Goal: Task Accomplishment & Management: Manage account settings

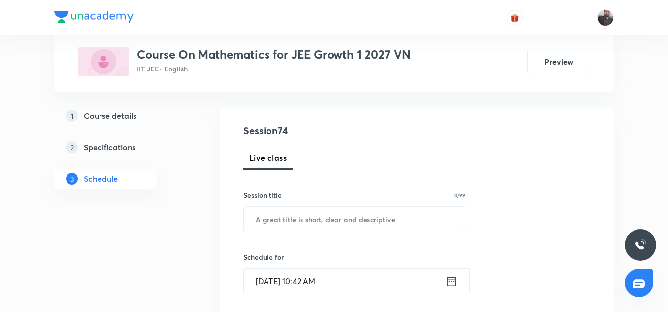
scroll to position [6051, 0]
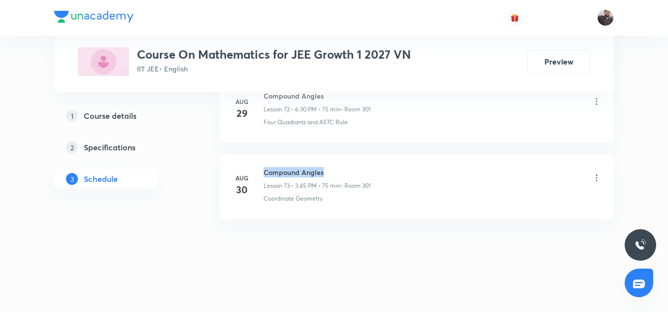
copy h6 "Compound Angles"
drag, startPoint x: 262, startPoint y: 169, endPoint x: 336, endPoint y: 175, distance: 74.6
click at [336, 175] on div "Aug 30 Compound Angles Lesson 73 • 3:45 PM • 75 min • Room 301 Coordinate Geome…" at bounding box center [416, 185] width 369 height 36
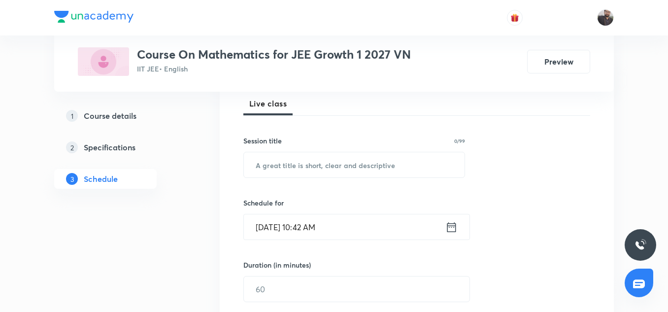
scroll to position [149, 0]
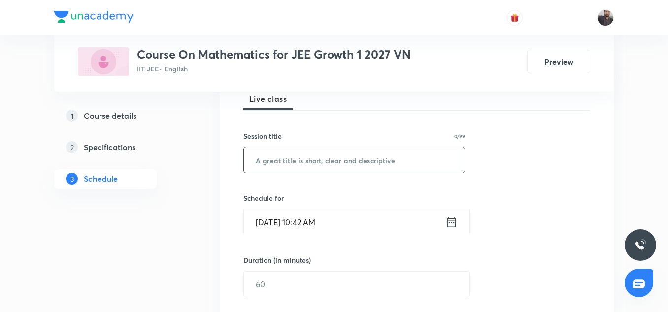
click at [297, 163] on input "text" at bounding box center [354, 159] width 221 height 25
paste input "Compound Angles"
type input "Compound Angles"
click at [451, 222] on icon at bounding box center [451, 222] width 12 height 14
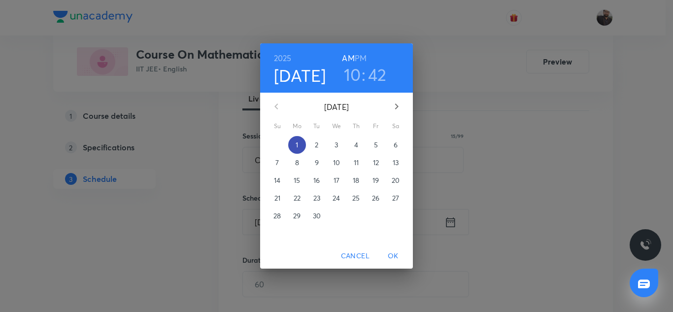
click at [299, 144] on span "1" at bounding box center [297, 145] width 18 height 10
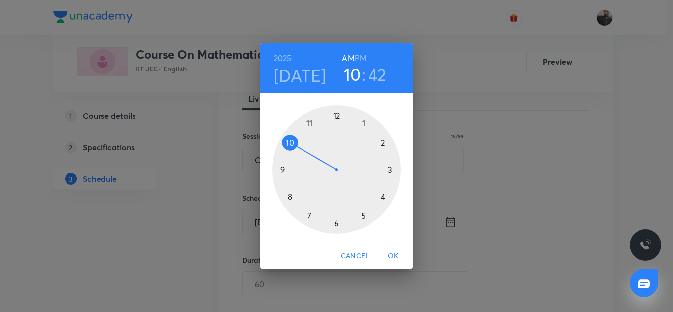
click at [391, 169] on div at bounding box center [336, 169] width 128 height 128
click at [284, 169] on div at bounding box center [336, 169] width 128 height 128
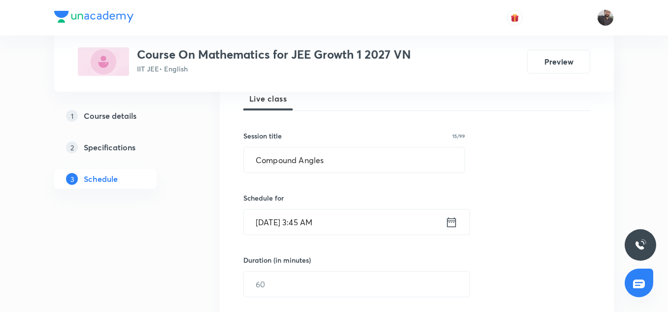
click at [330, 222] on input "Sep 1, 2025, 3:45 AM" at bounding box center [344, 221] width 201 height 25
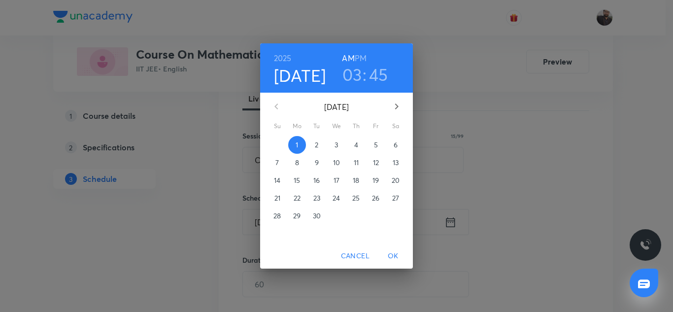
click at [360, 55] on h6 "PM" at bounding box center [361, 58] width 12 height 14
click at [365, 73] on h3 ":" at bounding box center [365, 74] width 4 height 21
click at [298, 140] on p "1" at bounding box center [297, 145] width 2 height 10
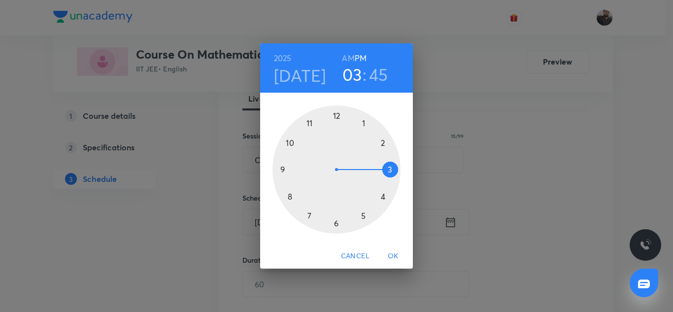
click at [282, 168] on div at bounding box center [336, 169] width 128 height 128
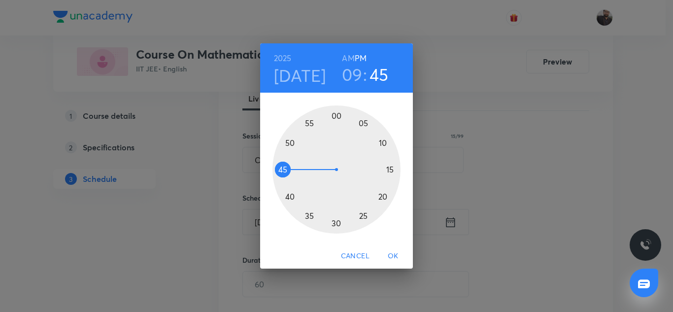
click at [472, 188] on div "2025 Sep 1 09 : 45 AM PM 00 05 10 15 20 25 30 35 40 45 50 55 Cancel OK" at bounding box center [336, 156] width 673 height 312
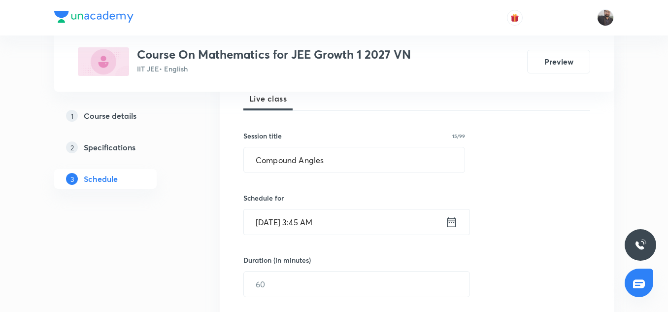
drag, startPoint x: 321, startPoint y: 220, endPoint x: 409, endPoint y: 226, distance: 88.4
click at [409, 226] on input "Sep 1, 2025, 3:45 AM" at bounding box center [344, 221] width 201 height 25
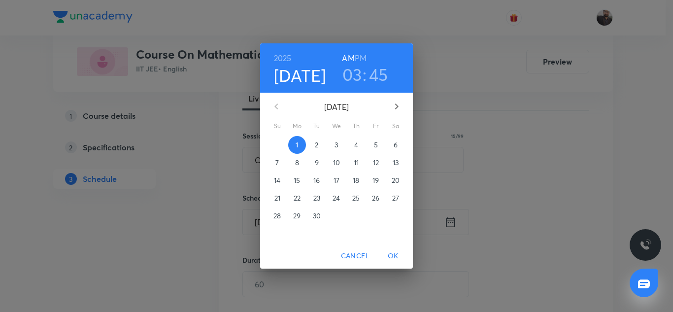
click at [359, 53] on h6 "PM" at bounding box center [361, 58] width 12 height 14
click at [290, 146] on span "1" at bounding box center [297, 145] width 18 height 10
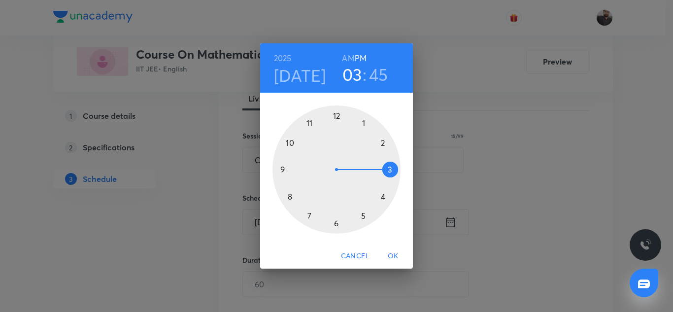
click at [389, 171] on div at bounding box center [336, 169] width 128 height 128
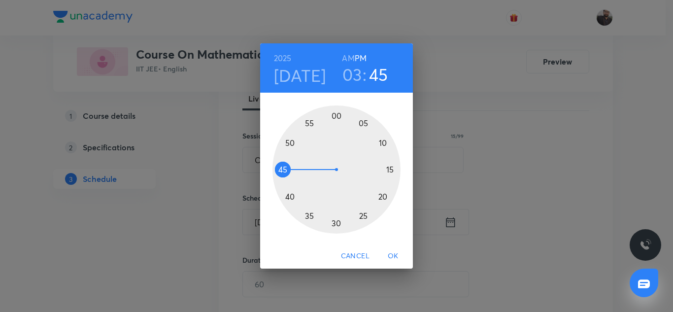
click at [281, 168] on div at bounding box center [336, 169] width 128 height 128
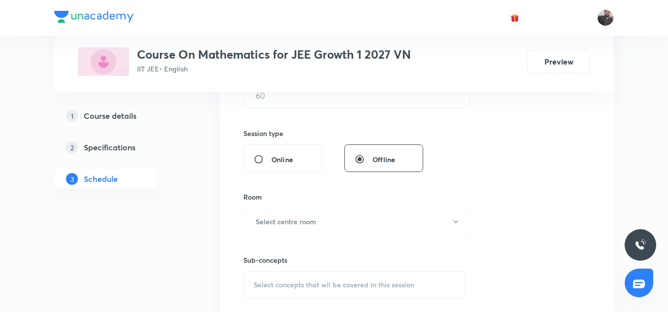
scroll to position [297, 0]
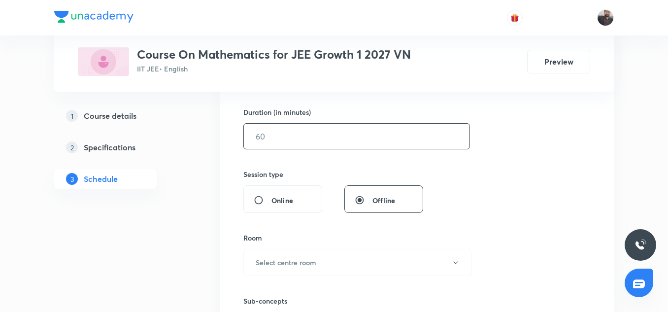
drag, startPoint x: 290, startPoint y: 139, endPoint x: 277, endPoint y: 137, distance: 12.5
click at [277, 137] on input "text" at bounding box center [357, 136] width 226 height 25
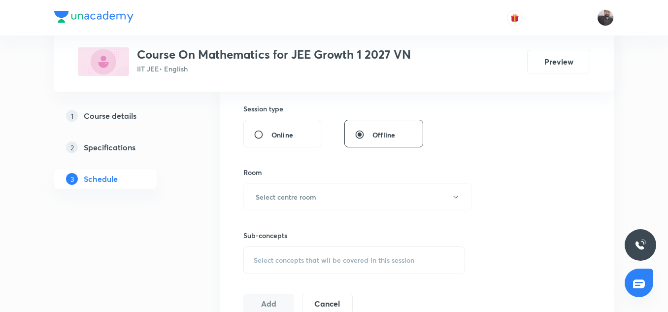
scroll to position [366, 0]
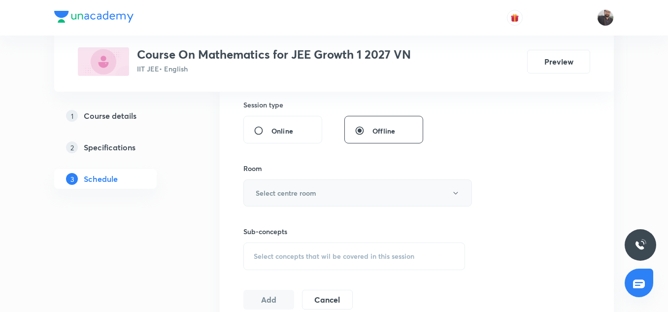
type input "75"
click at [331, 192] on button "Select centre room" at bounding box center [357, 192] width 229 height 27
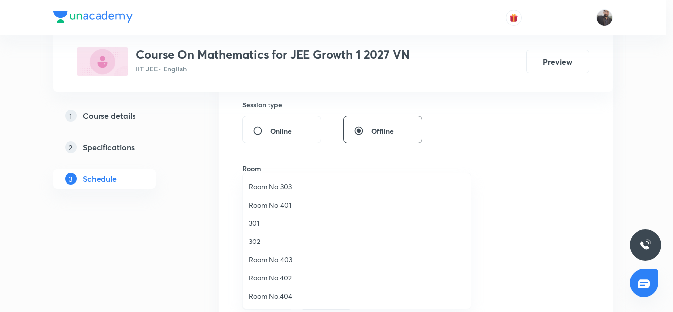
click at [262, 226] on span "301" at bounding box center [357, 223] width 216 height 10
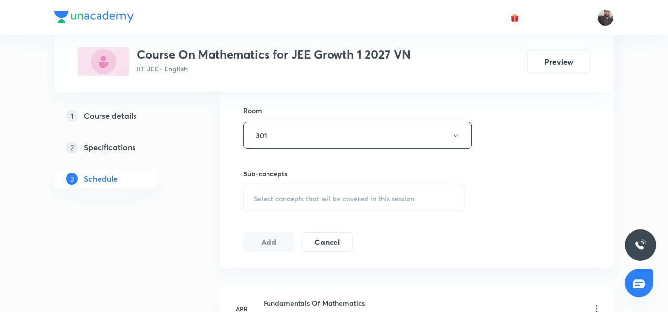
scroll to position [422, 0]
click at [277, 199] on span "Select concepts that wil be covered in this session" at bounding box center [334, 201] width 161 height 8
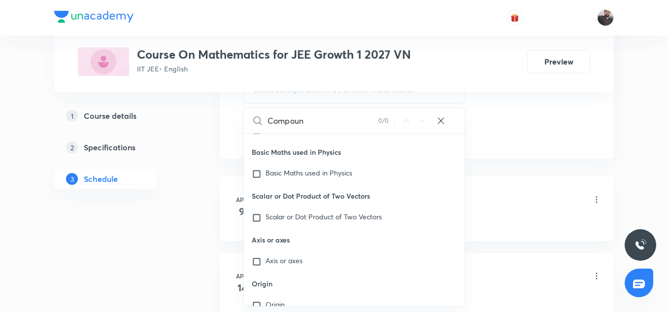
scroll to position [527, 0]
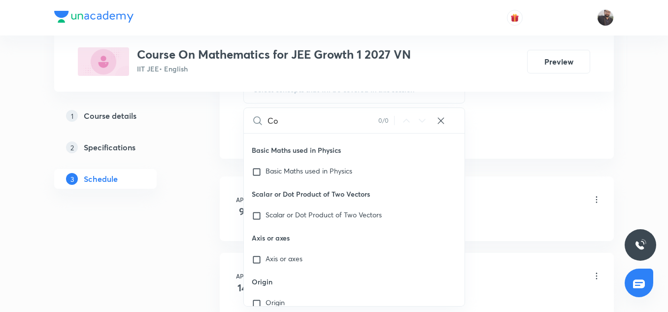
type input "C"
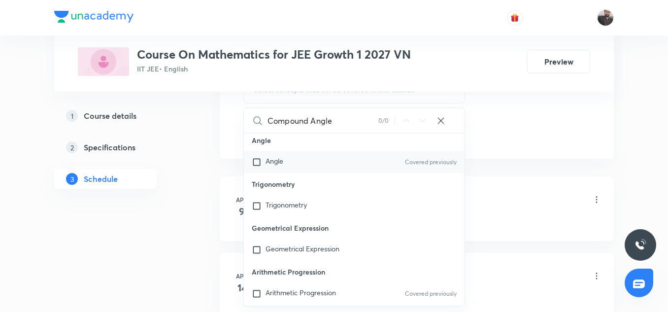
scroll to position [187, 0]
type input "Compound Angle"
click at [259, 160] on input "checkbox" at bounding box center [259, 161] width 14 height 10
checkbox input "true"
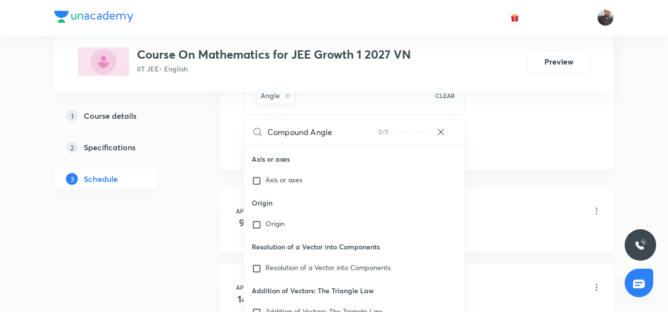
scroll to position [617, 0]
click at [491, 215] on div "Fundamentals Of Mathematics Lesson 1 • 6:45 PM • 75 min • Room 301" at bounding box center [433, 211] width 338 height 23
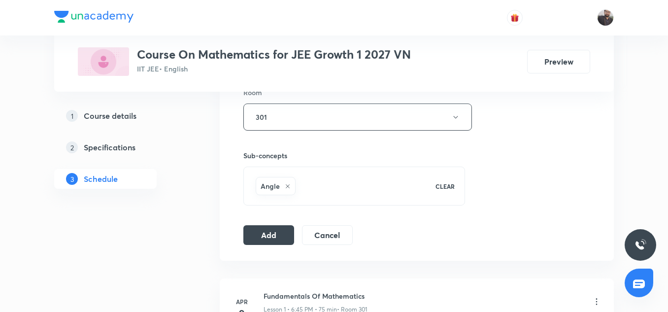
scroll to position [441, 0]
click at [273, 239] on button "Add" at bounding box center [268, 235] width 51 height 20
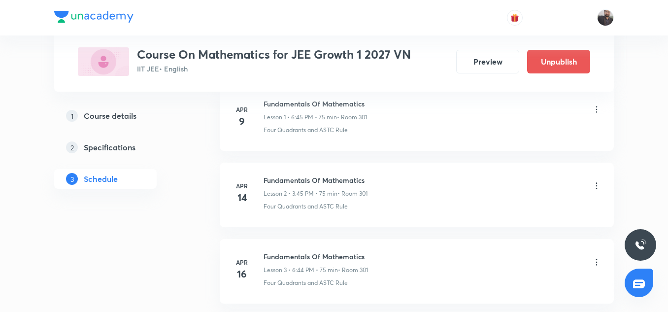
scroll to position [5675, 0]
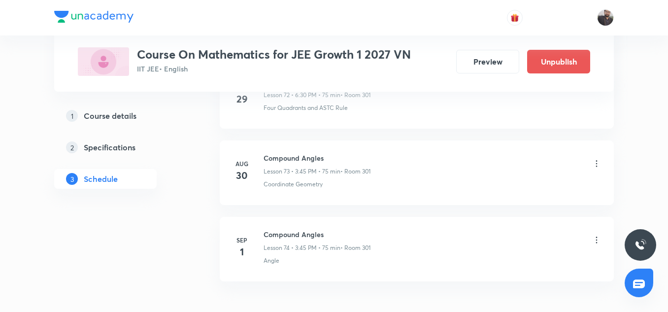
scroll to position [6059, 0]
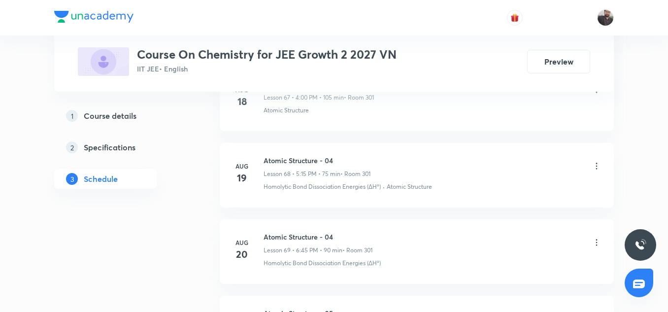
scroll to position [6204, 0]
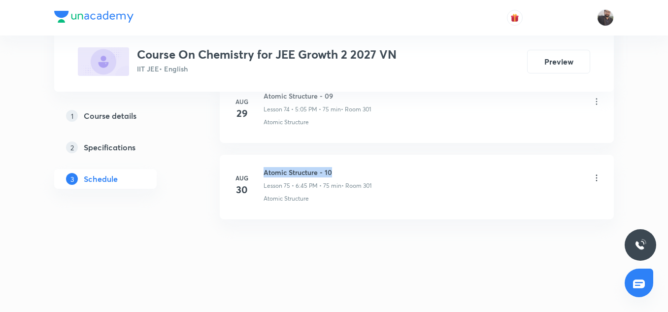
copy h6 "Atomic Structure - 10"
drag, startPoint x: 263, startPoint y: 171, endPoint x: 336, endPoint y: 167, distance: 74.0
click at [336, 167] on div "Aug 30 Atomic Structure - 10 Lesson 75 • 6:45 PM • 75 min • Room 301 Atomic Str…" at bounding box center [416, 185] width 369 height 36
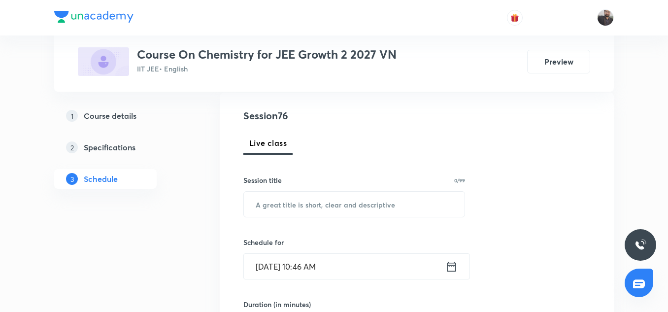
scroll to position [114, 0]
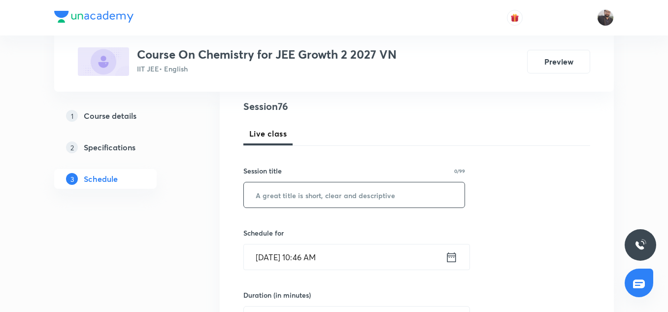
click at [299, 200] on input "text" at bounding box center [354, 194] width 221 height 25
paste input "Atomic Structure - 10"
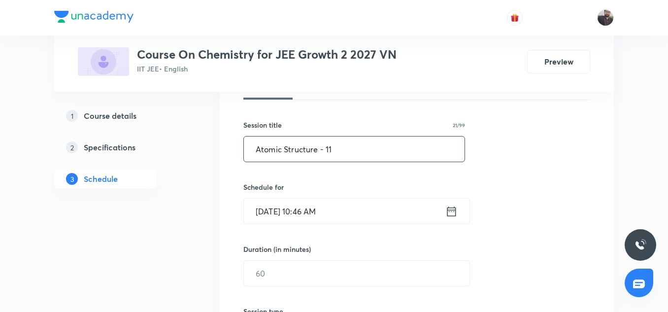
scroll to position [172, 0]
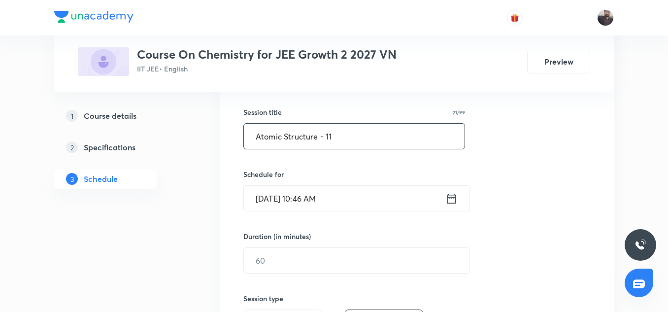
type input "Atomic Structure - 11"
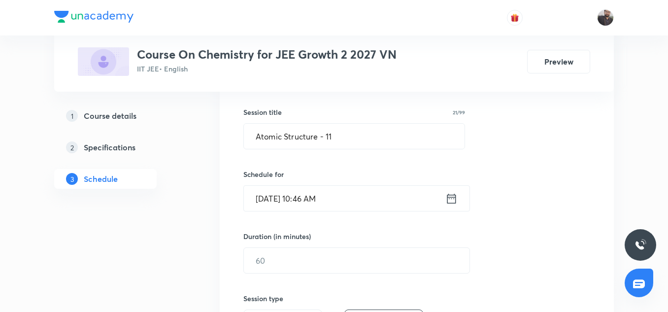
click at [338, 198] on input "Sep 1, 2025, 10:46 AM" at bounding box center [344, 198] width 201 height 25
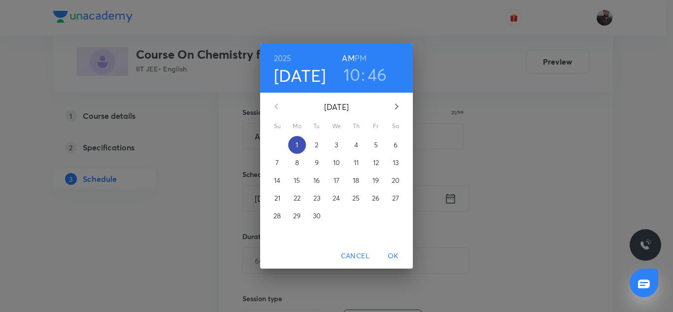
click at [302, 142] on span "1" at bounding box center [297, 145] width 18 height 10
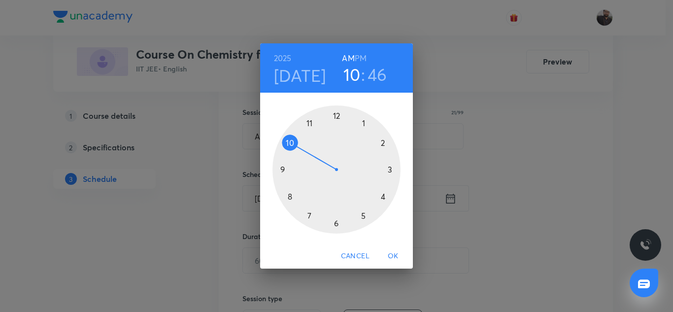
click at [389, 167] on div at bounding box center [336, 169] width 128 height 128
click at [360, 54] on h6 "PM" at bounding box center [361, 58] width 12 height 14
click at [282, 169] on div at bounding box center [336, 169] width 128 height 128
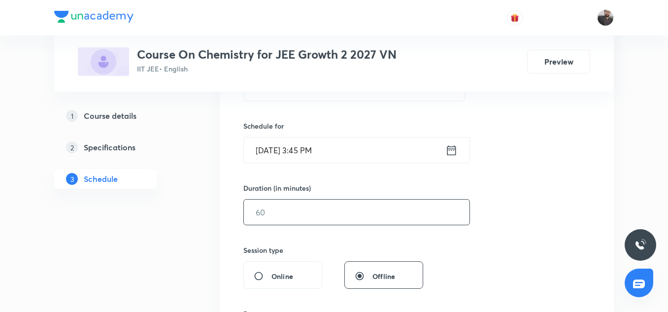
scroll to position [221, 0]
click at [302, 212] on input "text" at bounding box center [357, 211] width 226 height 25
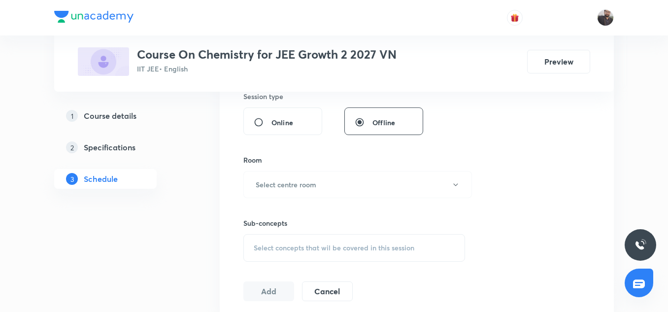
scroll to position [376, 0]
type input "75"
click at [291, 168] on div "Room Select centre room" at bounding box center [354, 174] width 222 height 43
click at [290, 191] on button "Select centre room" at bounding box center [357, 182] width 229 height 27
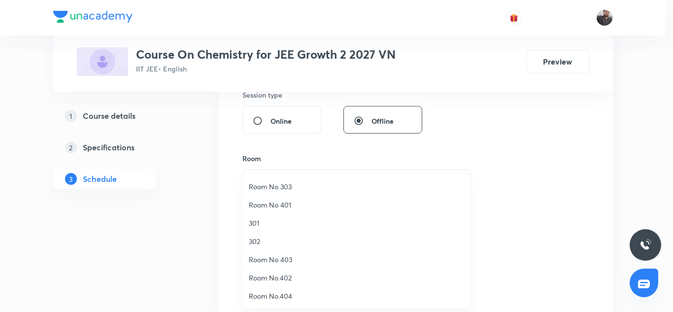
click at [260, 220] on span "301" at bounding box center [357, 223] width 216 height 10
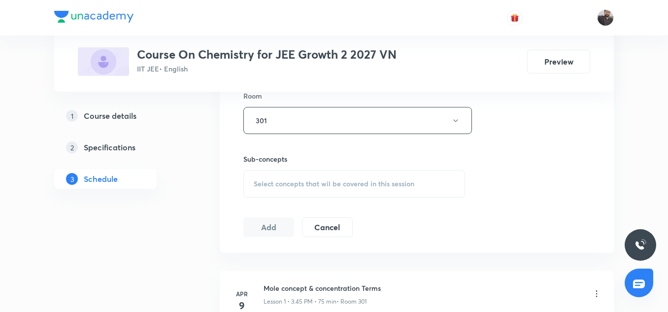
scroll to position [439, 0]
click at [272, 187] on span "Select concepts that wil be covered in this session" at bounding box center [334, 183] width 161 height 8
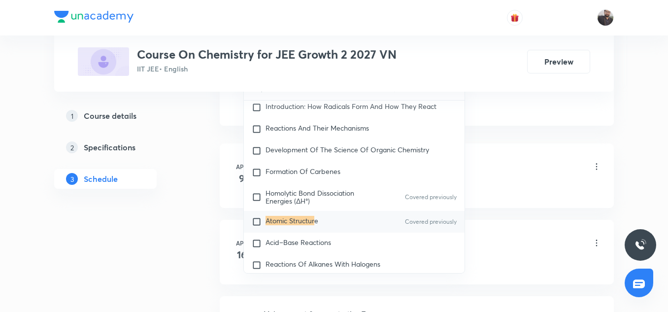
scroll to position [16251, 0]
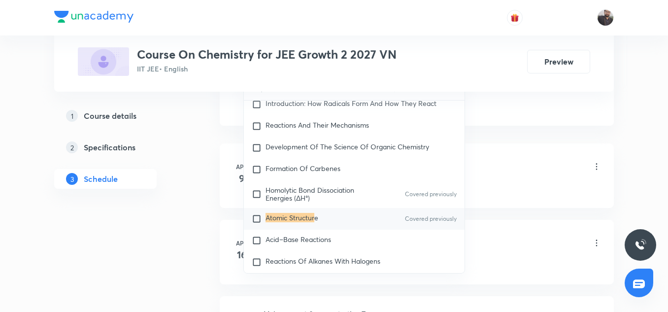
type input "Atomic Structur"
click at [255, 224] on input "checkbox" at bounding box center [259, 219] width 14 height 10
checkbox input "true"
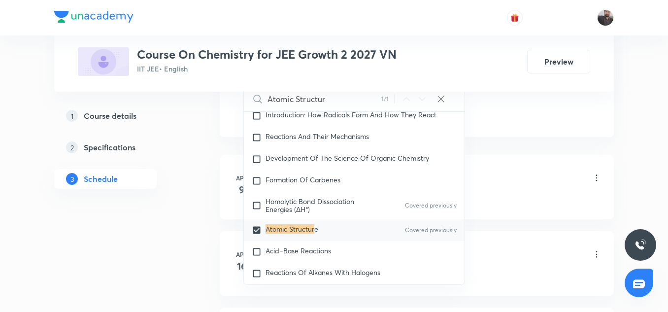
click at [502, 187] on div "Mole concept & concentration Terms Lesson 1 • 3:45 PM • 75 min • Room 301" at bounding box center [433, 178] width 338 height 23
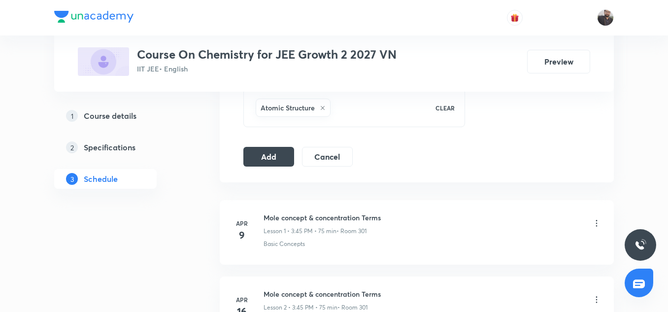
scroll to position [520, 0]
click at [261, 155] on button "Add" at bounding box center [268, 156] width 51 height 20
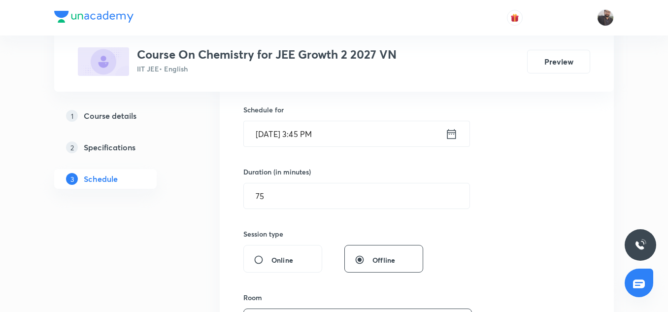
scroll to position [236, 0]
click at [454, 137] on icon at bounding box center [451, 135] width 12 height 14
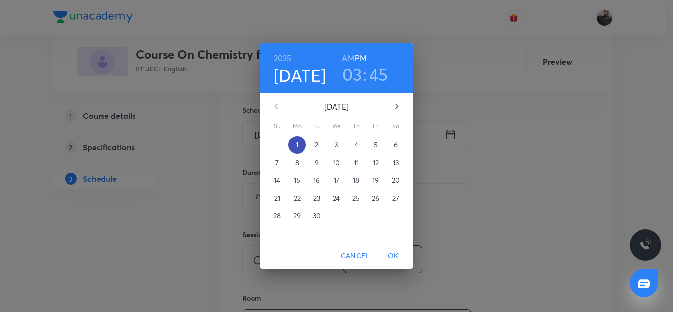
click at [297, 146] on p "1" at bounding box center [297, 145] width 2 height 10
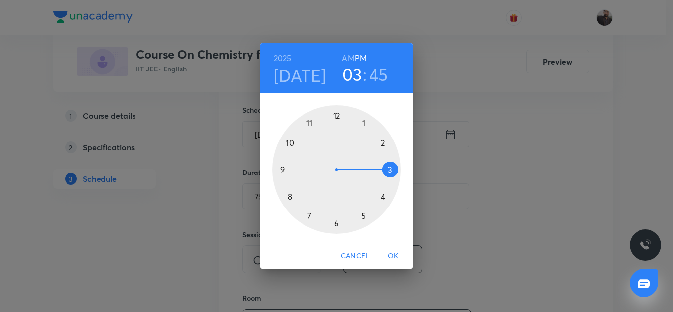
click at [362, 218] on div at bounding box center [336, 169] width 128 height 128
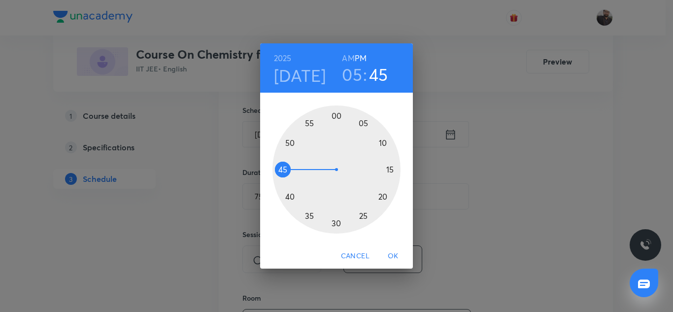
click at [391, 168] on div at bounding box center [336, 169] width 128 height 128
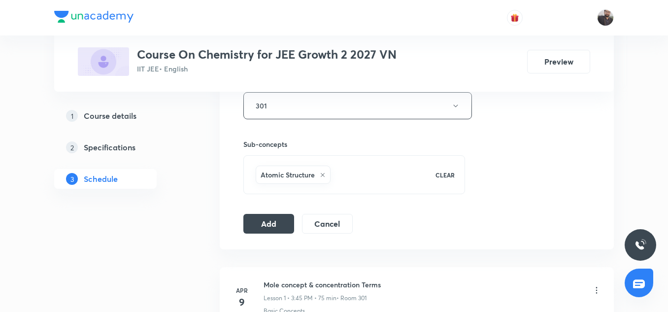
scroll to position [454, 0]
click at [279, 217] on button "Add" at bounding box center [268, 222] width 51 height 20
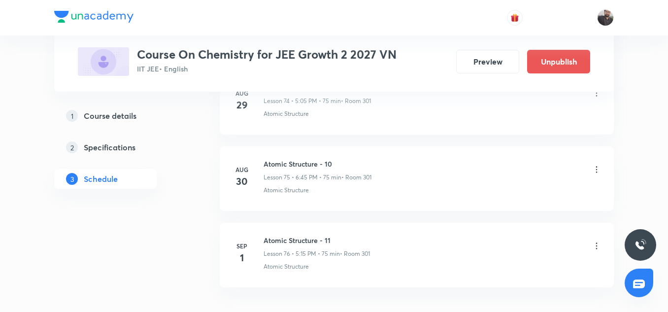
scroll to position [5760, 0]
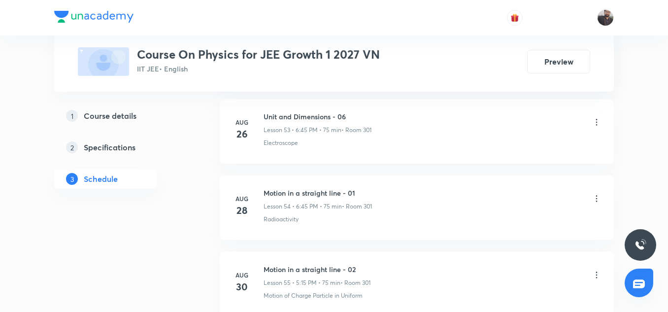
scroll to position [4677, 0]
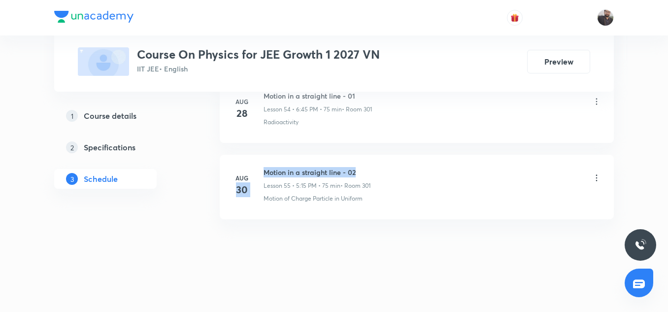
drag, startPoint x: 261, startPoint y: 171, endPoint x: 358, endPoint y: 168, distance: 97.1
click at [358, 168] on div "Aug 30 Motion in a straight line - 02 Lesson 55 • 5:15 PM • 75 min • Room 301 M…" at bounding box center [416, 185] width 369 height 36
click at [269, 173] on h6 "Motion in a straight line - 02" at bounding box center [317, 172] width 107 height 10
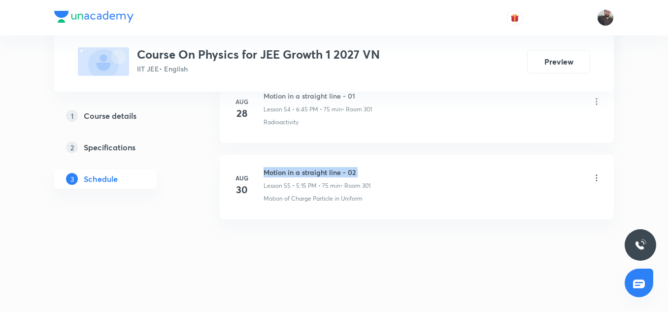
click at [277, 173] on h6 "Motion in a straight line - 02" at bounding box center [317, 172] width 107 height 10
click at [276, 173] on h6 "Motion in a straight line - 02" at bounding box center [317, 172] width 107 height 10
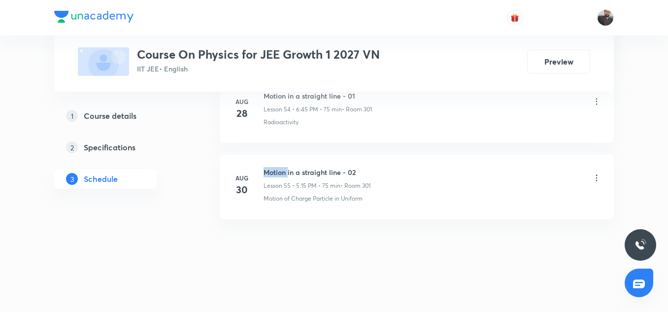
click at [276, 173] on h6 "Motion in a straight line - 02" at bounding box center [317, 172] width 107 height 10
click at [293, 173] on h6 "Motion in a straight line - 02" at bounding box center [317, 172] width 107 height 10
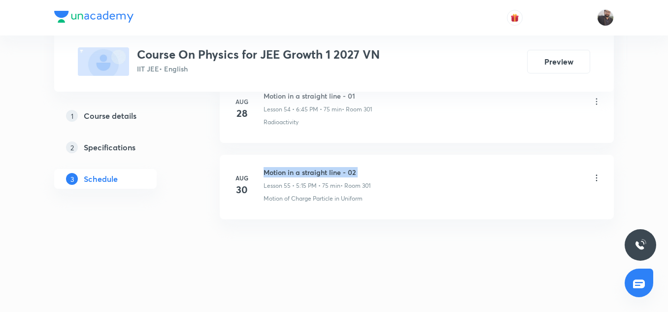
click at [293, 173] on h6 "Motion in a straight line - 02" at bounding box center [317, 172] width 107 height 10
copy h6 "Motion in a straight line - 02"
click at [293, 173] on h6 "Motion in a straight line - 02" at bounding box center [317, 172] width 107 height 10
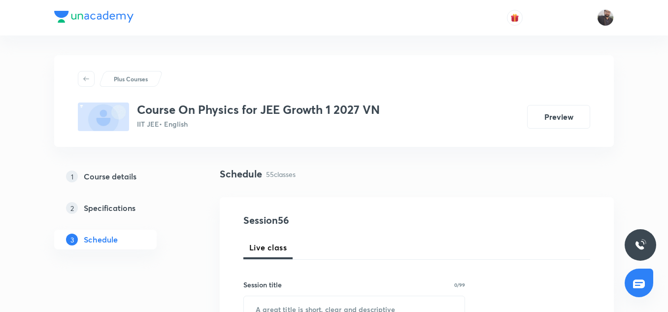
click at [268, 253] on button "Live class" at bounding box center [267, 247] width 49 height 24
radio input "true"
radio input "false"
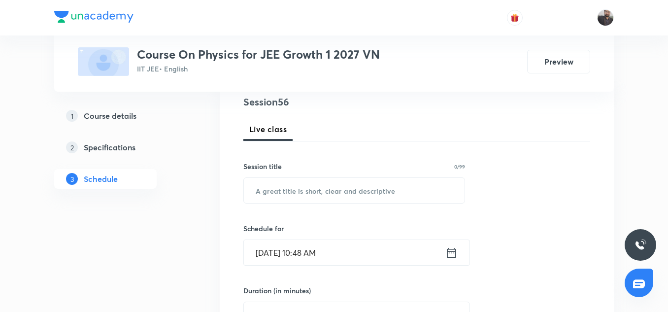
scroll to position [119, 0]
click at [273, 184] on input "text" at bounding box center [354, 189] width 221 height 25
paste input "Motion in a straight line - 02"
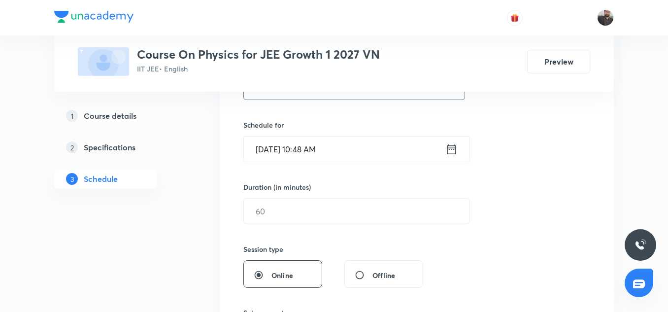
scroll to position [223, 0]
type input "Motion in a straight line - 03"
click at [453, 147] on icon at bounding box center [451, 148] width 12 height 14
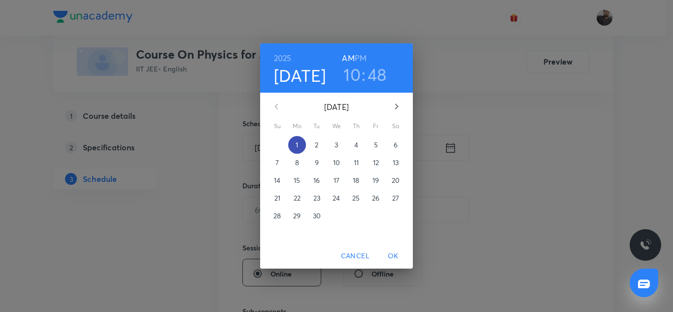
click at [299, 146] on span "1" at bounding box center [297, 145] width 18 height 10
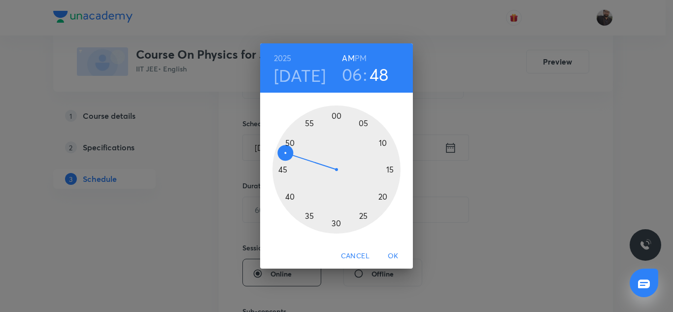
drag, startPoint x: 336, startPoint y: 224, endPoint x: 318, endPoint y: 99, distance: 126.4
click at [318, 99] on div "00 05 10 15 20 25 30 35 40 45 50 55" at bounding box center [336, 168] width 153 height 150
click at [363, 54] on h6 "PM" at bounding box center [361, 58] width 12 height 14
click at [283, 170] on div at bounding box center [336, 169] width 128 height 128
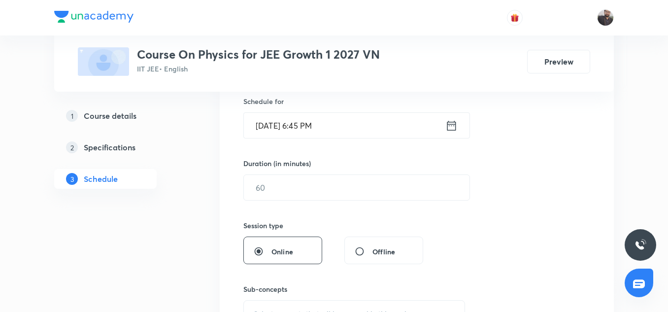
scroll to position [268, 0]
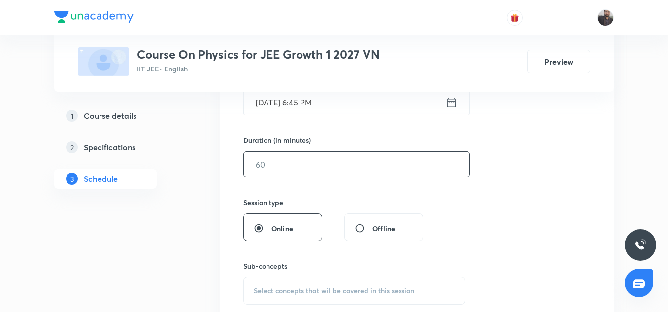
click at [282, 166] on input "text" at bounding box center [357, 164] width 226 height 25
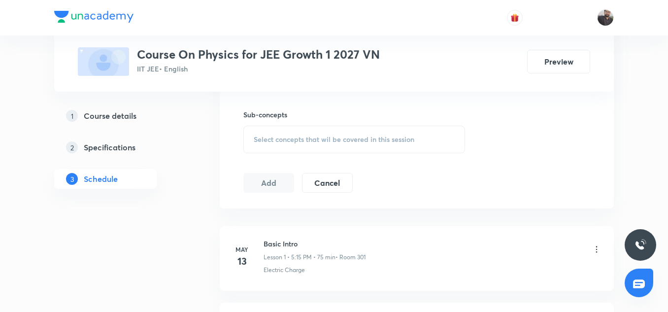
scroll to position [423, 0]
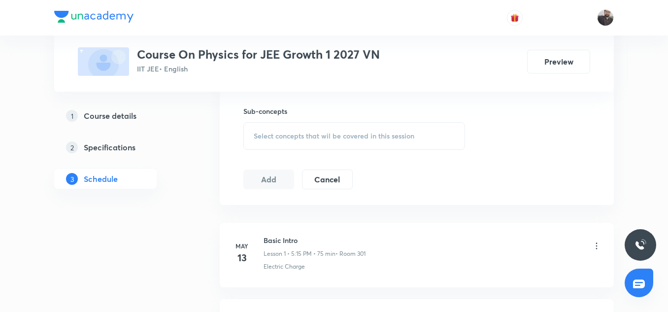
type input "75"
click at [276, 130] on div "Select concepts that wil be covered in this session" at bounding box center [354, 136] width 222 height 28
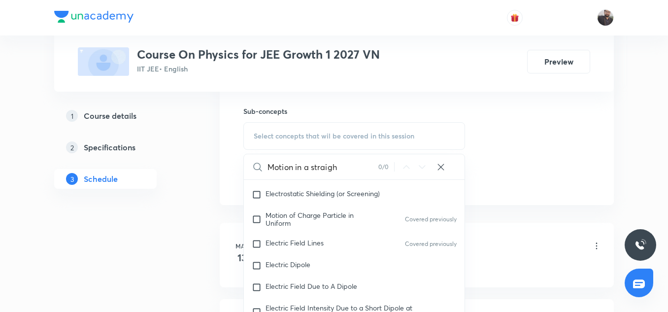
scroll to position [345, 0]
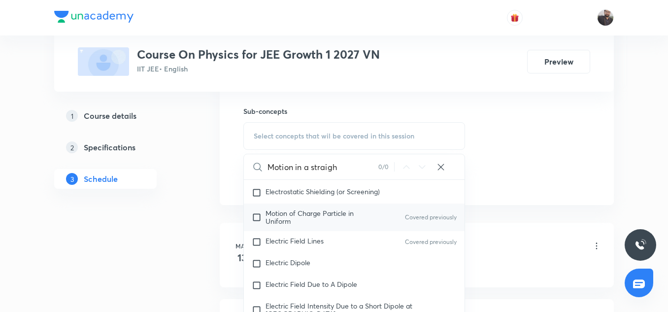
type input "Motion in a straigh"
click at [344, 216] on span "Motion of Charge Particle in Uniform" at bounding box center [310, 216] width 88 height 17
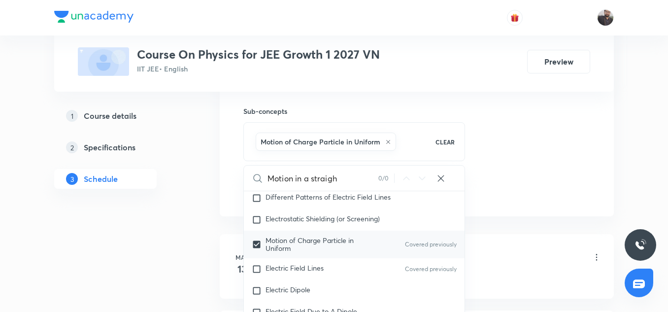
scroll to position [329, 0]
click at [266, 248] on span "Motion of Charge Particle in Uniform" at bounding box center [310, 244] width 88 height 17
checkbox input "false"
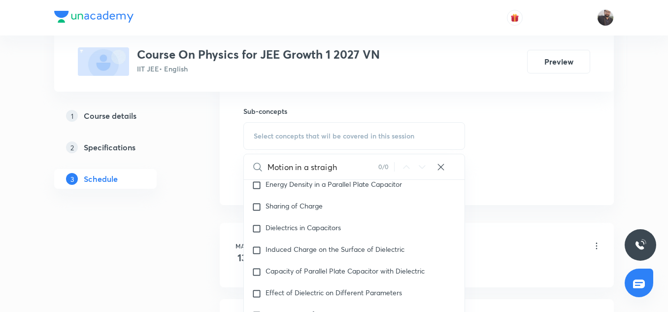
scroll to position [1921, 0]
click at [350, 167] on input "Motion in a straigh" at bounding box center [322, 166] width 111 height 25
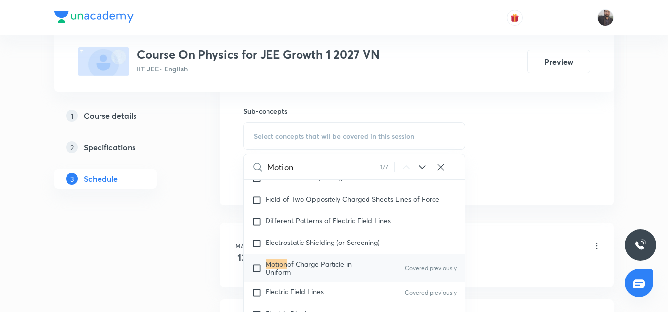
scroll to position [295, 0]
type input "Motion"
click at [262, 270] on input "checkbox" at bounding box center [259, 268] width 14 height 16
checkbox input "true"
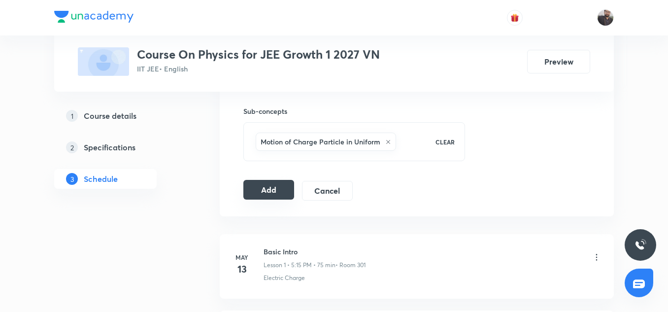
click at [265, 189] on button "Add" at bounding box center [268, 190] width 51 height 20
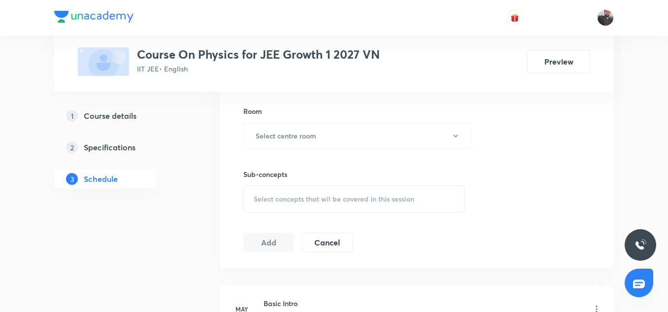
radio input "false"
radio input "true"
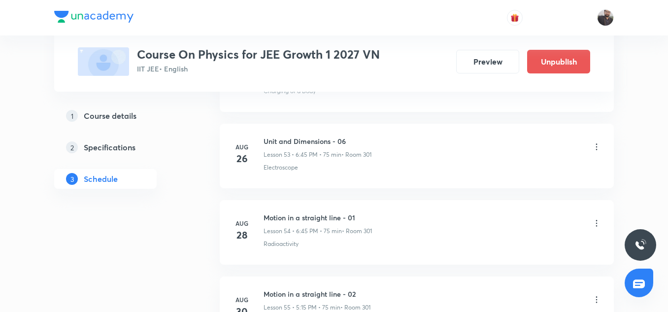
scroll to position [4301, 0]
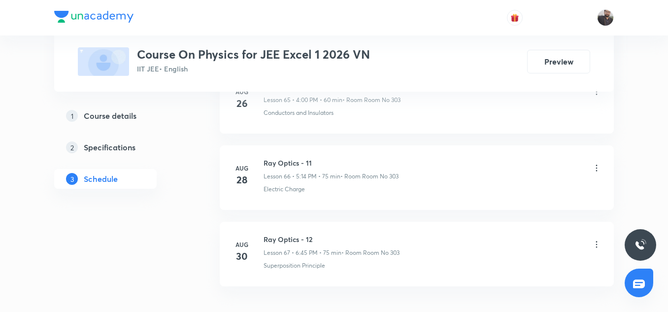
scroll to position [5603, 0]
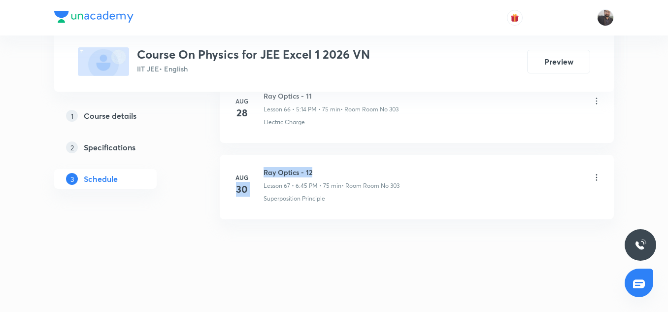
drag, startPoint x: 260, startPoint y: 171, endPoint x: 314, endPoint y: 167, distance: 54.3
click at [314, 167] on div "[DATE] Ray Optics - 12 Lesson 67 • 6:45 PM • 75 min • Room Room No 303 Superpos…" at bounding box center [416, 185] width 369 height 36
click at [314, 167] on h6 "Ray Optics - 12" at bounding box center [332, 172] width 136 height 10
drag, startPoint x: 314, startPoint y: 167, endPoint x: 286, endPoint y: 169, distance: 28.1
click at [286, 169] on h6 "Ray Optics - 12" at bounding box center [332, 172] width 136 height 10
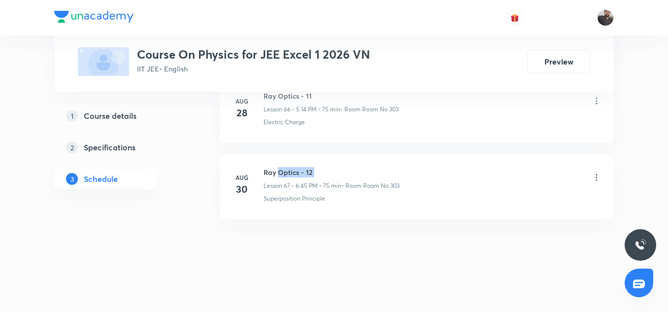
click at [284, 173] on h6 "Ray Optics - 12" at bounding box center [332, 172] width 136 height 10
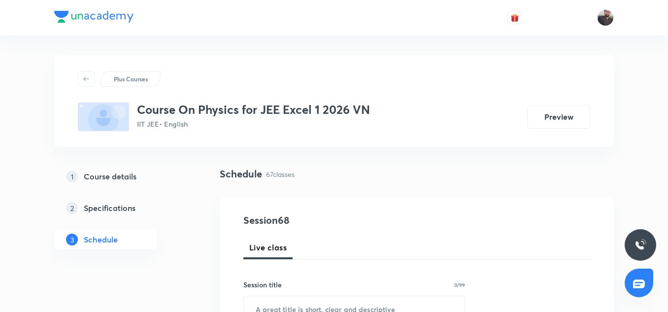
scroll to position [138, 0]
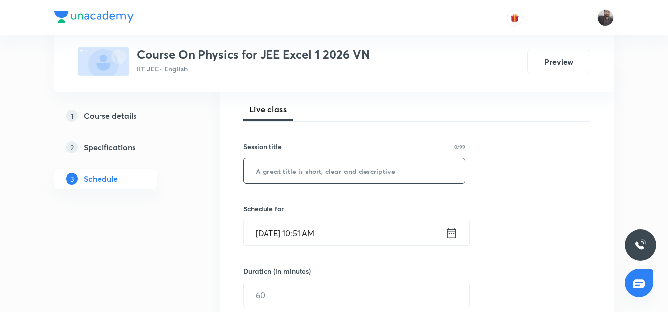
click at [277, 170] on input "text" at bounding box center [354, 170] width 221 height 25
paste input "Ray Optics - 12"
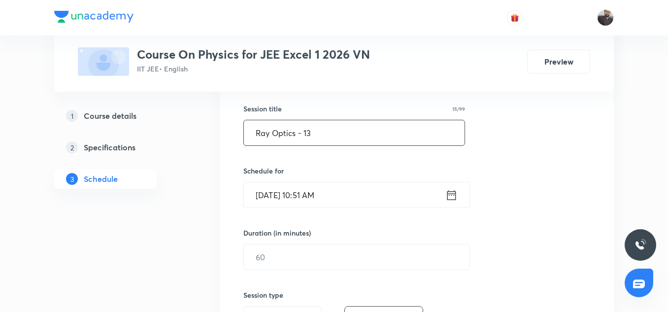
scroll to position [176, 0]
type input "Ray Optics - 13"
click at [450, 194] on icon at bounding box center [451, 195] width 12 height 14
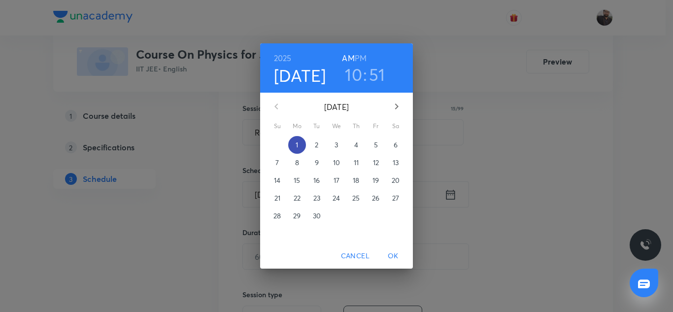
click at [297, 145] on p "1" at bounding box center [297, 145] width 2 height 10
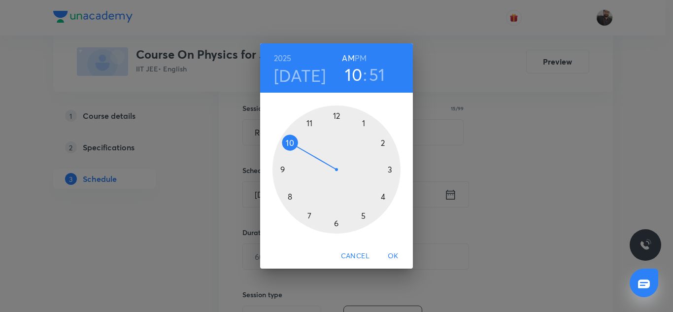
click at [390, 170] on div at bounding box center [336, 169] width 128 height 128
click at [361, 57] on h6 "PM" at bounding box center [361, 58] width 12 height 14
click at [284, 169] on div at bounding box center [336, 169] width 128 height 128
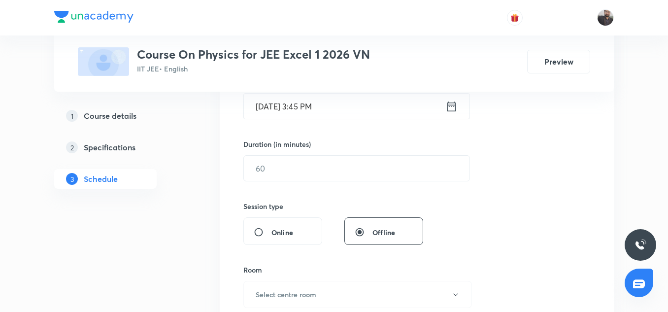
scroll to position [267, 0]
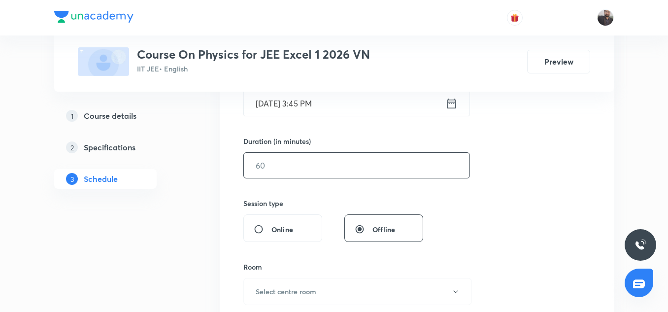
click at [321, 166] on input "text" at bounding box center [357, 165] width 226 height 25
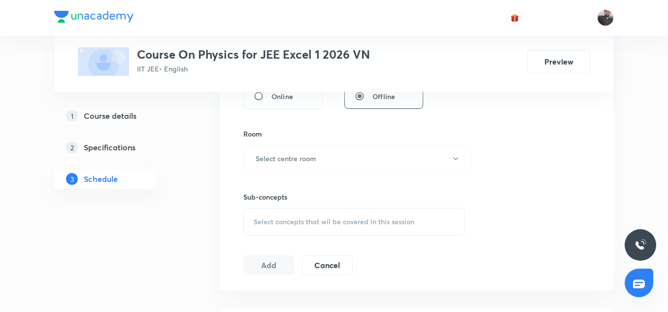
scroll to position [401, 0]
type input "75"
click at [320, 165] on button "Select centre room" at bounding box center [357, 157] width 229 height 27
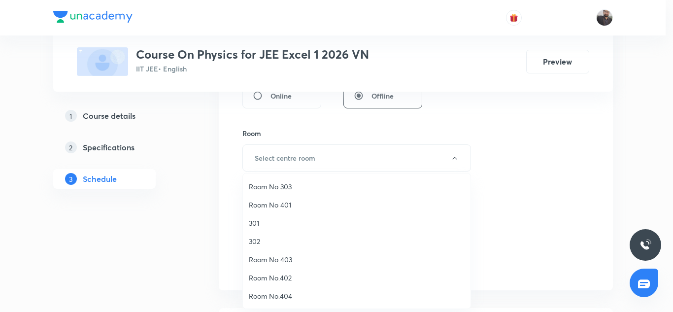
click at [284, 186] on span "Room No 303" at bounding box center [357, 186] width 216 height 10
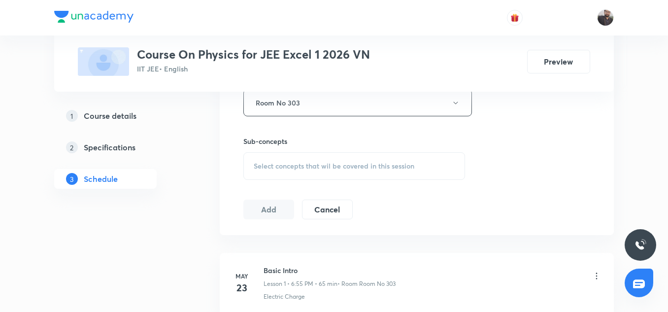
scroll to position [457, 0]
click at [284, 173] on div "Select concepts that wil be covered in this session" at bounding box center [354, 165] width 222 height 28
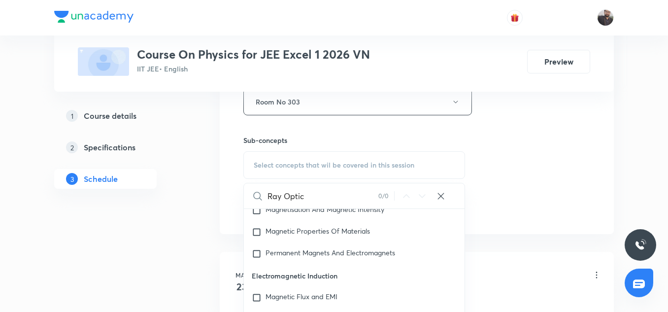
scroll to position [4028, 0]
type input "R"
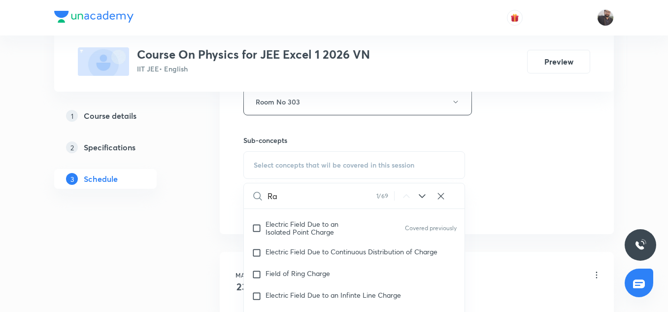
scroll to position [345, 0]
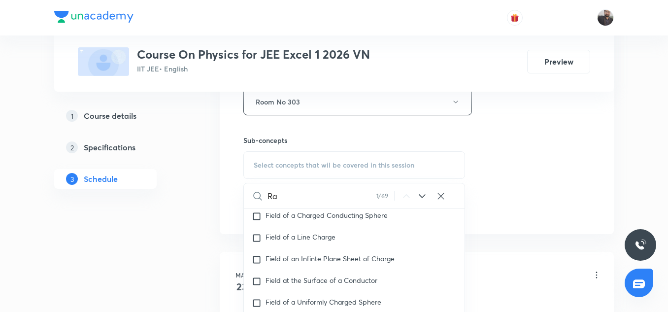
type input "Ra"
click at [349, 254] on span "Field of an Infinte Plane Sheet of Charge" at bounding box center [330, 258] width 129 height 9
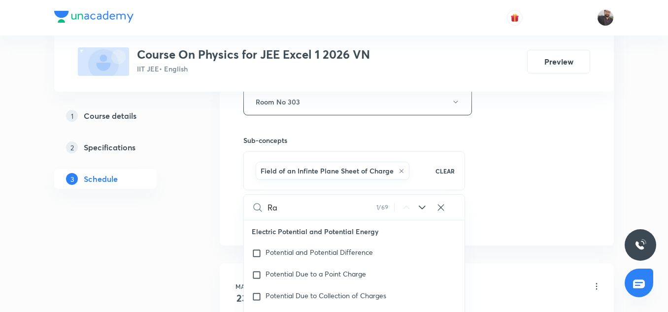
scroll to position [1147, 0]
click at [424, 203] on icon at bounding box center [422, 207] width 12 height 12
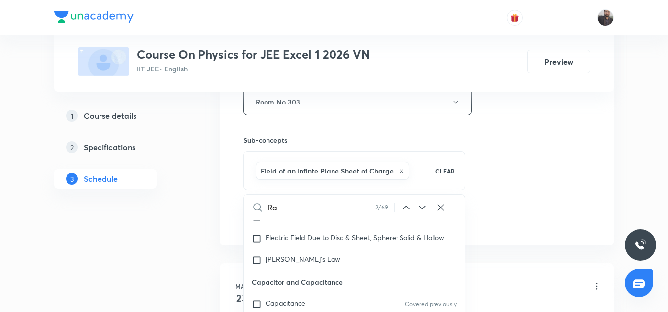
click at [424, 202] on icon at bounding box center [422, 207] width 12 height 12
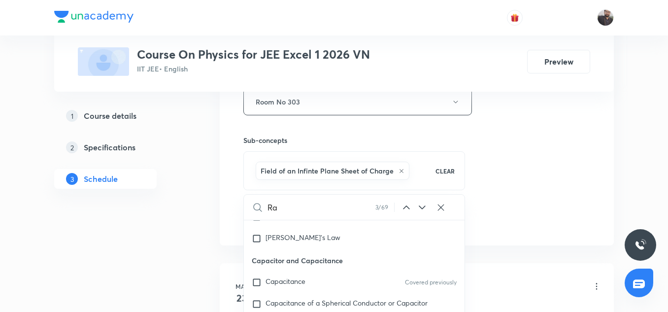
click at [424, 202] on icon at bounding box center [422, 207] width 12 height 12
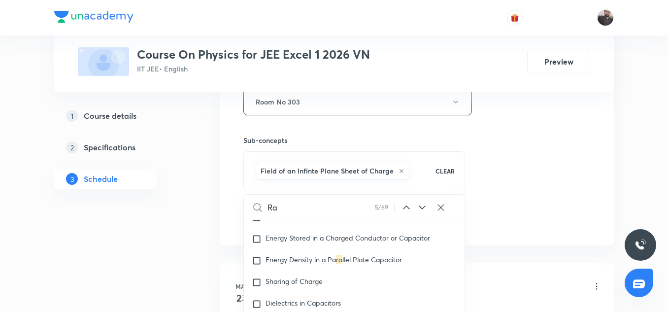
click at [424, 202] on icon at bounding box center [422, 207] width 12 height 12
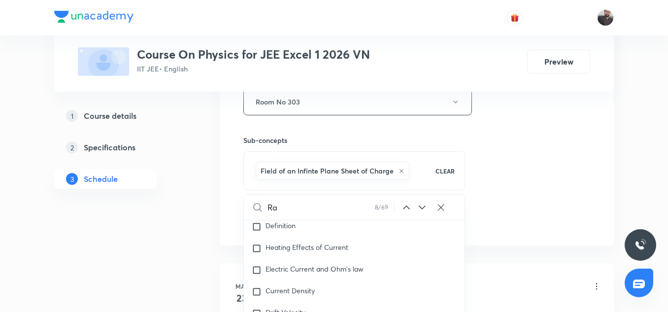
click at [424, 202] on icon at bounding box center [422, 207] width 12 height 12
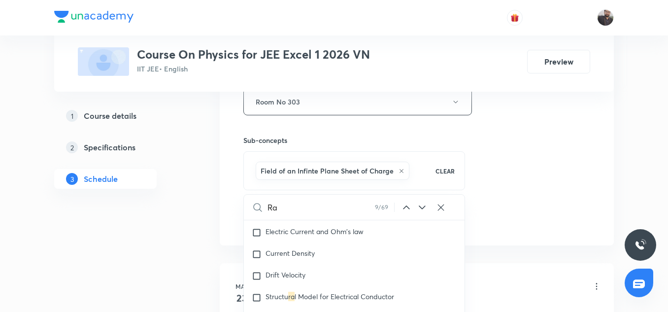
scroll to position [2411, 0]
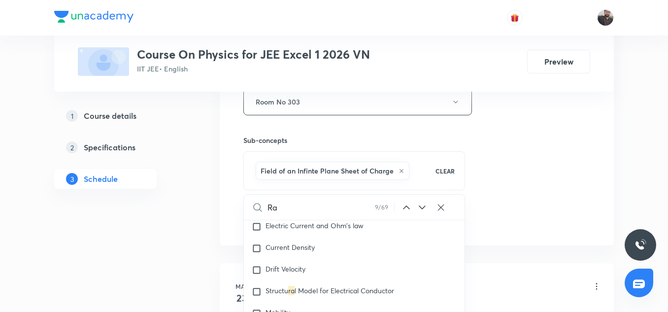
click at [424, 202] on icon at bounding box center [422, 207] width 12 height 12
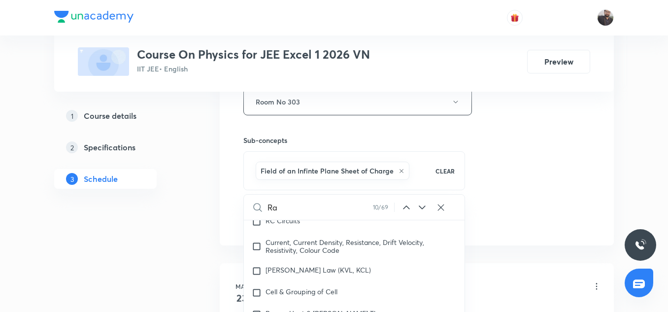
scroll to position [3036, 0]
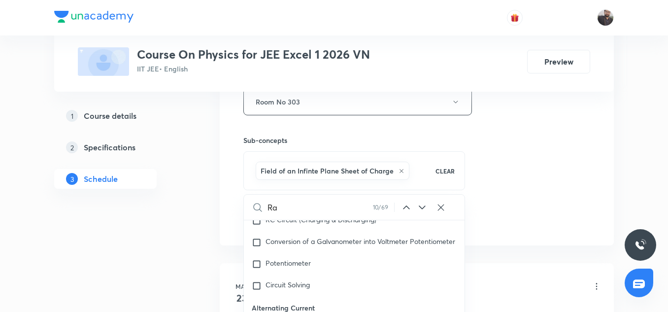
click at [424, 202] on icon at bounding box center [422, 207] width 12 height 12
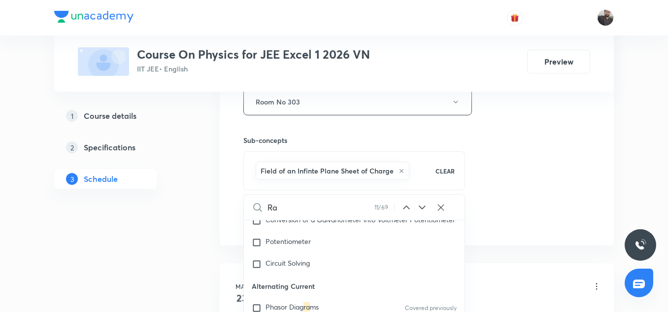
click at [424, 202] on icon at bounding box center [422, 207] width 12 height 12
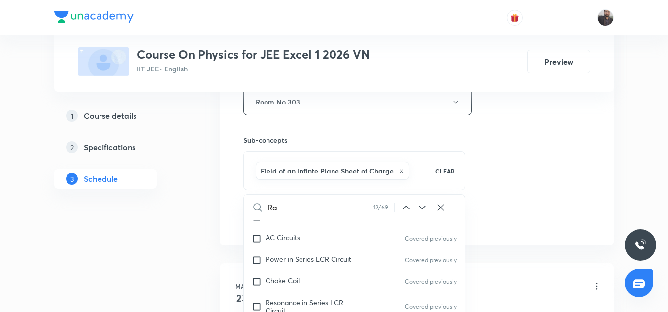
scroll to position [3172, 0]
click at [424, 202] on icon at bounding box center [422, 207] width 12 height 12
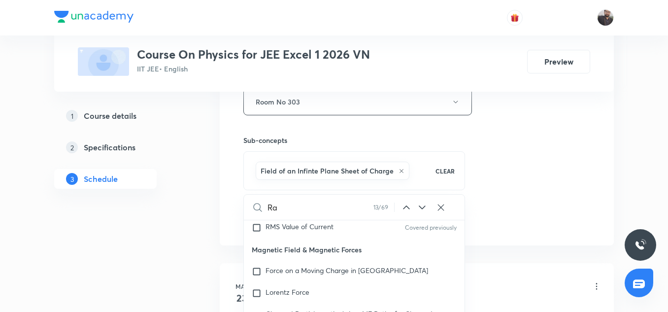
scroll to position [3494, 0]
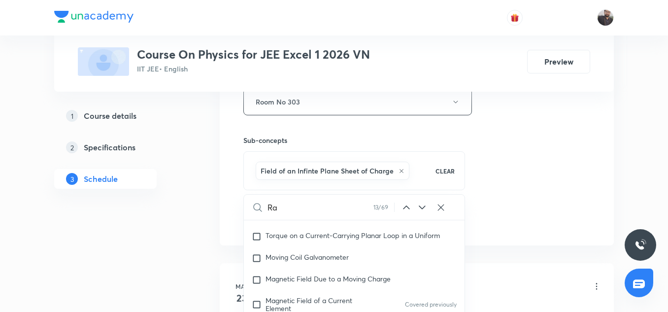
click at [424, 202] on icon at bounding box center [422, 207] width 12 height 12
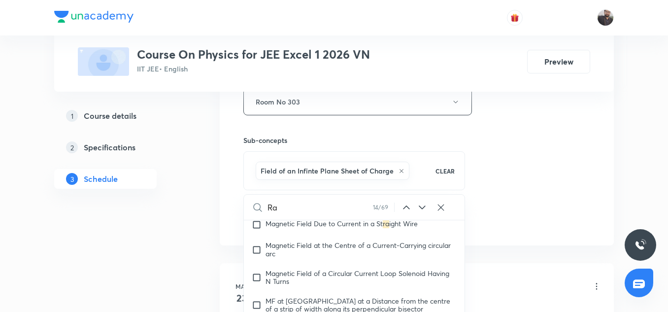
scroll to position [3599, 0]
click at [424, 202] on icon at bounding box center [422, 207] width 12 height 12
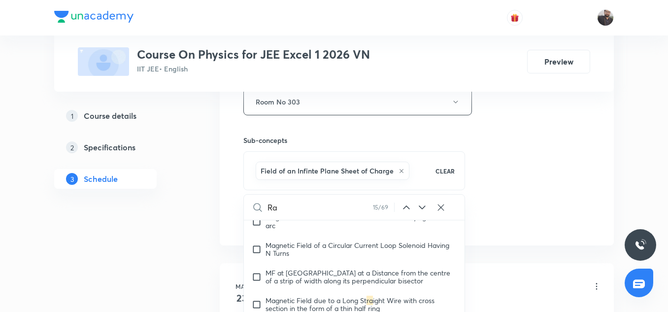
click at [424, 202] on icon at bounding box center [422, 207] width 12 height 12
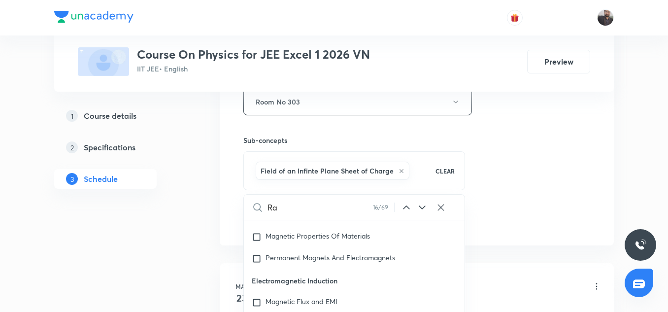
scroll to position [4036, 0]
click at [420, 204] on icon at bounding box center [422, 207] width 12 height 12
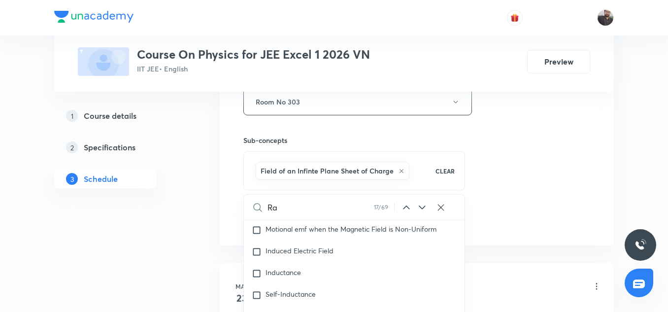
scroll to position [4194, 0]
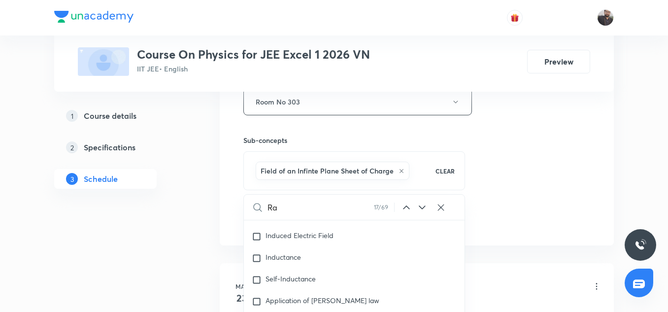
click at [420, 204] on icon at bounding box center [422, 207] width 12 height 12
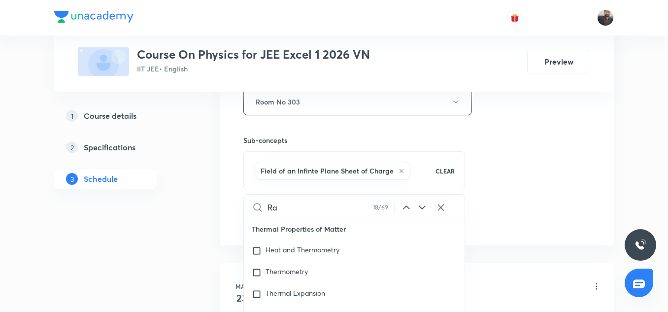
scroll to position [4730, 0]
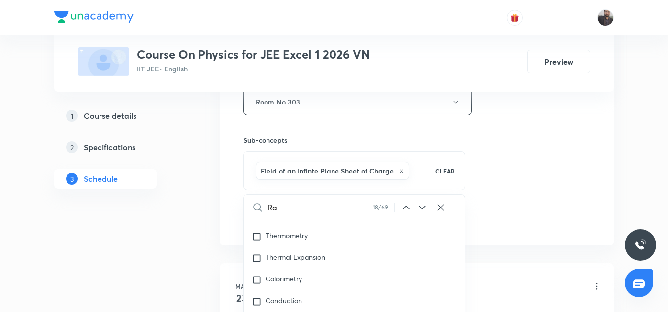
click at [420, 204] on icon at bounding box center [422, 207] width 12 height 12
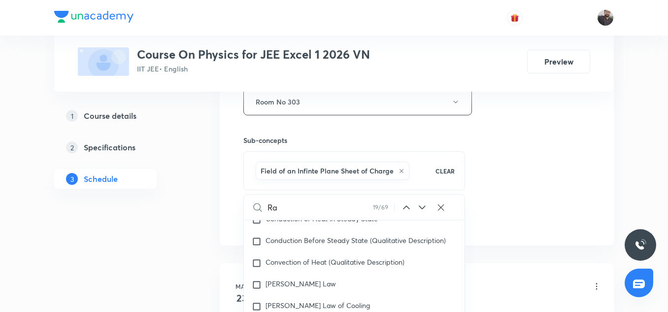
scroll to position [4860, 0]
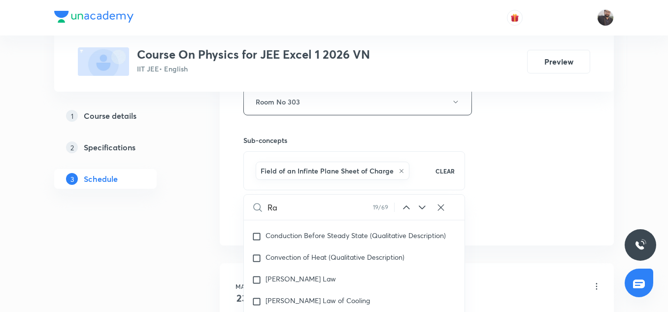
click at [420, 204] on icon at bounding box center [422, 207] width 12 height 12
checkbox input "true"
click at [339, 207] on input "Ra" at bounding box center [319, 207] width 104 height 25
type input "R"
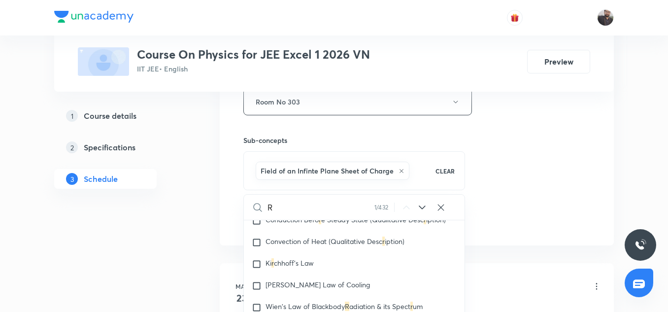
checkbox input "true"
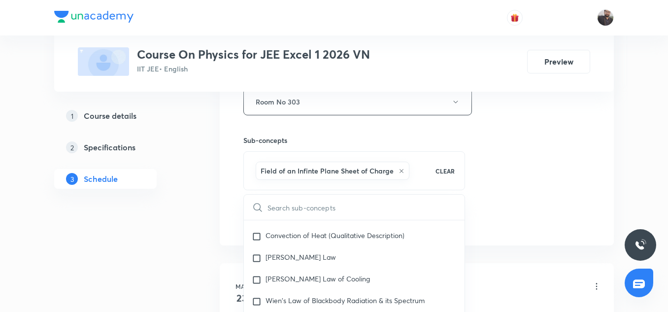
checkbox input "true"
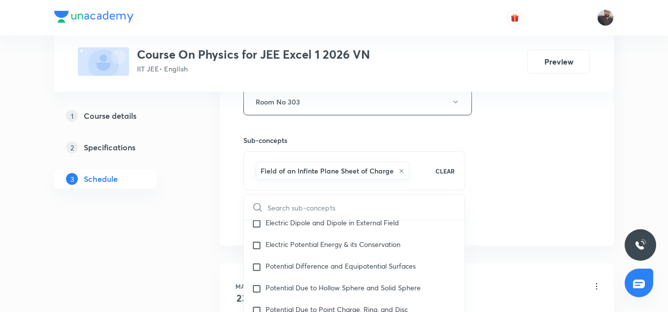
scroll to position [0, 0]
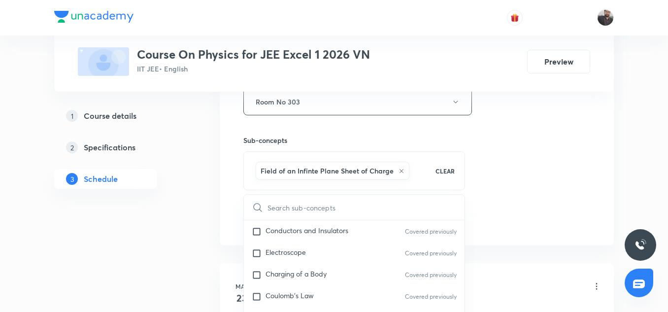
paste input "Ray Optics - 12"
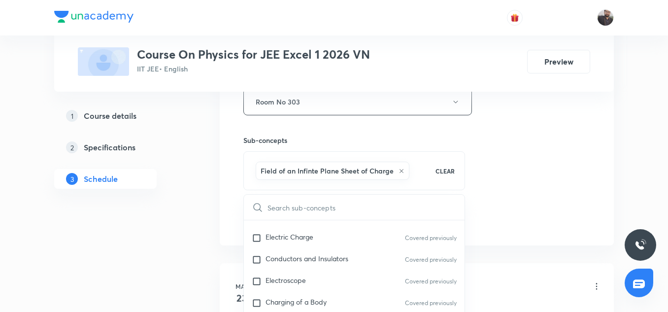
type input "Ray Optics - 12"
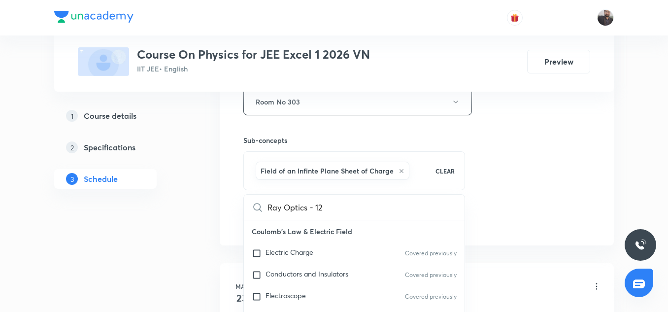
checkbox input "true"
type input "Ray Optics - 1"
checkbox input "true"
type input "Ray Optics -"
checkbox input "true"
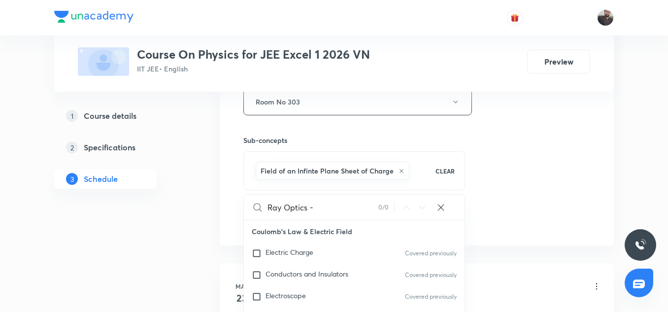
type input "Ray Optics -"
checkbox input "true"
type input "Ray Optics"
checkbox input "true"
type input "Ray Optics"
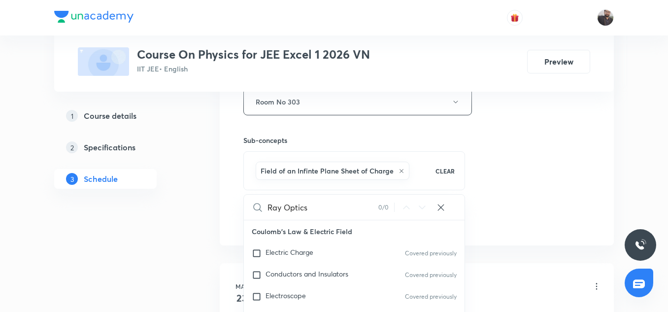
checkbox input "true"
type input "Ray Optic"
checkbox input "true"
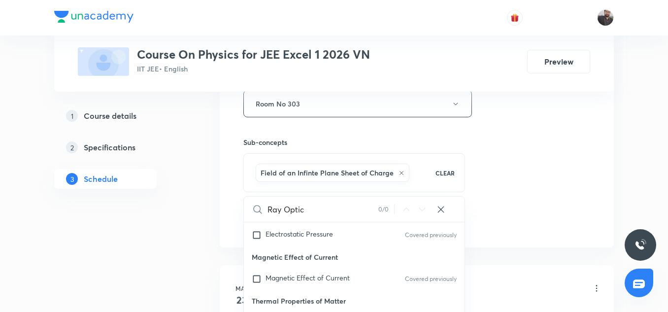
scroll to position [4625, 0]
type input "Ray Optic"
click at [287, 245] on div "Electrostatic Pressure Covered previously" at bounding box center [354, 235] width 221 height 22
checkbox input "true"
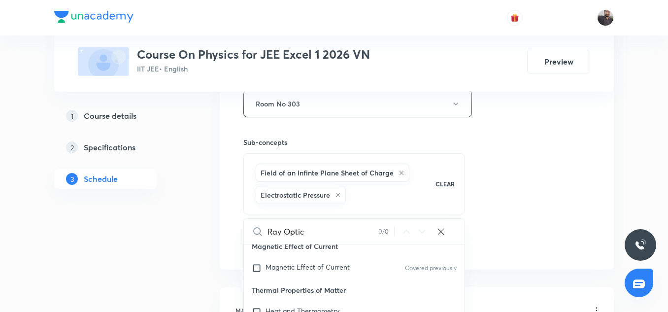
scroll to position [4660, 0]
click at [287, 233] on div "Electrostatic Pressure Covered previously" at bounding box center [354, 222] width 221 height 22
checkbox input "true"
checkbox input "false"
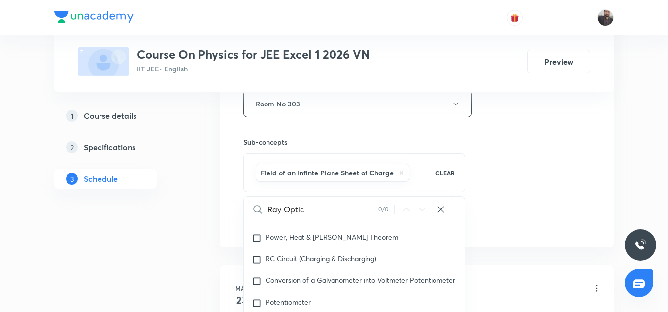
scroll to position [2997, 0]
click at [286, 267] on div "RC Circuit (Charging & Discharging)" at bounding box center [354, 262] width 221 height 22
checkbox input "true"
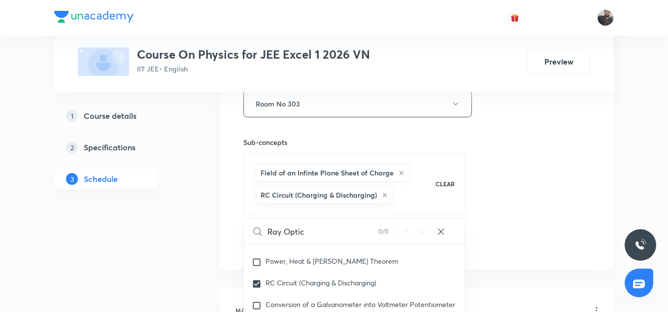
click at [399, 171] on icon at bounding box center [402, 173] width 6 height 6
checkbox input "false"
checkbox input "true"
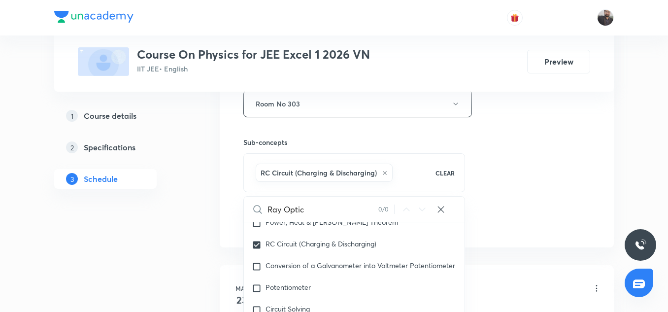
scroll to position [3015, 0]
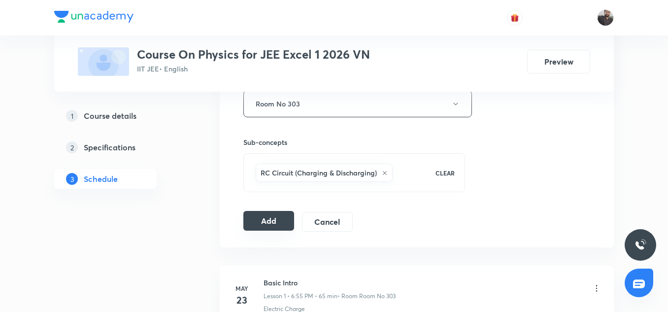
click at [258, 223] on button "Add" at bounding box center [268, 221] width 51 height 20
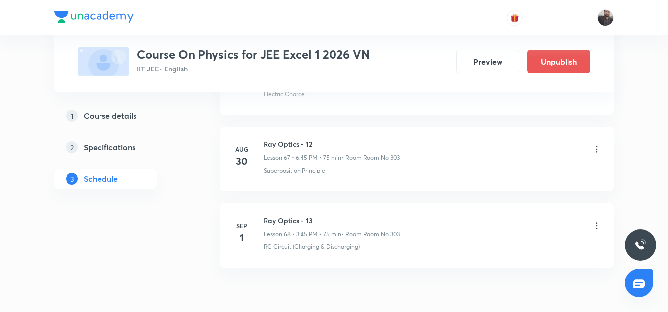
scroll to position [5178, 0]
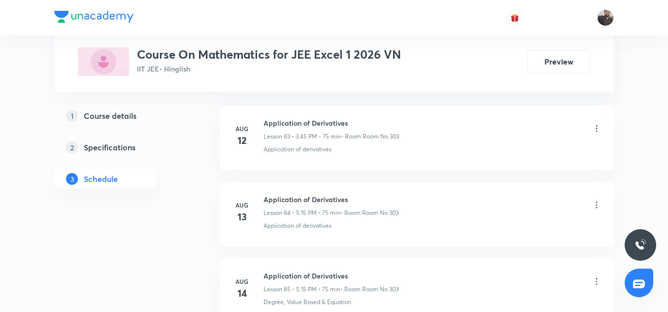
scroll to position [7733, 0]
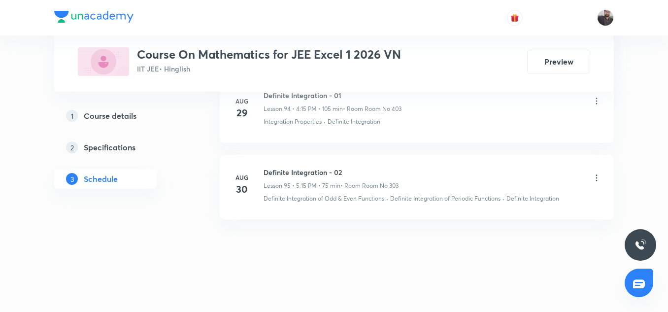
click at [300, 170] on h6 "Definite Integration - 02" at bounding box center [331, 172] width 135 height 10
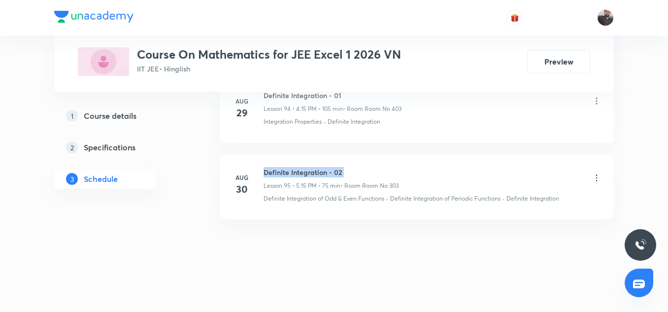
click at [300, 170] on h6 "Definite Integration - 02" at bounding box center [331, 172] width 135 height 10
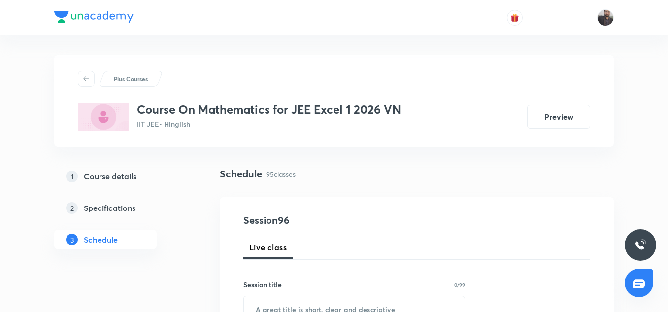
scroll to position [97, 0]
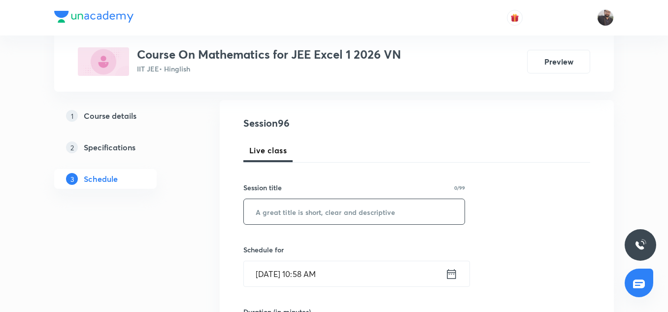
click at [268, 214] on input "text" at bounding box center [354, 211] width 221 height 25
paste input "Definite Integration - 02"
drag, startPoint x: 268, startPoint y: 214, endPoint x: 349, endPoint y: 209, distance: 80.9
click at [349, 209] on input "Definite Integration - 02" at bounding box center [354, 211] width 221 height 25
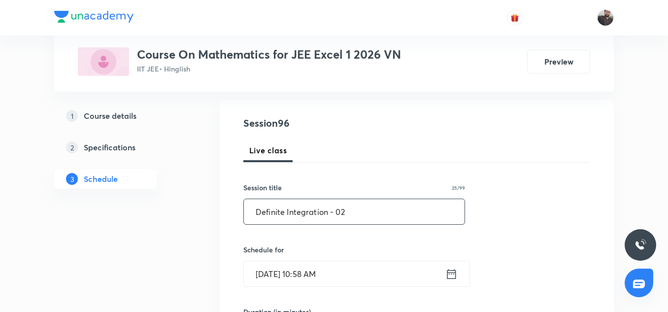
click at [349, 209] on input "Definite Integration - 02" at bounding box center [354, 211] width 221 height 25
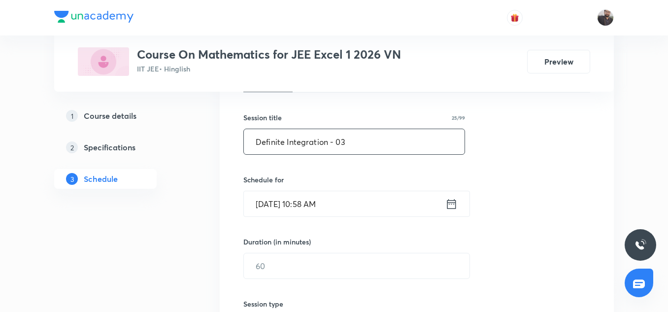
scroll to position [168, 0]
type input "Definite Integration - 03"
click at [290, 199] on input "Sep 1, 2025, 10:58 AM" at bounding box center [344, 202] width 201 height 25
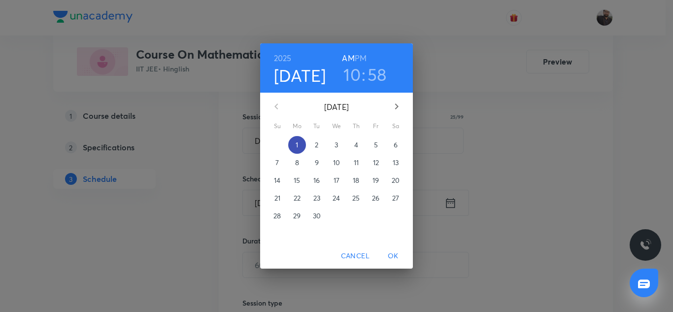
click at [295, 144] on span "1" at bounding box center [297, 145] width 18 height 10
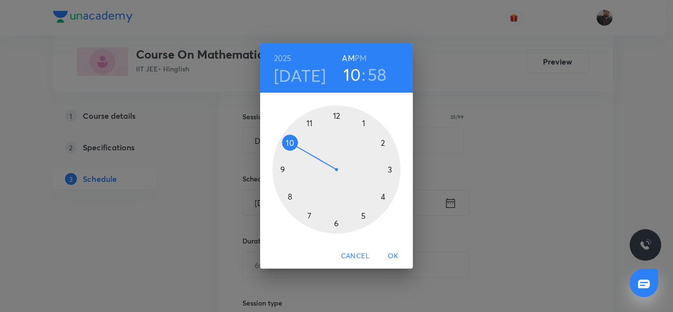
click at [363, 215] on div at bounding box center [336, 169] width 128 height 128
click at [364, 57] on h6 "PM" at bounding box center [361, 58] width 12 height 14
click at [389, 171] on div at bounding box center [336, 169] width 128 height 128
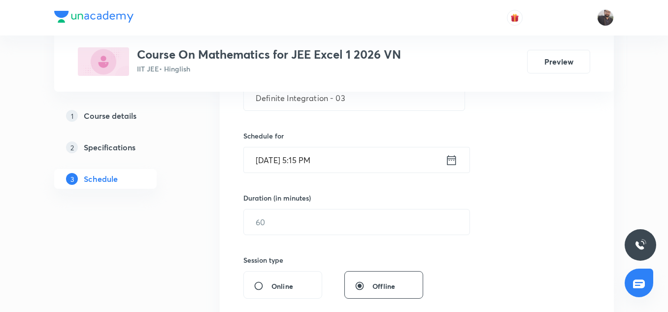
scroll to position [213, 0]
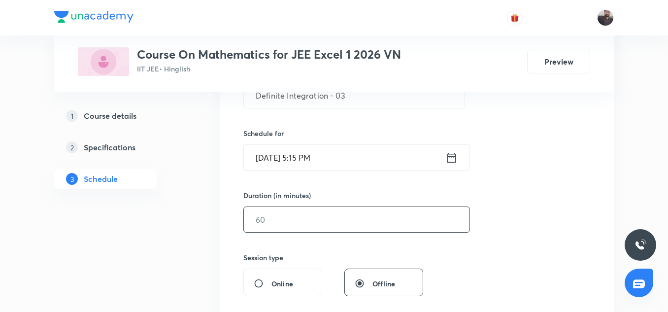
click at [321, 216] on input "text" at bounding box center [357, 219] width 226 height 25
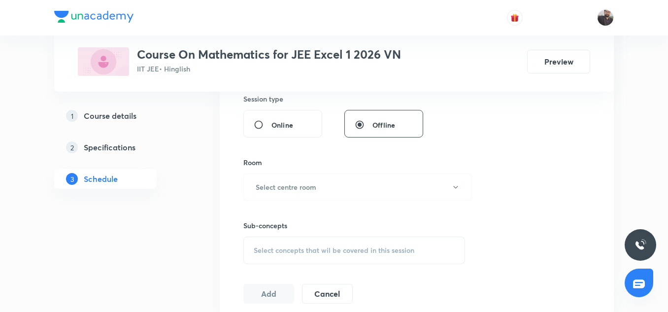
scroll to position [372, 0]
type input "75"
click at [314, 188] on h6 "Select centre room" at bounding box center [286, 186] width 61 height 10
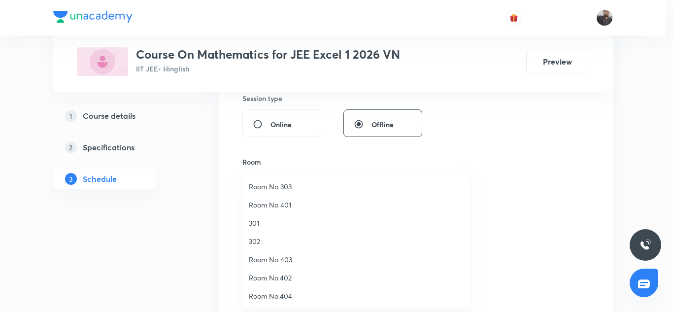
click at [283, 185] on span "Room No 303" at bounding box center [357, 186] width 216 height 10
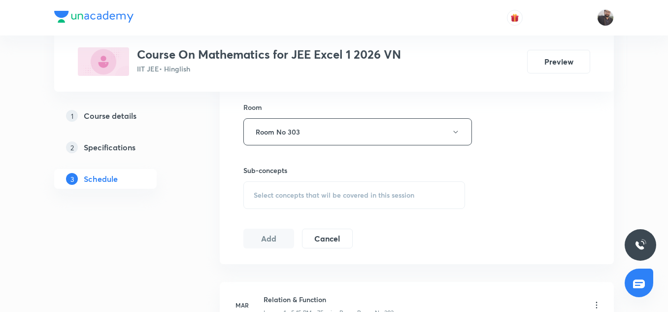
scroll to position [429, 0]
click at [325, 190] on span "Select concepts that wil be covered in this session" at bounding box center [334, 193] width 161 height 8
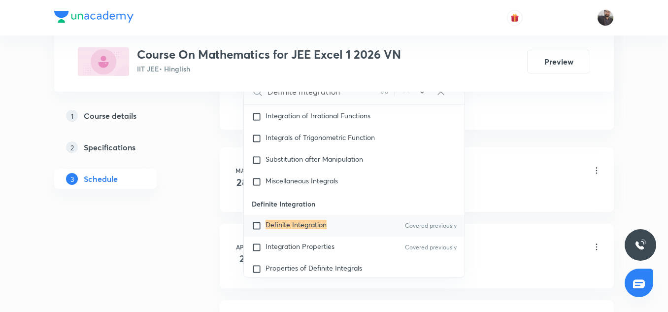
scroll to position [562, 0]
type input "Definite Integration"
click at [363, 228] on div "Definite Integration Covered previously" at bounding box center [354, 225] width 221 height 22
checkbox input "true"
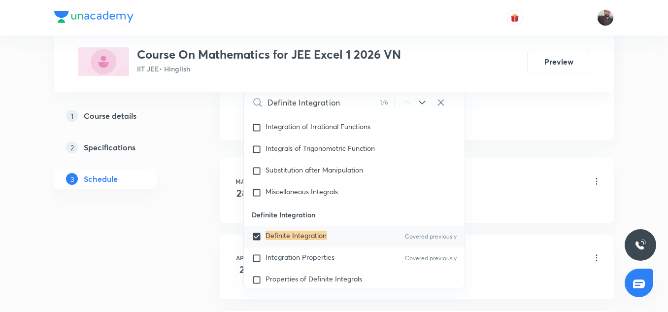
click at [506, 170] on div "Relation & Function Lesson 1 • 5:15 PM • 75 min • Room Room No 303" at bounding box center [433, 181] width 338 height 23
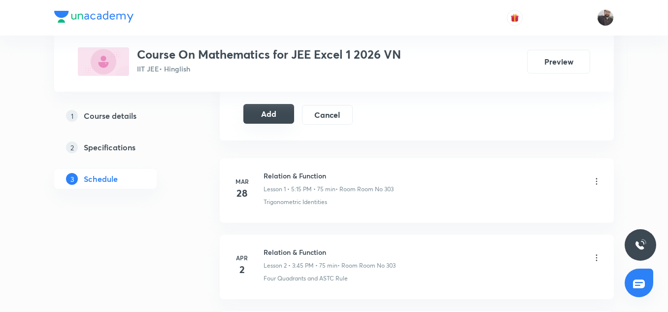
click at [280, 113] on button "Add" at bounding box center [268, 114] width 51 height 20
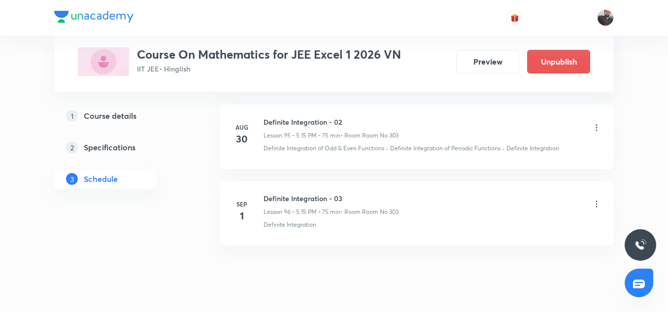
scroll to position [7330, 0]
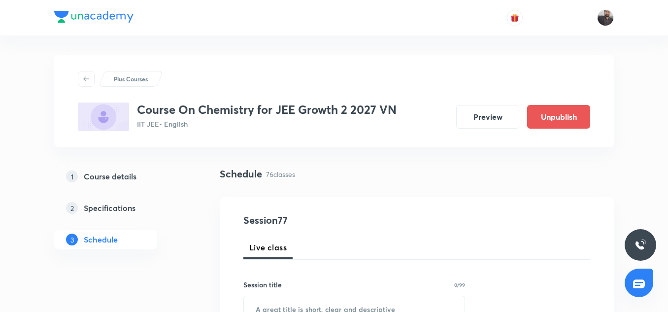
scroll to position [6281, 0]
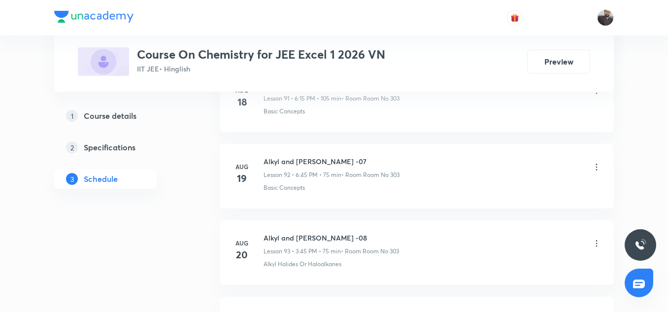
scroll to position [8046, 0]
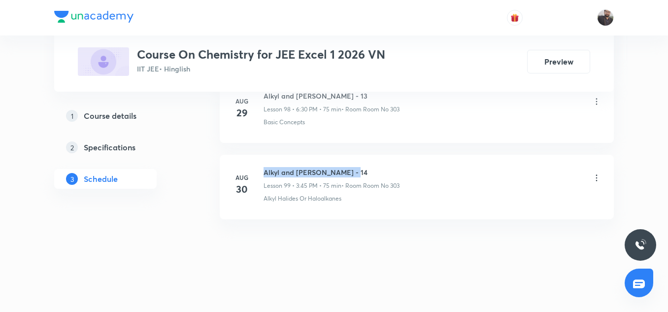
drag, startPoint x: 264, startPoint y: 171, endPoint x: 355, endPoint y: 163, distance: 92.0
click at [355, 163] on li "[DATE] Alkyl and [PERSON_NAME] - 14 Lesson 99 • 3:45 PM • 75 min • Room Room No…" at bounding box center [417, 187] width 394 height 65
copy h6 "Alkyl and Aryl Halide - 14"
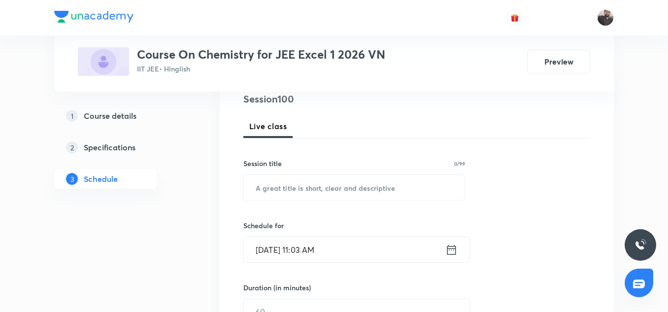
scroll to position [130, 0]
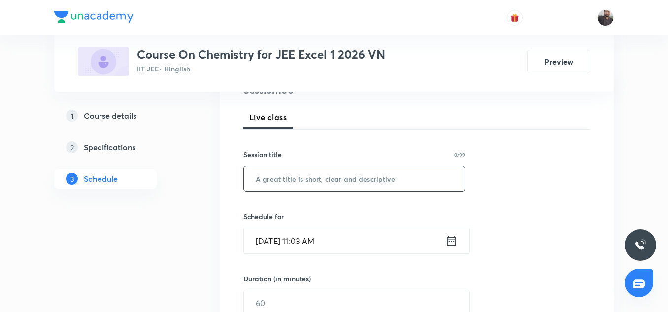
click at [324, 191] on div "​" at bounding box center [354, 179] width 222 height 26
paste input "Alkyl and Aryl Halide - 14"
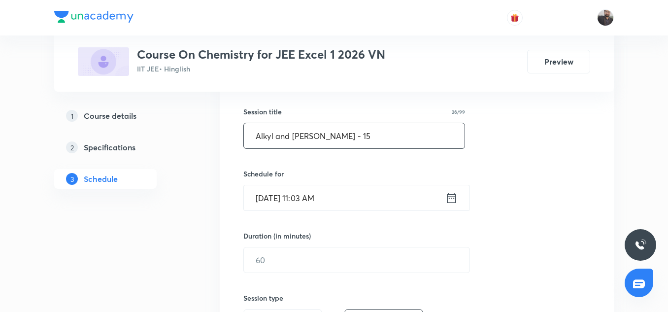
scroll to position [187, 0]
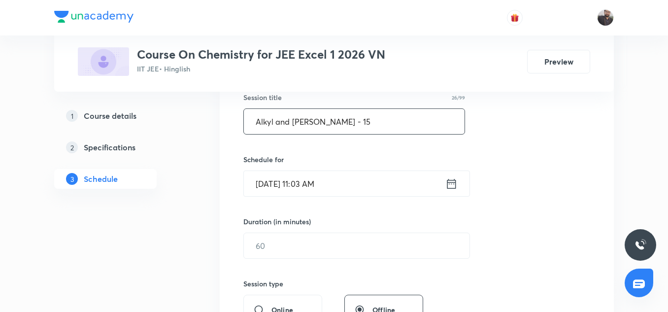
type input "Alkyl and Aryl Halide - 15"
click at [323, 191] on input "Sep 1, 2025, 11:03 AM" at bounding box center [344, 183] width 201 height 25
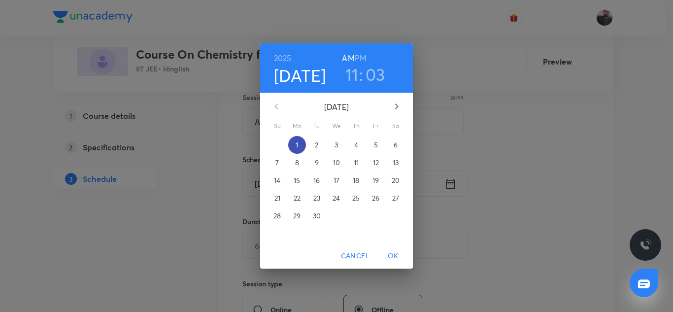
click at [298, 143] on p "1" at bounding box center [297, 145] width 2 height 10
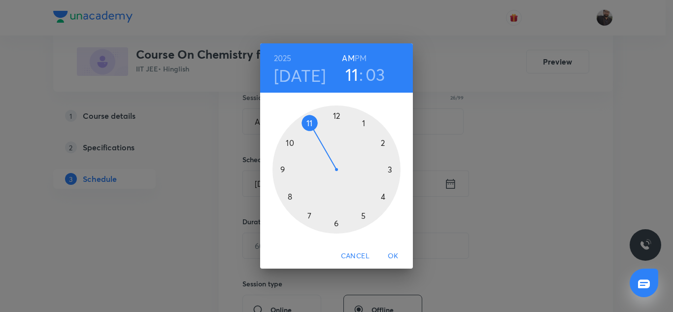
click at [334, 226] on div at bounding box center [336, 169] width 128 height 128
click at [361, 57] on h6 "PM" at bounding box center [361, 58] width 12 height 14
click at [283, 170] on div at bounding box center [336, 169] width 128 height 128
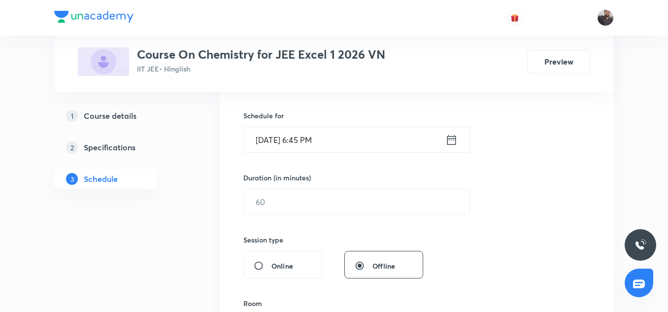
scroll to position [235, 0]
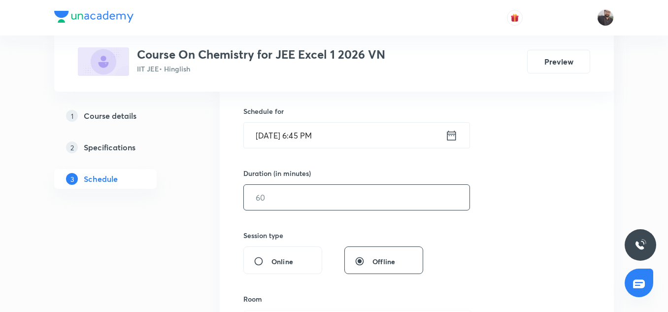
click at [303, 201] on input "text" at bounding box center [357, 197] width 226 height 25
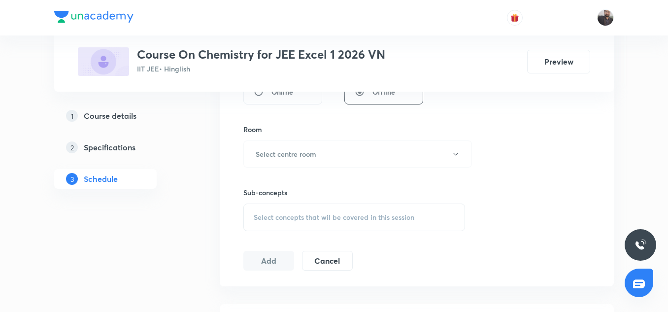
scroll to position [392, 0]
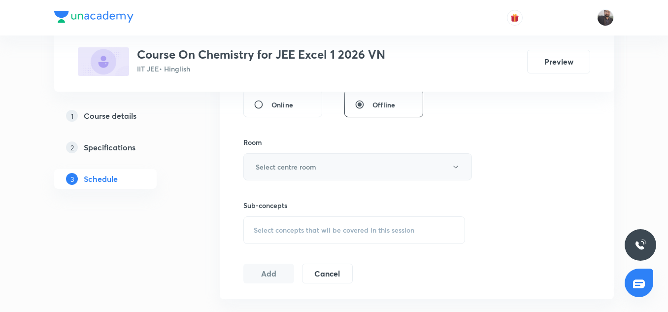
type input "75"
click at [292, 176] on button "Select centre room" at bounding box center [357, 166] width 229 height 27
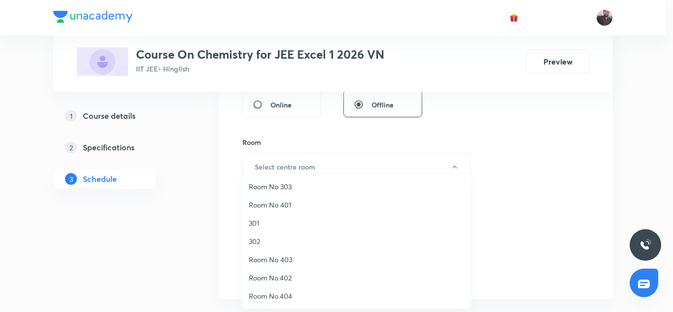
click at [275, 193] on li "Room No 303" at bounding box center [357, 186] width 228 height 18
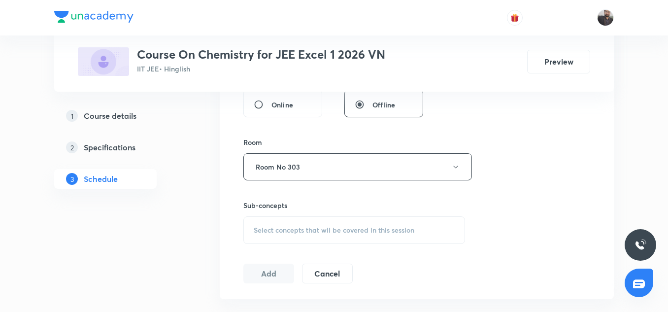
click at [280, 230] on span "Select concepts that wil be covered in this session" at bounding box center [334, 230] width 161 height 8
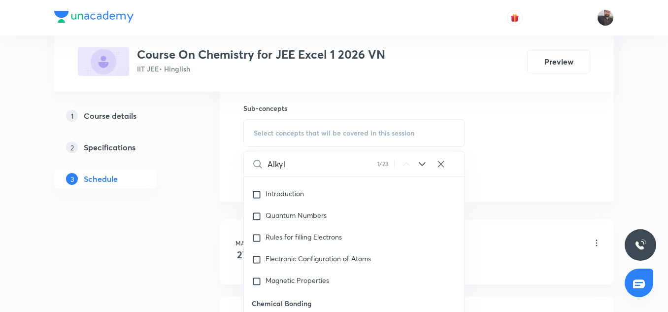
scroll to position [17250, 0]
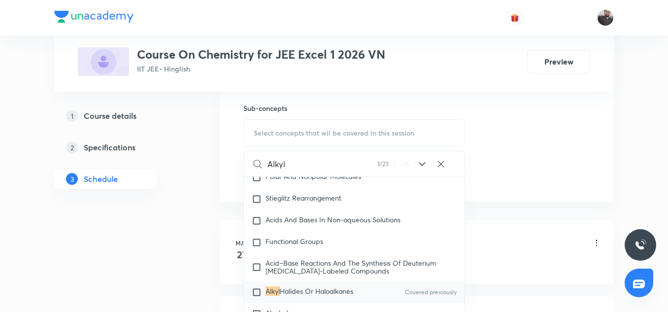
type input "Alkyl"
drag, startPoint x: 280, startPoint y: 230, endPoint x: 259, endPoint y: 303, distance: 75.9
click at [259, 297] on input "checkbox" at bounding box center [259, 292] width 14 height 10
checkbox input "true"
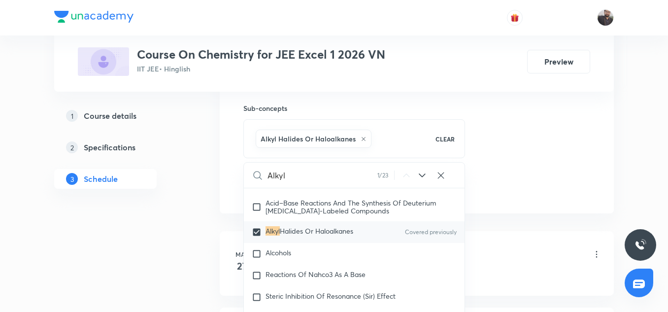
scroll to position [17322, 0]
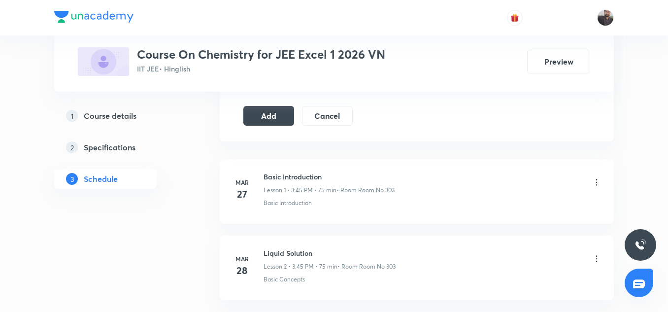
scroll to position [561, 0]
click at [279, 117] on button "Add" at bounding box center [268, 115] width 51 height 20
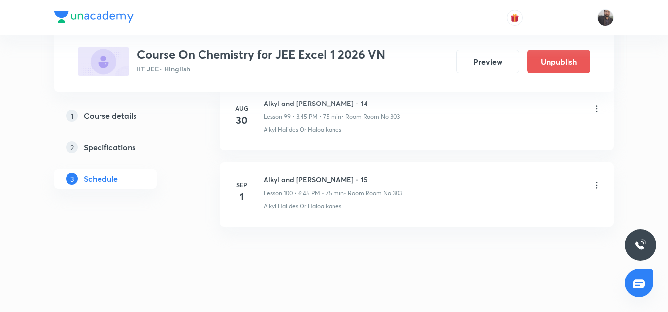
scroll to position [7670, 0]
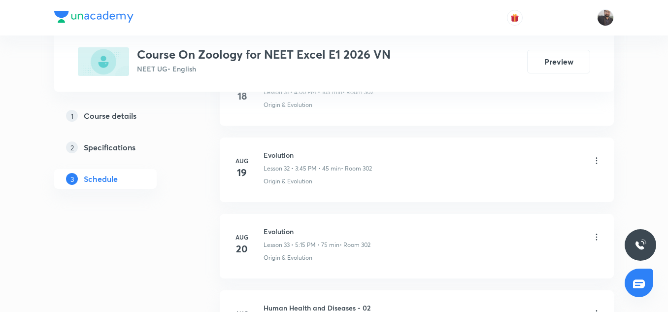
scroll to position [3074, 0]
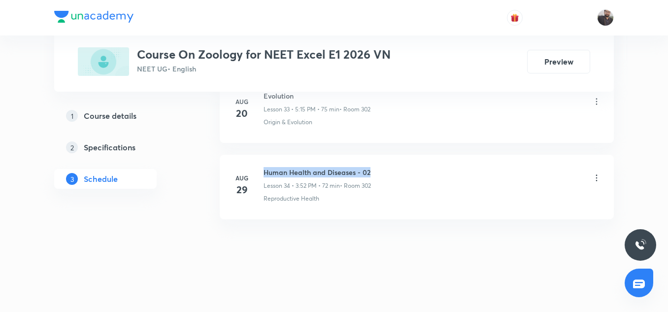
copy h6 "Human Health and Diseases - 02"
drag, startPoint x: 263, startPoint y: 171, endPoint x: 383, endPoint y: 171, distance: 120.2
click at [383, 171] on div "[DATE] Human Health and Diseases - 02 Lesson 34 • 3:52 PM • 72 min • Room 302 R…" at bounding box center [416, 185] width 369 height 36
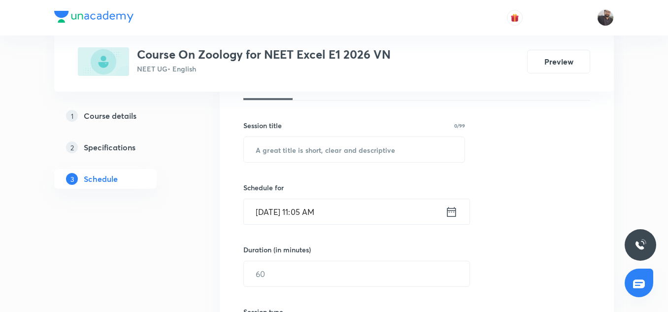
scroll to position [166, 0]
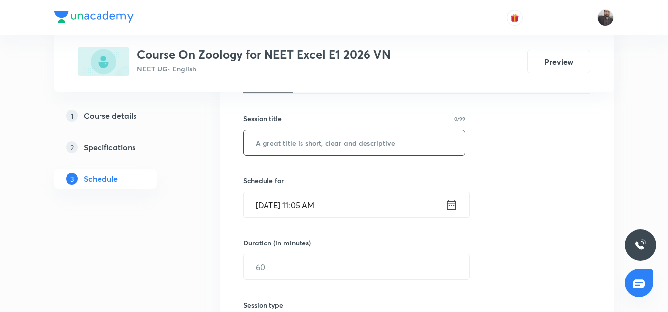
click at [357, 147] on input "text" at bounding box center [354, 142] width 221 height 25
paste input "Human Health and Diseases - 02"
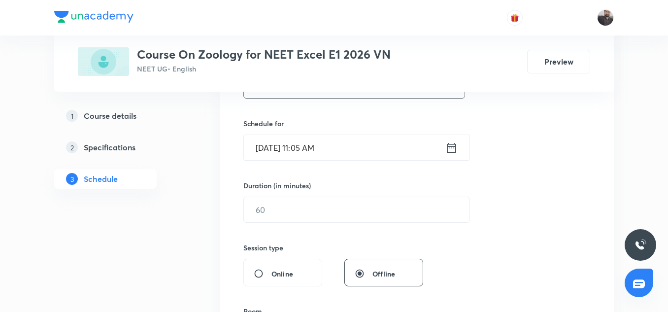
scroll to position [232, 0]
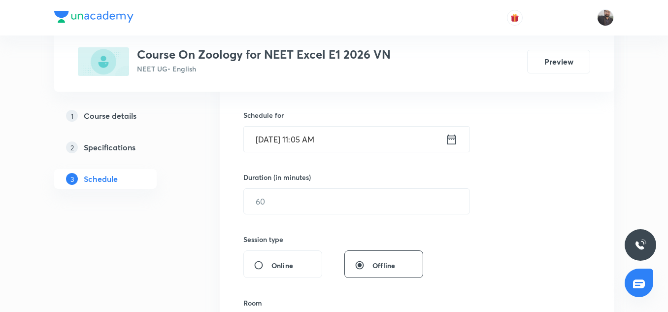
type input "Human Health and Diseases - 03"
click at [289, 143] on input "[DATE] 11:05 AM" at bounding box center [344, 139] width 201 height 25
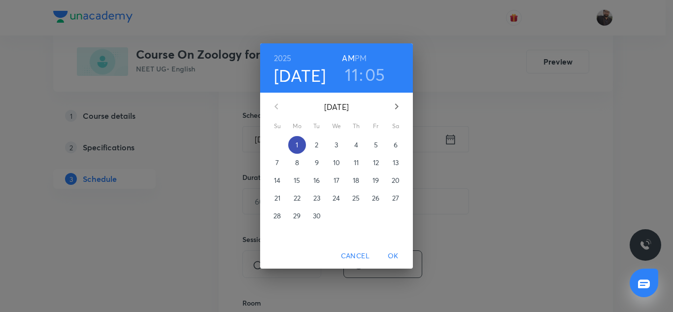
click at [298, 143] on p "1" at bounding box center [297, 145] width 2 height 10
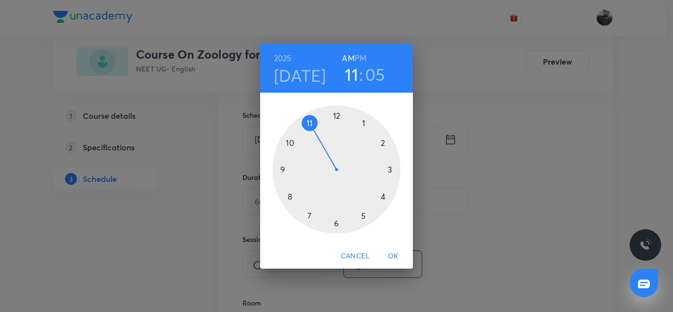
click at [388, 168] on div at bounding box center [336, 169] width 128 height 128
click at [363, 57] on h6 "PM" at bounding box center [361, 58] width 12 height 14
click at [281, 170] on div at bounding box center [336, 169] width 128 height 128
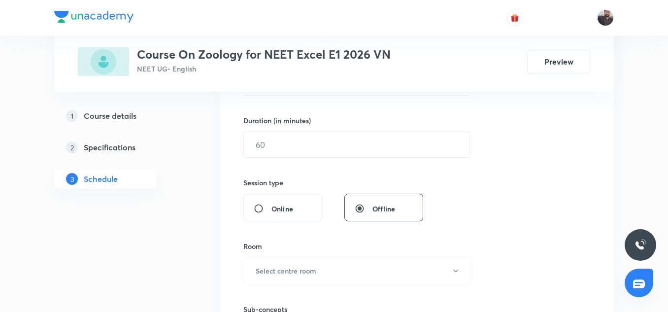
scroll to position [289, 0]
click at [305, 136] on input "text" at bounding box center [357, 144] width 226 height 25
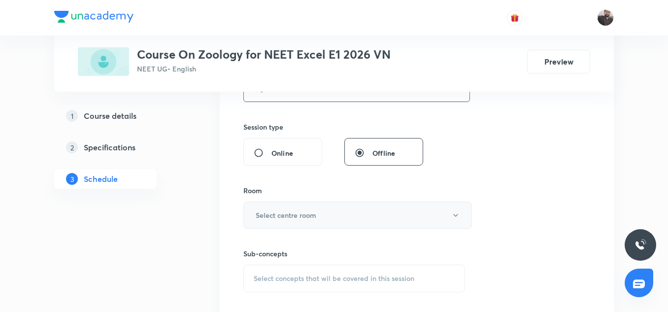
scroll to position [355, 0]
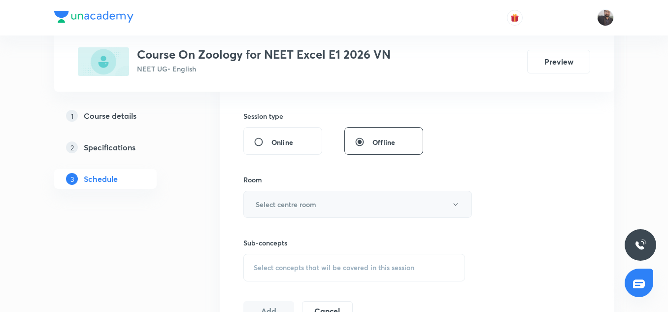
type input "75"
click at [315, 195] on button "Select centre room" at bounding box center [357, 204] width 229 height 27
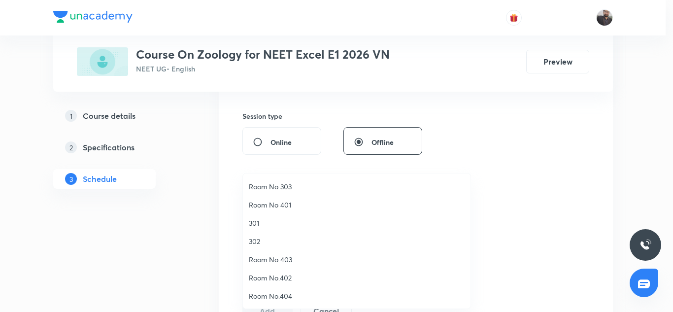
click at [282, 193] on li "Room No 303" at bounding box center [357, 186] width 228 height 18
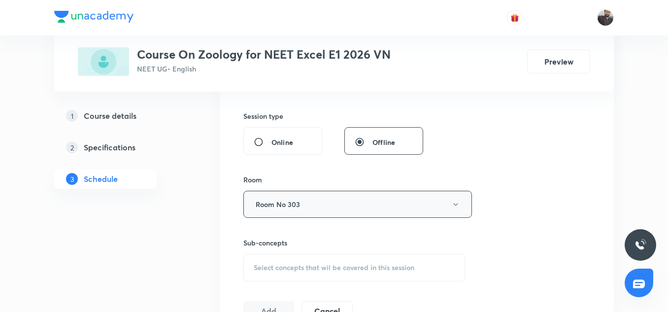
click at [309, 212] on button "Room No 303" at bounding box center [357, 204] width 229 height 27
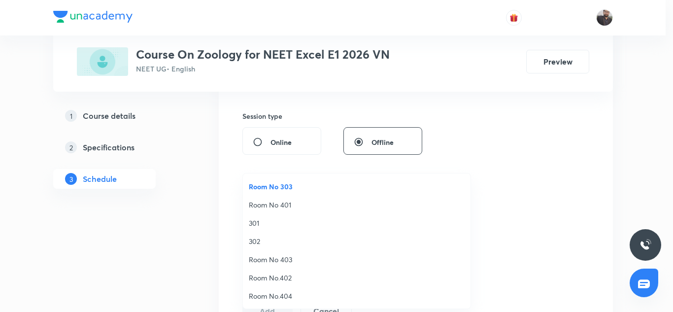
click at [259, 235] on li "302" at bounding box center [357, 241] width 228 height 18
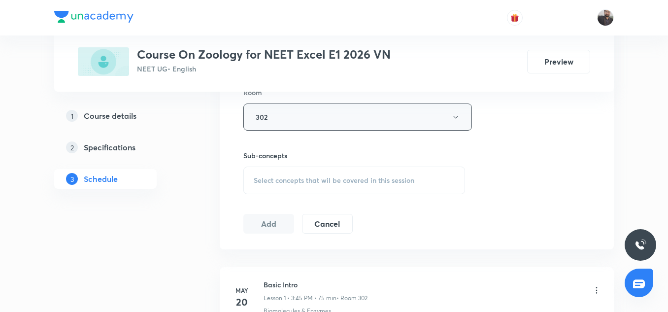
scroll to position [454, 0]
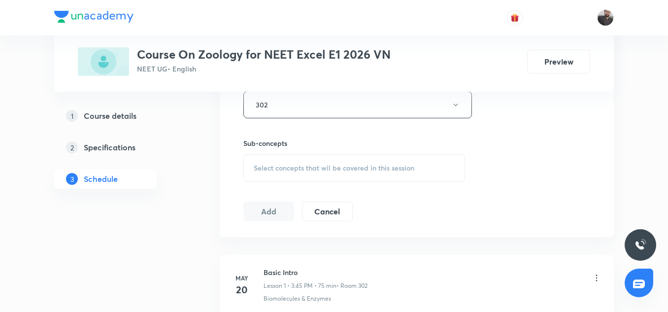
click at [305, 166] on span "Select concepts that wil be covered in this session" at bounding box center [334, 168] width 161 height 8
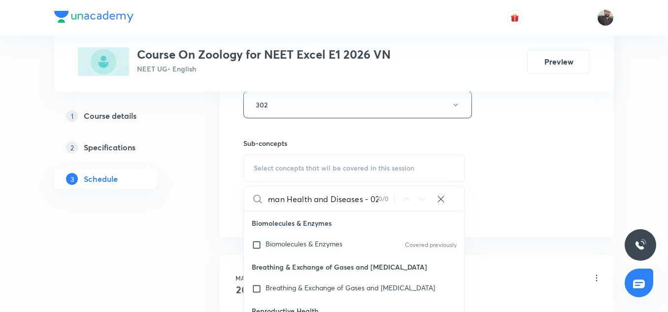
scroll to position [0, 0]
click at [324, 165] on span "Select concepts that wil be covered in this session" at bounding box center [334, 168] width 161 height 8
click at [388, 199] on div "0 / 0" at bounding box center [386, 198] width 16 height 9
click at [380, 198] on div "0 / 0" at bounding box center [386, 198] width 16 height 9
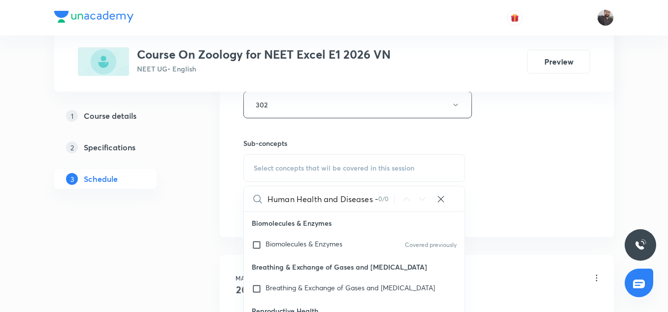
click at [378, 198] on div "0 / 0" at bounding box center [386, 198] width 16 height 9
click at [370, 198] on input "Human Health and Diseases - 02" at bounding box center [322, 198] width 111 height 25
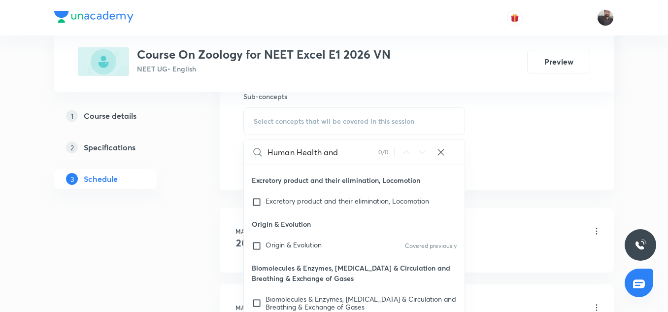
scroll to position [144, 0]
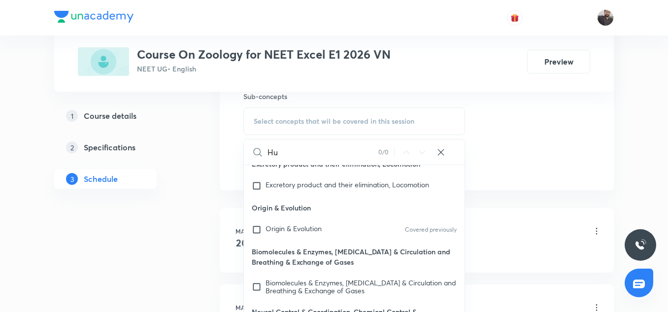
type input "H"
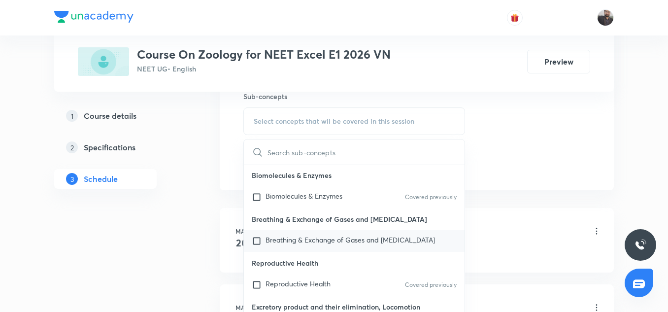
scroll to position [0, 0]
paste input "Human Health and Diseases - 02"
type input "Human Health and"
click at [368, 247] on div "Breathing & Exchange of Gases and [MEDICAL_DATA]" at bounding box center [354, 242] width 221 height 22
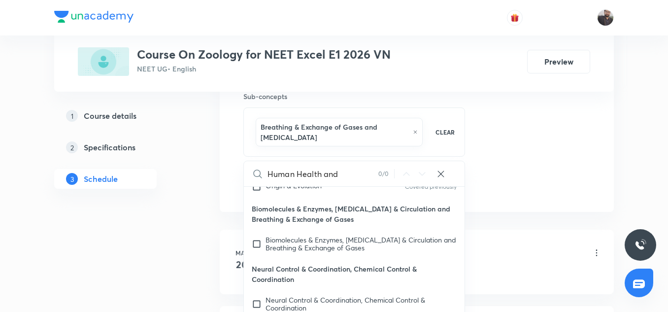
scroll to position [211, 0]
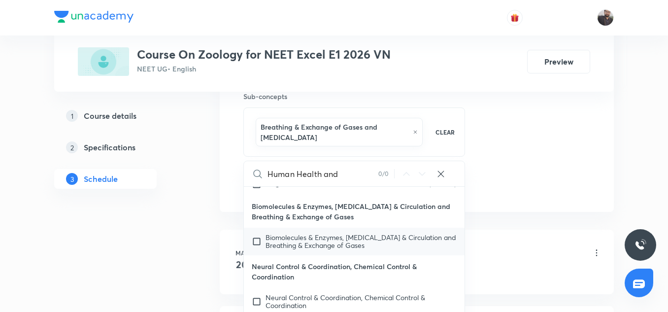
click at [279, 237] on span "Biomolecules & Enzymes, [MEDICAL_DATA] & Circulation and Breathing & Exchange o…" at bounding box center [361, 241] width 191 height 17
checkbox input "true"
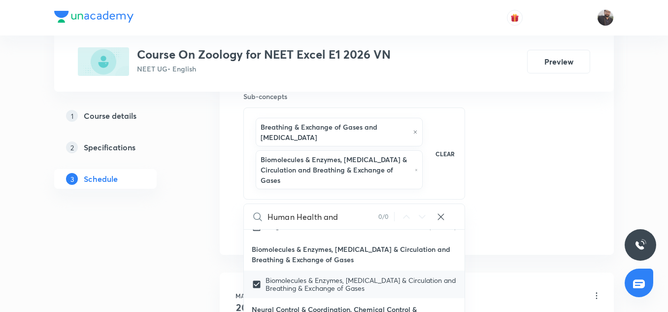
click at [305, 292] on span "Biomolecules & Enzymes, [MEDICAL_DATA] & Circulation and Breathing & Exchange o…" at bounding box center [361, 283] width 191 height 17
checkbox input "true"
checkbox input "false"
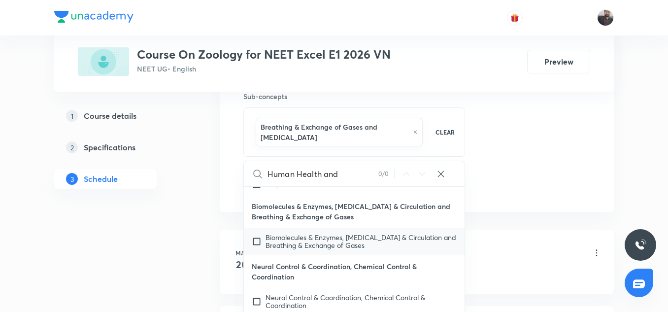
click at [330, 248] on span "Biomolecules & Enzymes, [MEDICAL_DATA] & Circulation and Breathing & Exchange o…" at bounding box center [361, 241] width 191 height 17
checkbox input "true"
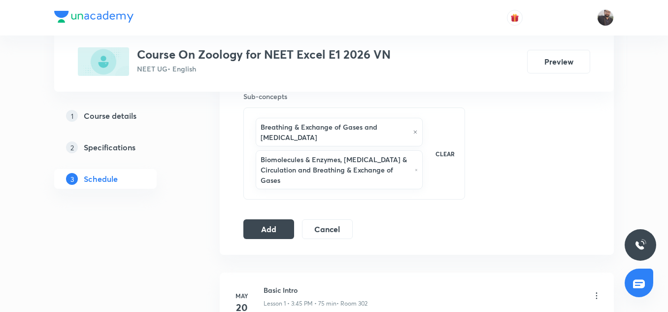
click at [415, 131] on icon at bounding box center [415, 132] width 5 height 6
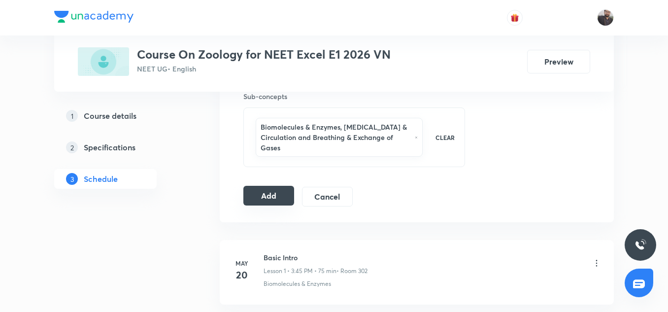
click at [267, 193] on button "Add" at bounding box center [268, 196] width 51 height 20
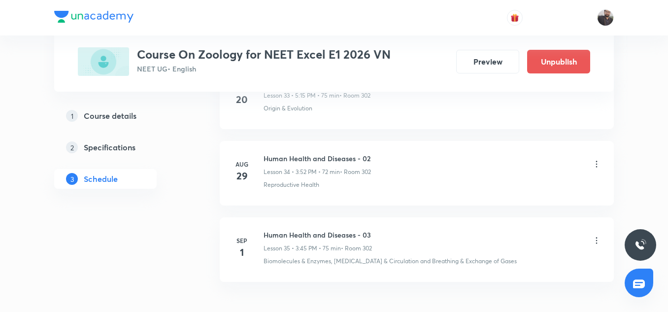
scroll to position [2697, 0]
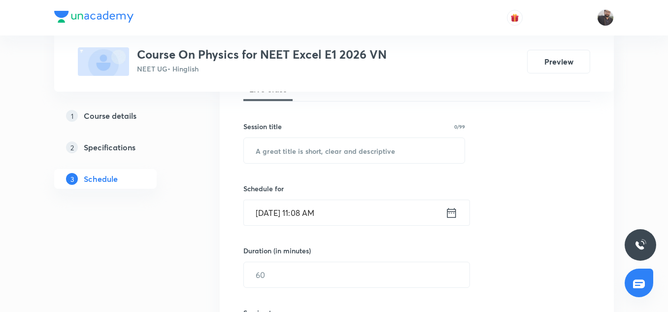
scroll to position [6748, 0]
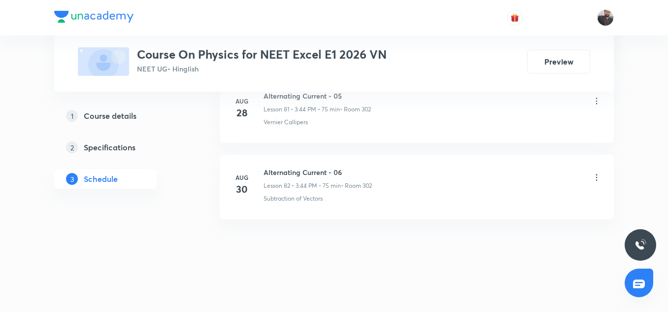
click at [269, 171] on h6 "Alternating Current - 06" at bounding box center [318, 172] width 108 height 10
click at [270, 173] on h6 "Alternating Current - 06" at bounding box center [318, 172] width 108 height 10
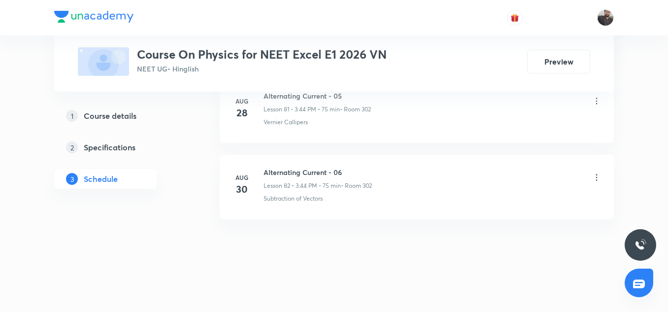
click at [299, 173] on h6 "Alternating Current - 06" at bounding box center [318, 172] width 108 height 10
copy h6 "Alternating Current - 06"
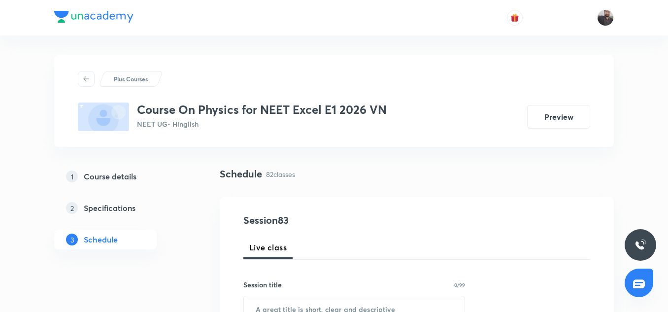
scroll to position [122, 0]
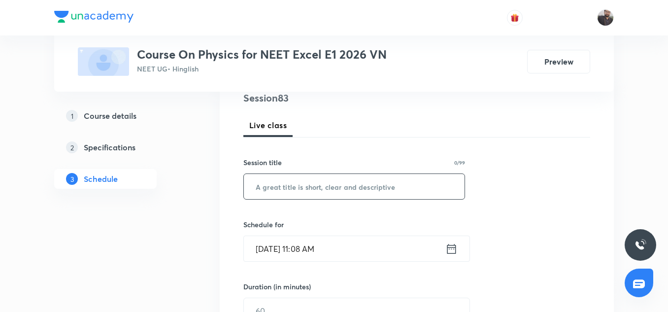
drag, startPoint x: 299, startPoint y: 173, endPoint x: 301, endPoint y: 179, distance: 6.2
click at [301, 179] on div "Session title 0/99 ​" at bounding box center [354, 178] width 222 height 42
click at [303, 184] on input "text" at bounding box center [354, 186] width 221 height 25
paste input "Alternating Current - 06"
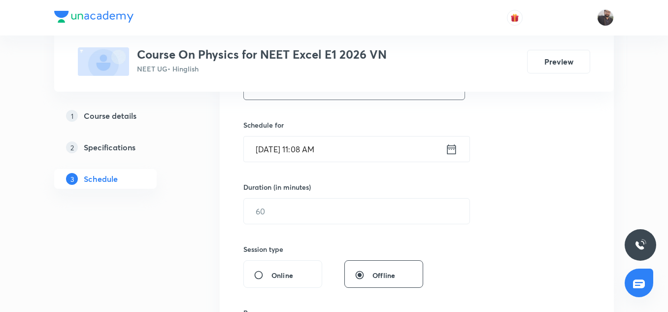
scroll to position [216, 0]
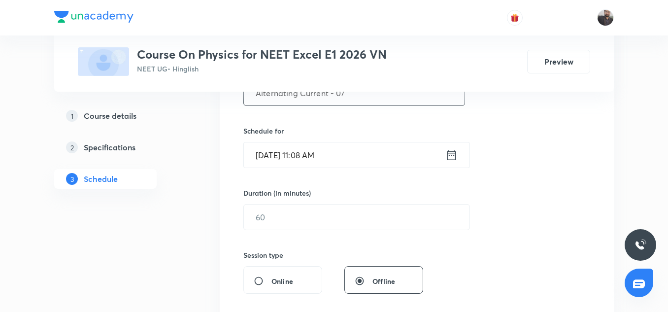
type input "Alternating Current - 07"
click at [344, 153] on input "[DATE] 11:08 AM" at bounding box center [344, 154] width 201 height 25
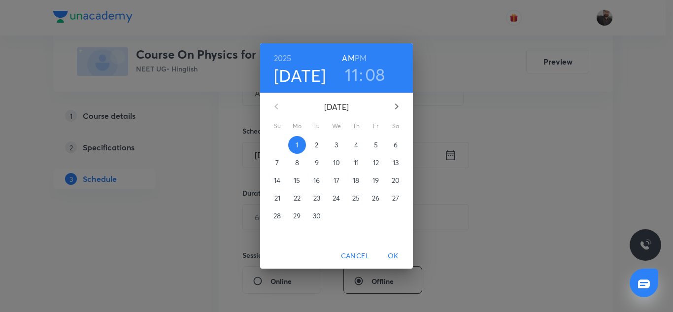
click at [344, 155] on div "10" at bounding box center [337, 163] width 20 height 18
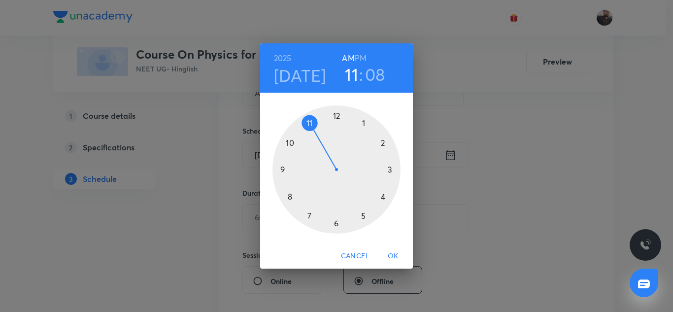
click at [441, 99] on div "[DATE] 11 : 08 AM PM 1 2 3 4 5 6 7 8 9 10 11 12 Cancel OK" at bounding box center [336, 156] width 673 height 312
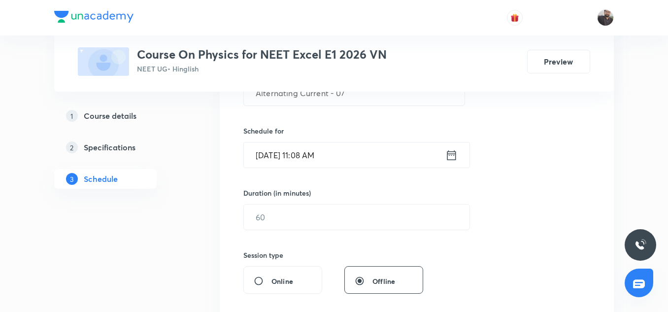
click at [350, 163] on input "[DATE] 11:08 AM" at bounding box center [344, 154] width 201 height 25
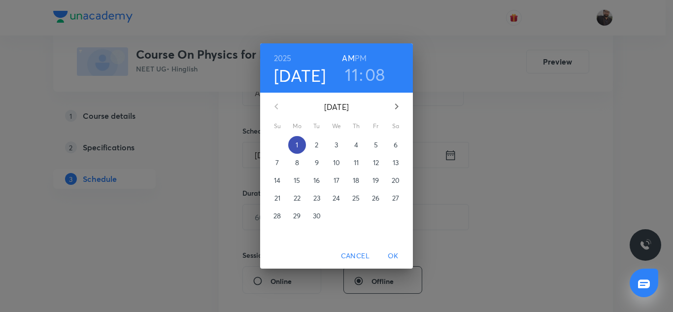
click at [290, 149] on span "1" at bounding box center [297, 145] width 18 height 10
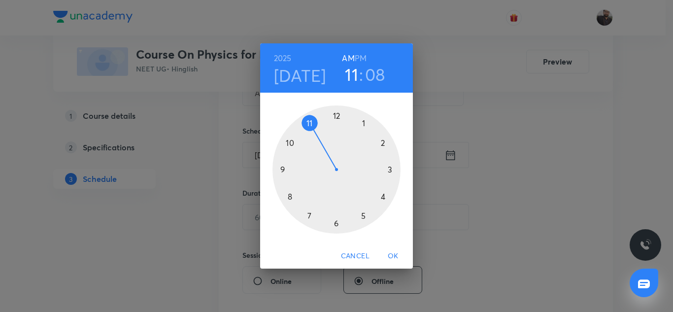
click at [361, 214] on div at bounding box center [336, 169] width 128 height 128
click at [390, 169] on div at bounding box center [336, 169] width 128 height 128
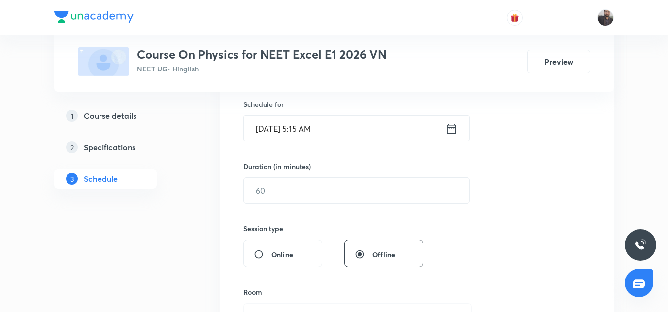
scroll to position [266, 0]
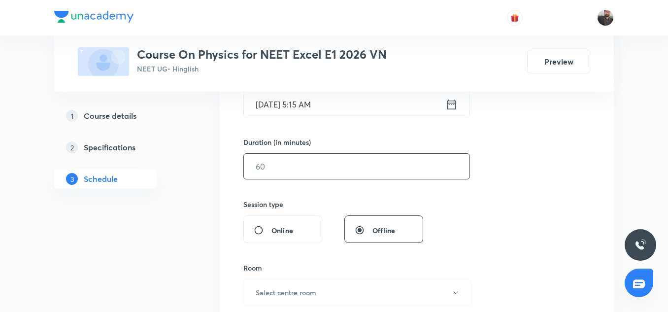
click at [329, 157] on input "text" at bounding box center [357, 166] width 226 height 25
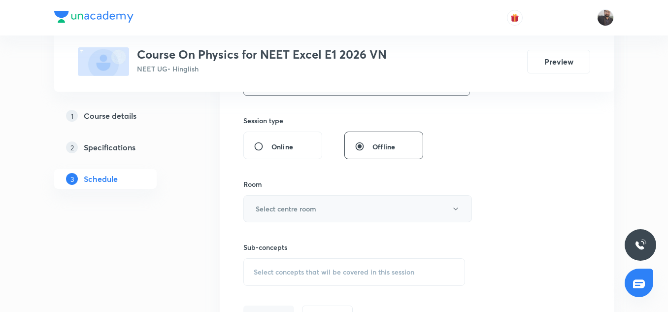
type input "75"
click at [319, 215] on button "Select centre room" at bounding box center [357, 208] width 229 height 27
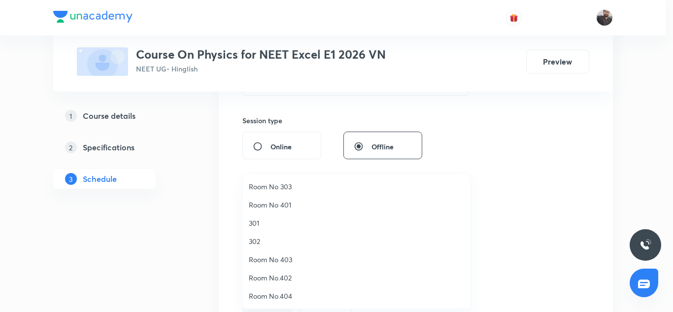
click at [261, 240] on span "302" at bounding box center [357, 241] width 216 height 10
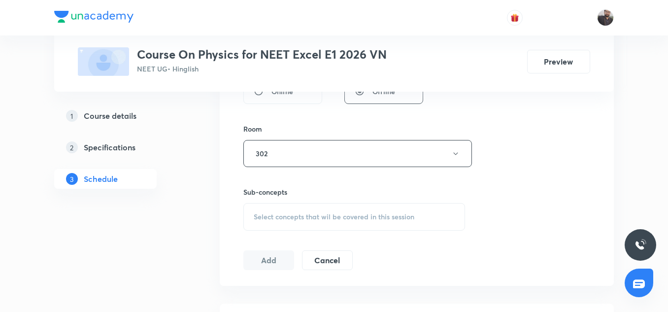
scroll to position [409, 0]
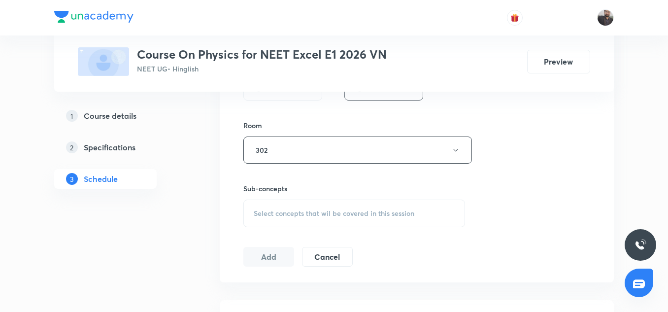
click at [266, 213] on span "Select concepts that wil be covered in this session" at bounding box center [334, 213] width 161 height 8
click at [302, 242] on input "text" at bounding box center [365, 244] width 197 height 25
paste input "Alternating Current - 06"
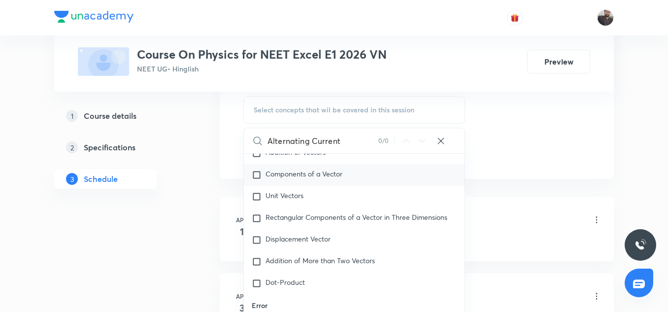
scroll to position [645, 0]
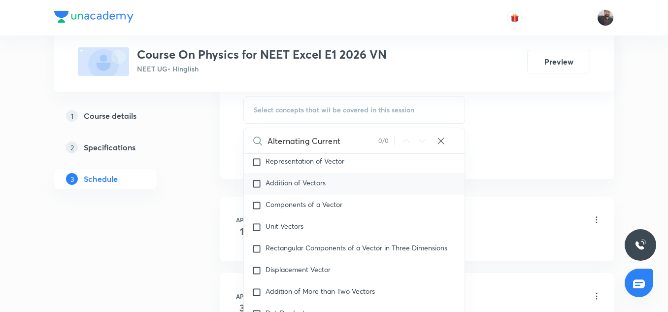
type input "Alternating Current"
click at [290, 190] on div "Addition of Vectors" at bounding box center [354, 184] width 221 height 22
checkbox input "true"
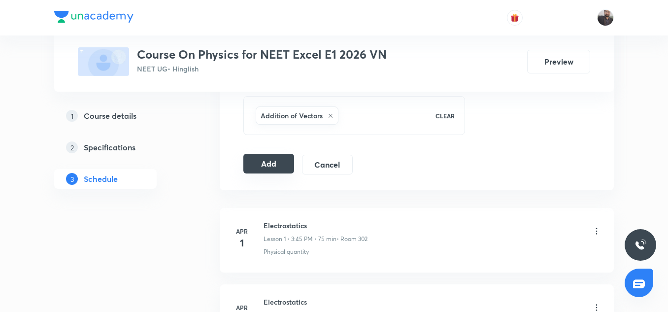
click at [268, 169] on button "Add" at bounding box center [268, 164] width 51 height 20
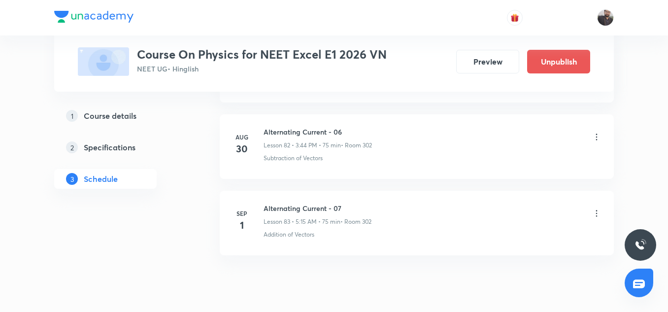
scroll to position [6337, 0]
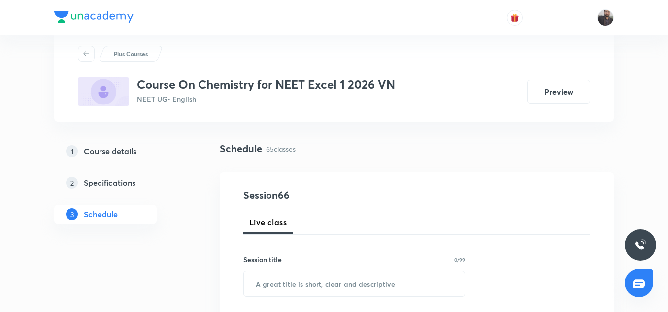
drag, startPoint x: 0, startPoint y: 0, endPoint x: 287, endPoint y: 126, distance: 313.4
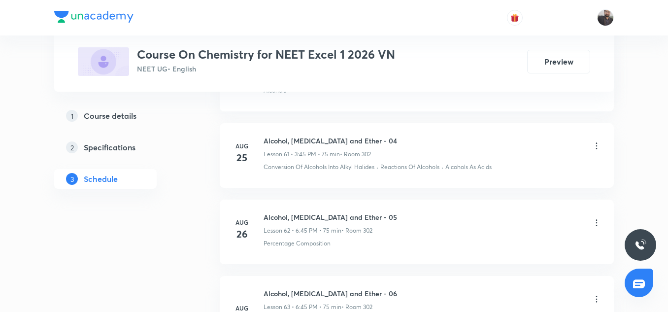
scroll to position [5478, 0]
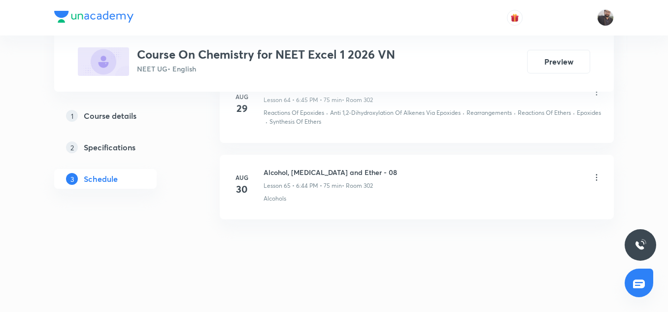
click at [319, 175] on h6 "Alcohol, [MEDICAL_DATA] and Ether - 08" at bounding box center [330, 172] width 133 height 10
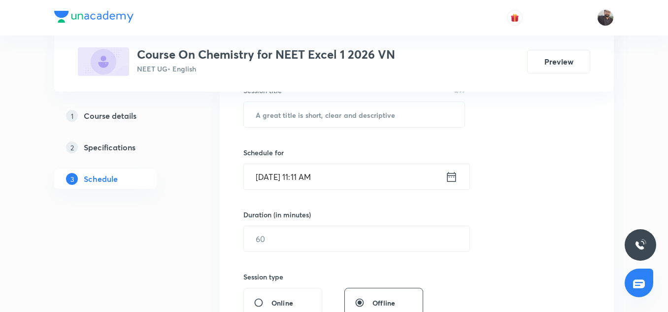
scroll to position [196, 0]
click at [288, 118] on input "text" at bounding box center [354, 112] width 221 height 25
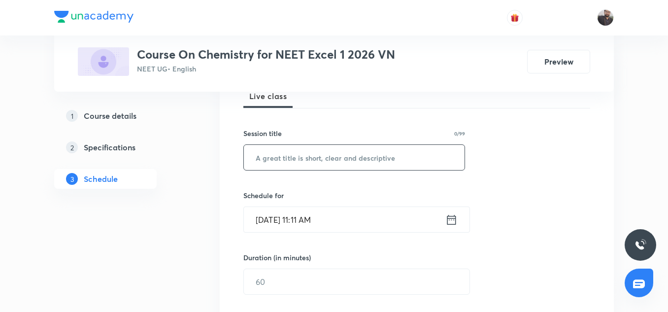
scroll to position [151, 0]
paste input "Alcohol, [MEDICAL_DATA] and Ether - 08"
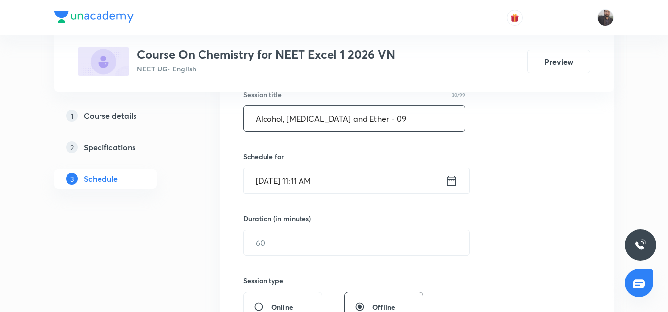
type input "Alcohol, [MEDICAL_DATA] and Ether - 09"
click at [347, 178] on input "[DATE] 11:11 AM" at bounding box center [344, 180] width 201 height 25
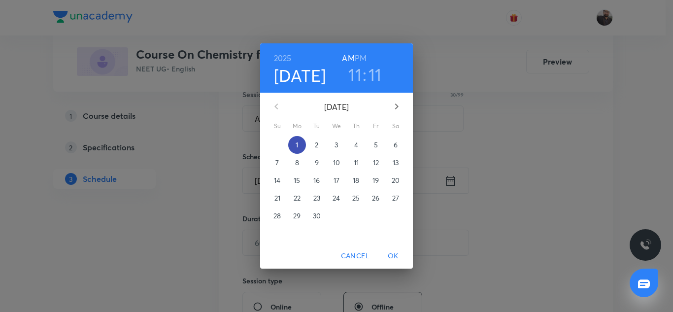
click at [296, 148] on p "1" at bounding box center [297, 145] width 2 height 10
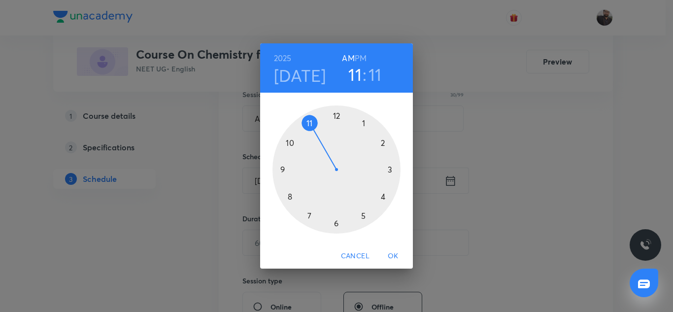
click at [335, 222] on div at bounding box center [336, 169] width 128 height 128
click at [281, 170] on div at bounding box center [336, 169] width 128 height 128
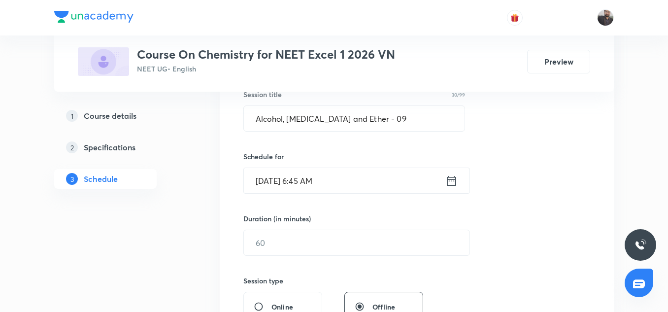
click at [333, 186] on input "[DATE] 6:45 AM" at bounding box center [344, 180] width 201 height 25
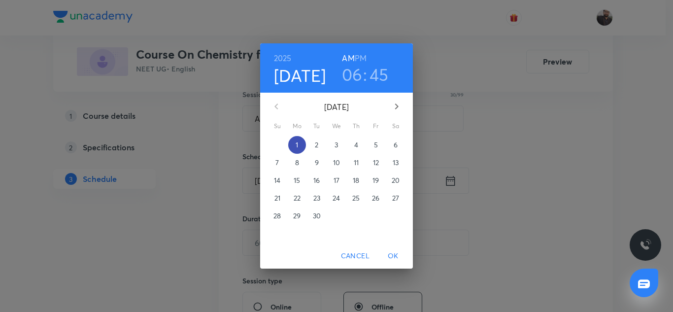
click at [299, 147] on span "1" at bounding box center [297, 145] width 18 height 10
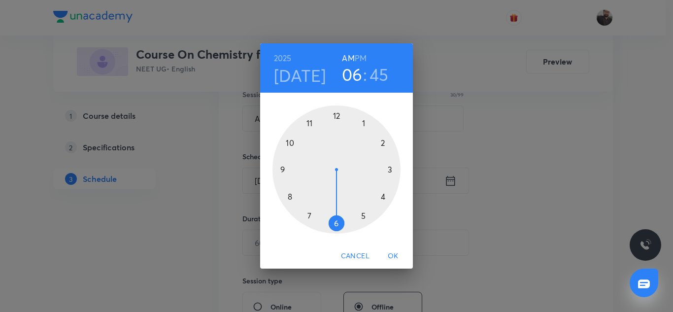
click at [339, 222] on div at bounding box center [336, 169] width 128 height 128
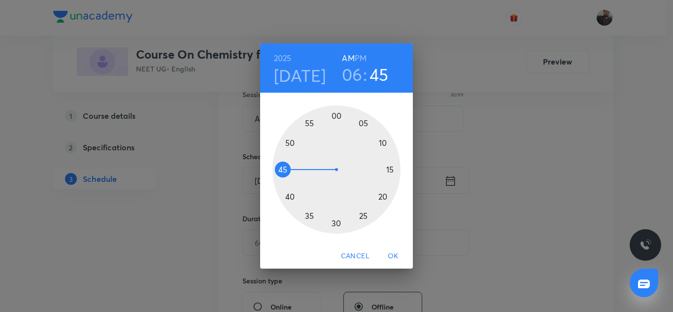
click at [361, 59] on h6 "PM" at bounding box center [361, 58] width 12 height 14
click at [284, 168] on div at bounding box center [336, 169] width 128 height 128
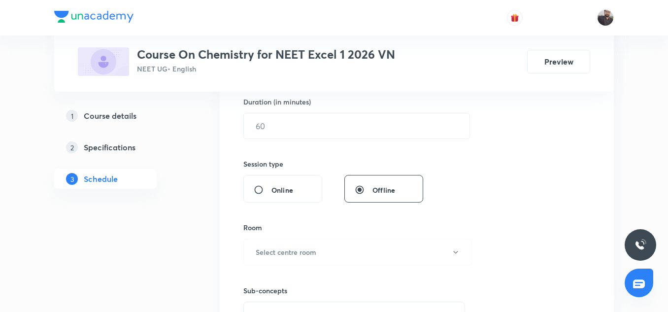
scroll to position [307, 0]
click at [433, 128] on input "text" at bounding box center [357, 125] width 226 height 25
click at [433, 126] on input "75" at bounding box center [357, 125] width 226 height 25
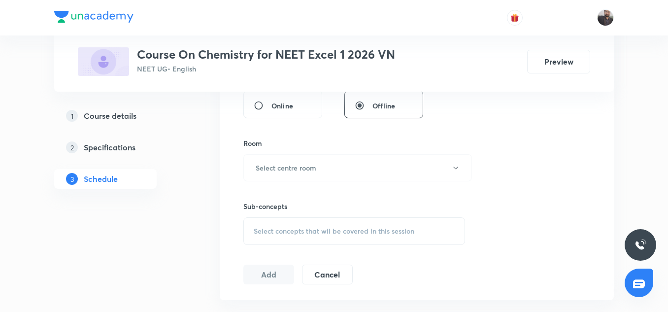
scroll to position [392, 0]
type input "75"
click at [311, 164] on h6 "Select centre room" at bounding box center [286, 167] width 61 height 10
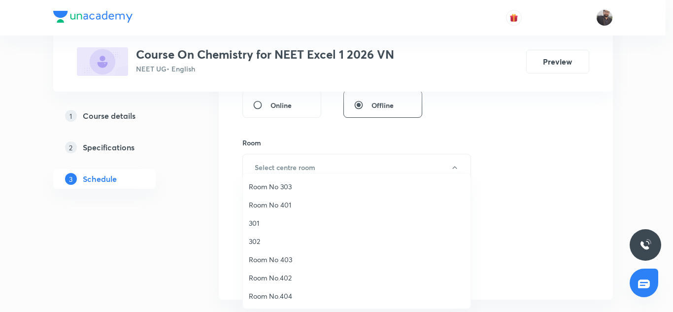
click at [254, 239] on span "302" at bounding box center [357, 241] width 216 height 10
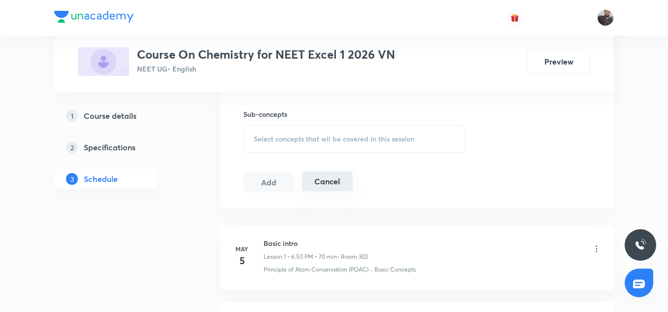
scroll to position [481, 0]
drag, startPoint x: 320, startPoint y: 134, endPoint x: 288, endPoint y: 135, distance: 32.0
click at [288, 135] on div "Select concepts that wil be covered in this session" at bounding box center [354, 142] width 222 height 28
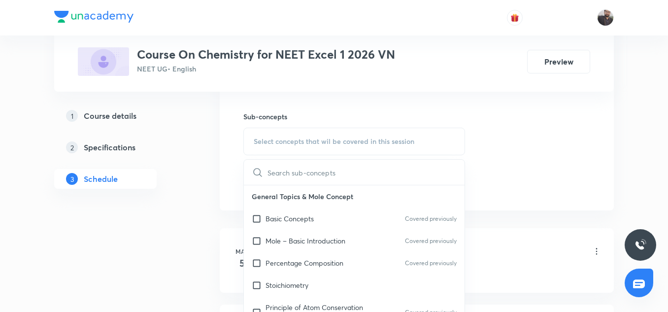
click at [282, 176] on input "text" at bounding box center [365, 172] width 197 height 25
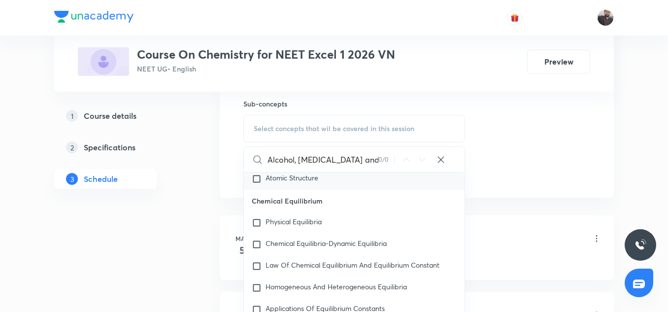
scroll to position [1492, 0]
type input "Alcohol, [MEDICAL_DATA] and"
click at [317, 180] on span "Atomic Structure" at bounding box center [292, 176] width 53 height 9
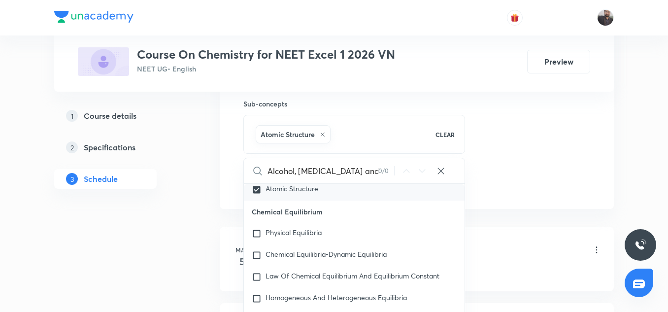
click at [314, 191] on span "Atomic Structure" at bounding box center [292, 188] width 53 height 9
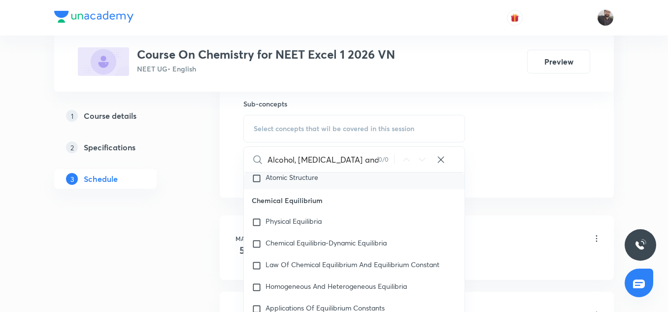
click at [314, 183] on p "Atomic Structure" at bounding box center [292, 178] width 53 height 10
checkbox input "true"
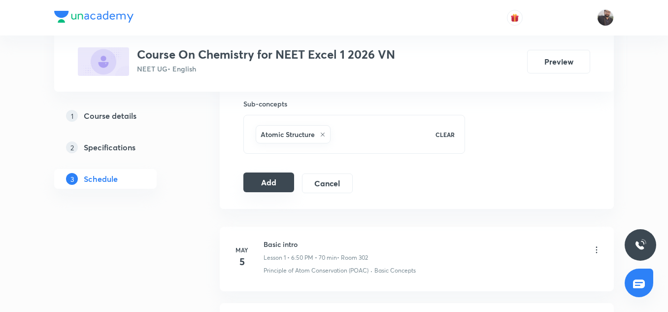
click at [255, 181] on button "Add" at bounding box center [268, 182] width 51 height 20
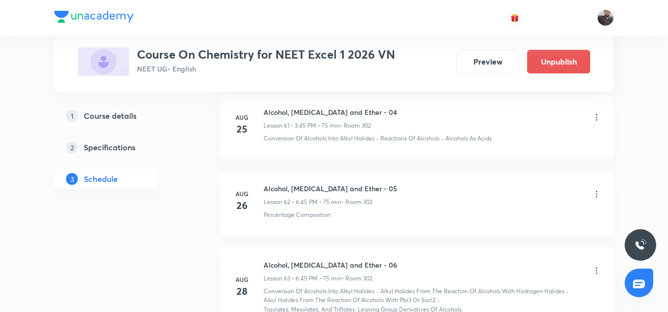
scroll to position [5102, 0]
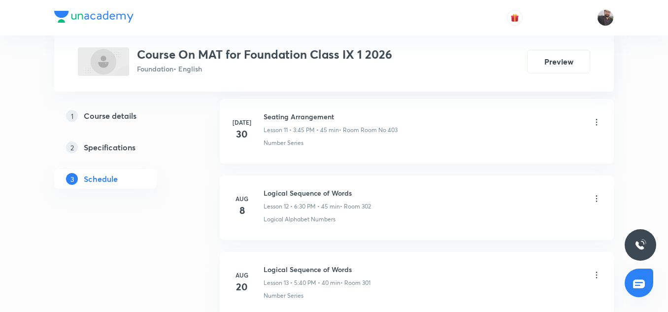
scroll to position [1470, 0]
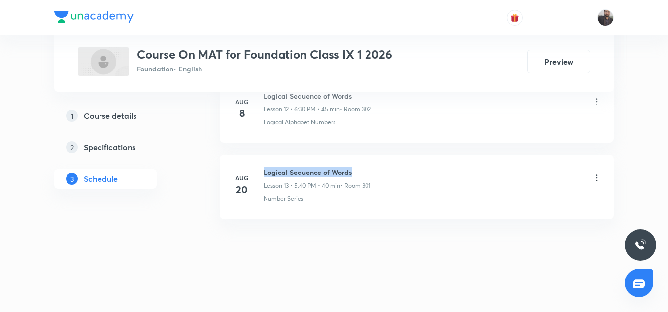
copy h6 "Logical Sequence of Words"
drag, startPoint x: 0, startPoint y: 0, endPoint x: 355, endPoint y: 169, distance: 393.1
click at [355, 169] on div "Aug 20 Logical Sequence of Words Lesson 13 • 5:40 PM • 40 min • Room 301 Number…" at bounding box center [416, 185] width 369 height 36
click at [283, 175] on h6 "Logical Sequence of Words" at bounding box center [317, 172] width 107 height 10
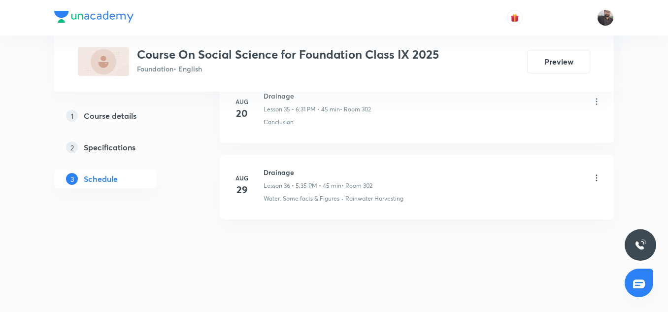
click at [305, 169] on h6 "Quadrilateral - 06" at bounding box center [318, 172] width 109 height 10
click at [318, 175] on h6 "Quadrilateral - 06" at bounding box center [318, 172] width 109 height 10
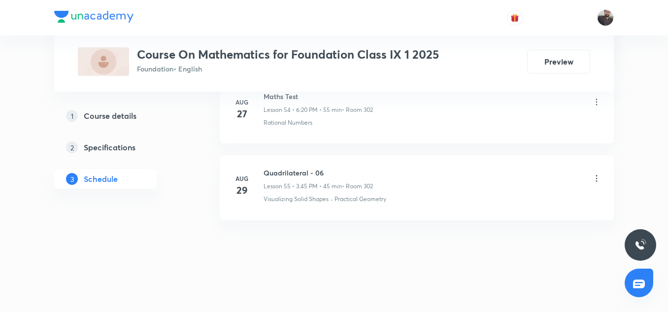
click at [321, 173] on h6 "Quadrilateral - 06" at bounding box center [318, 172] width 109 height 10
copy h6 "Quadrilateral - 06"
drag, startPoint x: 263, startPoint y: 171, endPoint x: 334, endPoint y: 177, distance: 71.7
click at [334, 177] on div "[DATE] Quadrilateral - 06 Lesson 55 • 3:45 PM • 45 min • Room 302 Visualizing S…" at bounding box center [416, 185] width 369 height 36
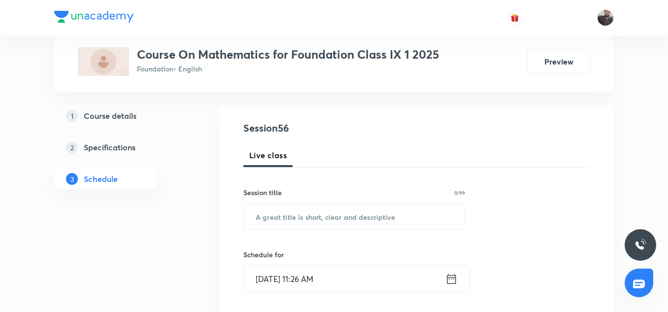
scroll to position [93, 0]
click at [297, 210] on input "text" at bounding box center [354, 215] width 221 height 25
paste input "Quadrilateral - 06"
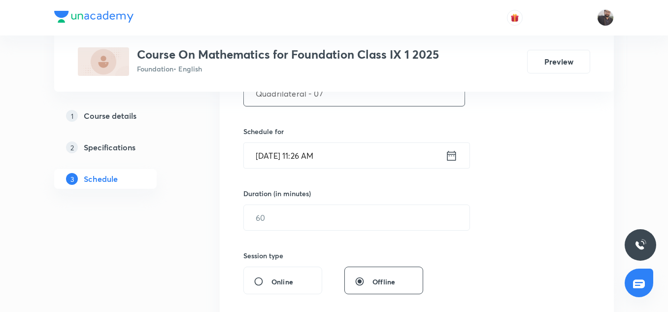
scroll to position [208, 0]
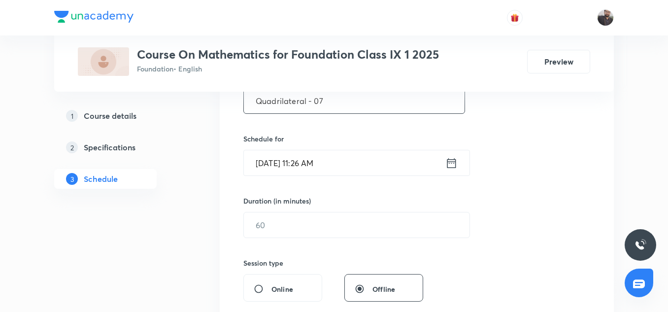
type input "Quadrilateral - 07"
click at [356, 162] on input "[DATE] 11:26 AM" at bounding box center [344, 162] width 201 height 25
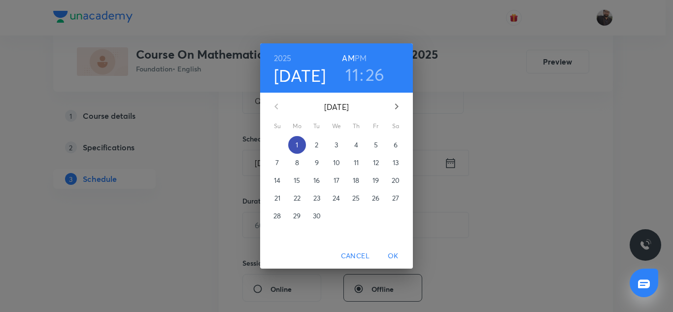
click at [299, 145] on span "1" at bounding box center [297, 145] width 18 height 10
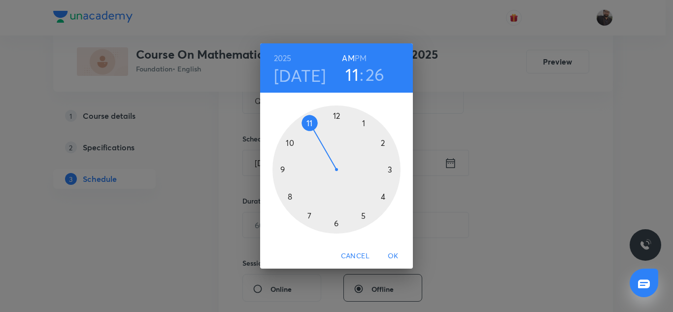
click at [391, 169] on div at bounding box center [336, 169] width 128 height 128
click at [361, 59] on h6 "PM" at bounding box center [361, 58] width 12 height 14
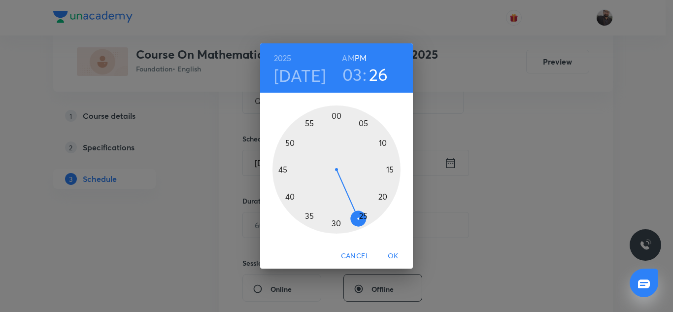
click at [281, 170] on div at bounding box center [336, 169] width 128 height 128
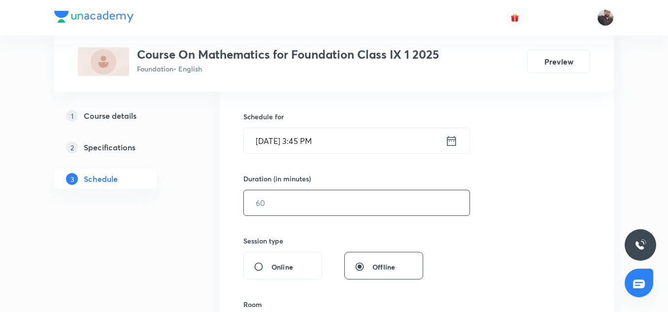
scroll to position [231, 0]
click at [270, 208] on input "text" at bounding box center [357, 201] width 226 height 25
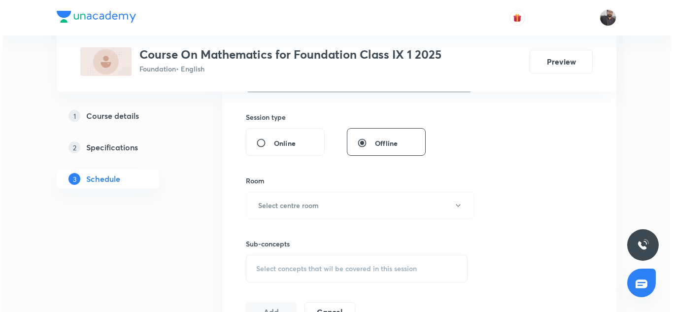
scroll to position [356, 0]
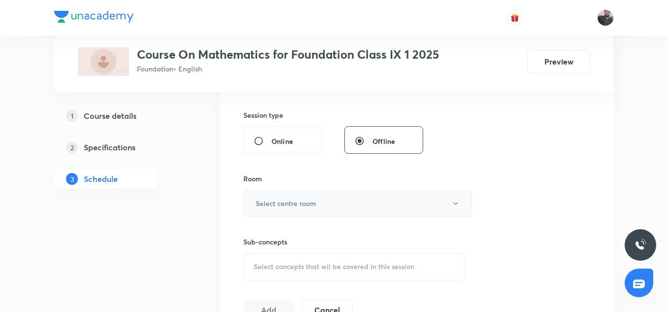
type input "45"
click at [273, 208] on h6 "Select centre room" at bounding box center [286, 203] width 61 height 10
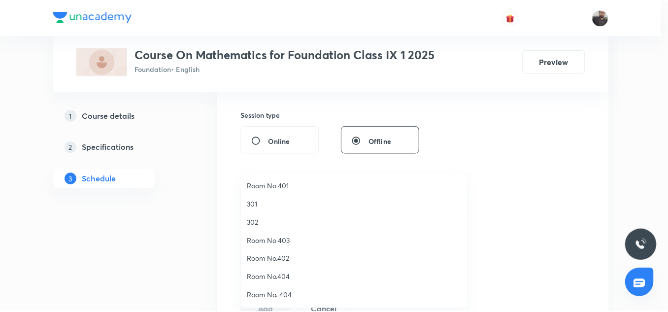
scroll to position [19, 0]
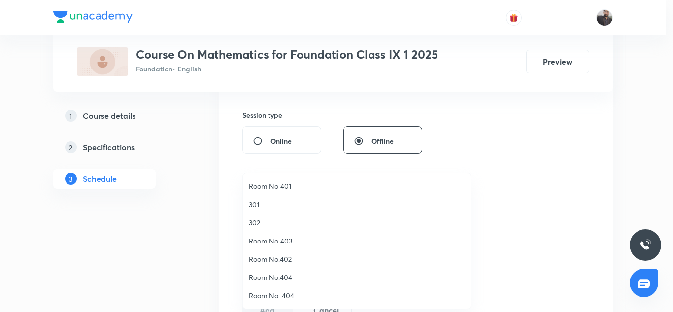
click at [194, 182] on div at bounding box center [336, 156] width 673 height 312
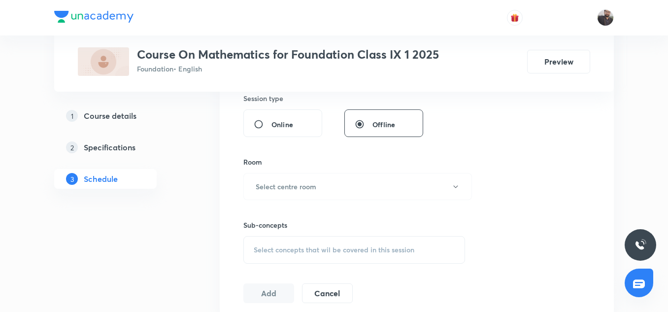
scroll to position [373, 0]
click at [296, 177] on button "Select centre room" at bounding box center [357, 185] width 229 height 27
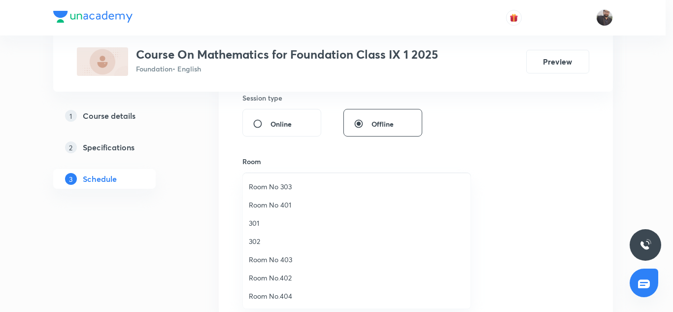
click at [274, 264] on span "Room No 403" at bounding box center [357, 259] width 216 height 10
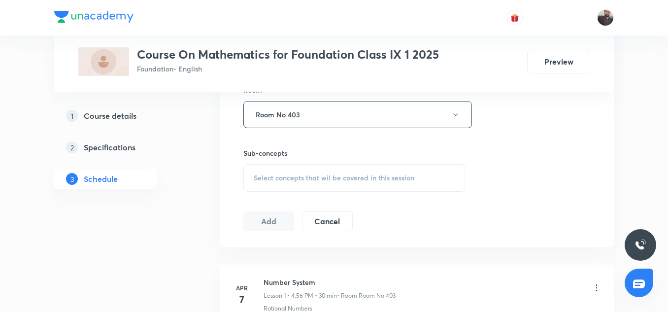
scroll to position [448, 0]
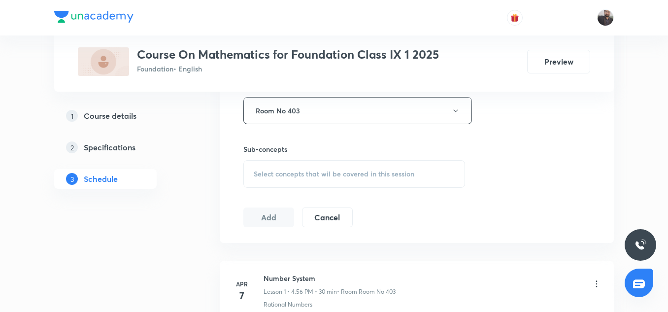
click at [315, 186] on div "Select concepts that wil be covered in this session" at bounding box center [354, 174] width 222 height 28
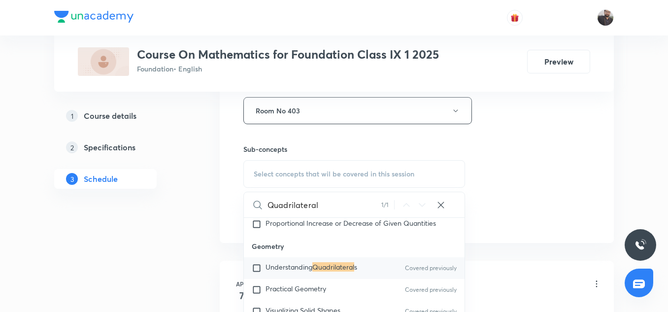
scroll to position [310, 0]
type input "Quadrilateral"
click at [258, 270] on input "checkbox" at bounding box center [259, 267] width 14 height 10
checkbox input "true"
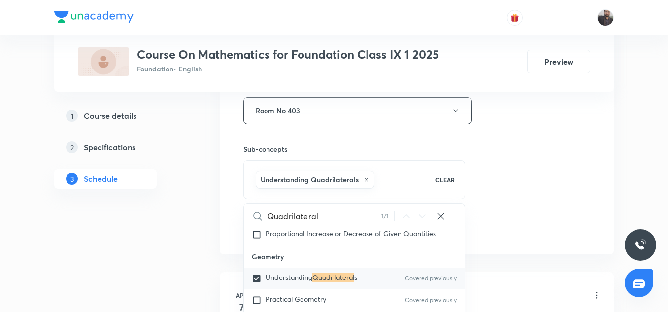
scroll to position [324, 0]
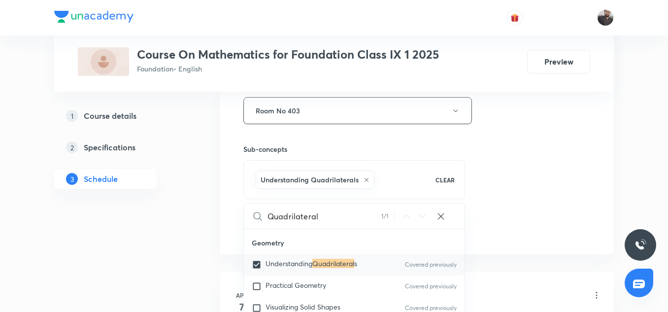
click at [512, 162] on div "Session 56 Live class Session title 18/99 Quadrilateral - 07 ​ Schedule for Sep…" at bounding box center [416, 2] width 347 height 474
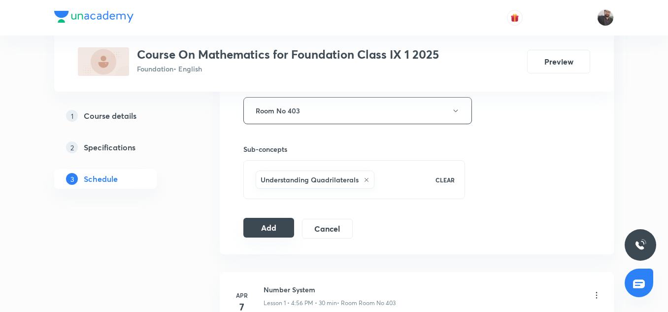
click at [279, 232] on button "Add" at bounding box center [268, 228] width 51 height 20
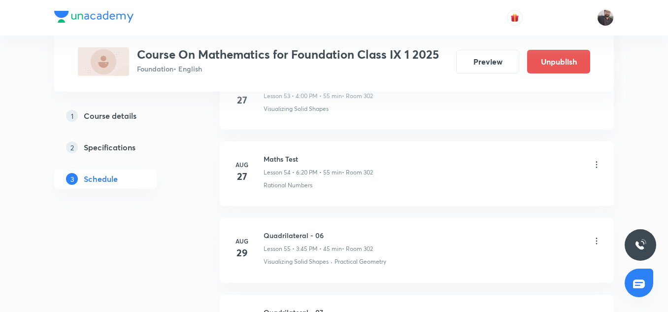
scroll to position [4302, 0]
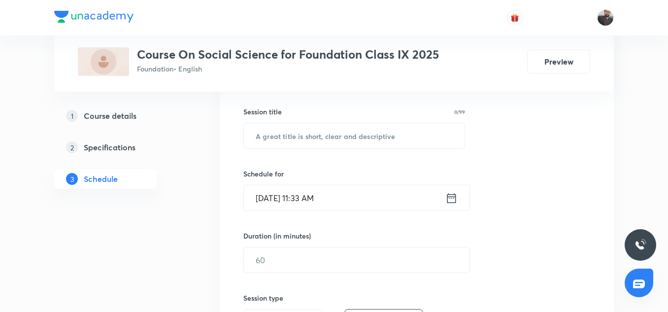
scroll to position [188, 0]
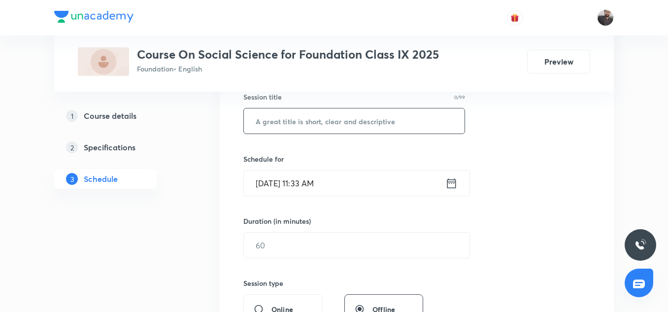
click at [289, 121] on input "text" at bounding box center [354, 120] width 221 height 25
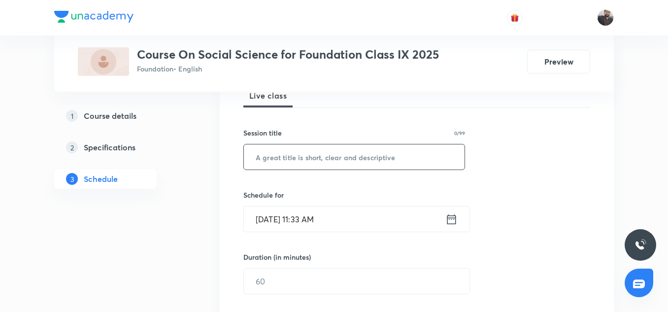
scroll to position [152, 0]
paste input "Electoral Politics"
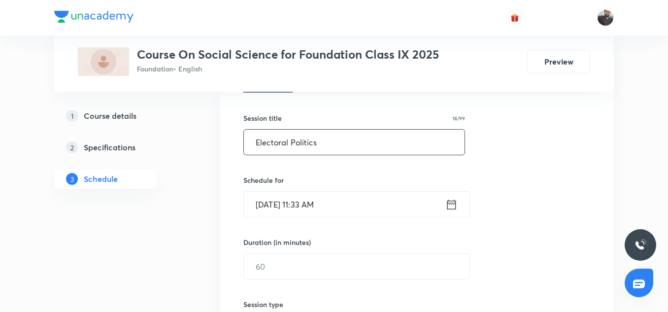
type input "Electoral Politics"
click at [349, 203] on input "[DATE] 11:33 AM" at bounding box center [344, 204] width 201 height 25
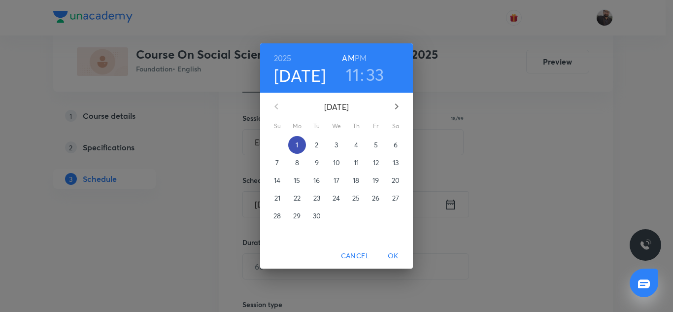
click at [299, 142] on span "1" at bounding box center [297, 145] width 18 height 10
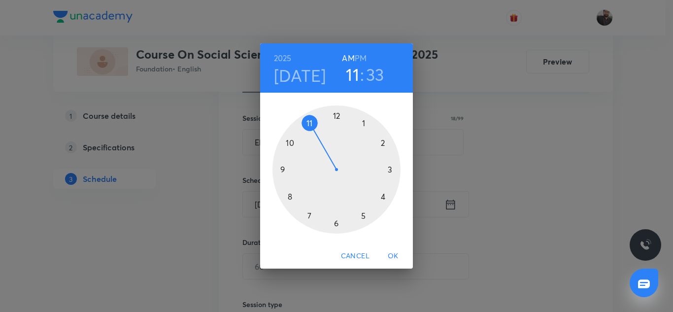
click at [388, 167] on div at bounding box center [336, 169] width 128 height 128
click at [363, 55] on h6 "PM" at bounding box center [361, 58] width 12 height 14
click at [281, 170] on div at bounding box center [336, 169] width 128 height 128
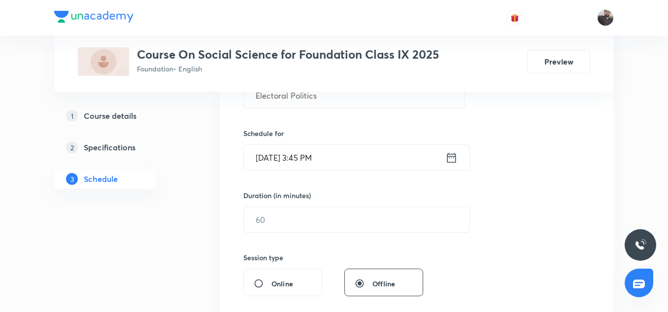
scroll to position [214, 0]
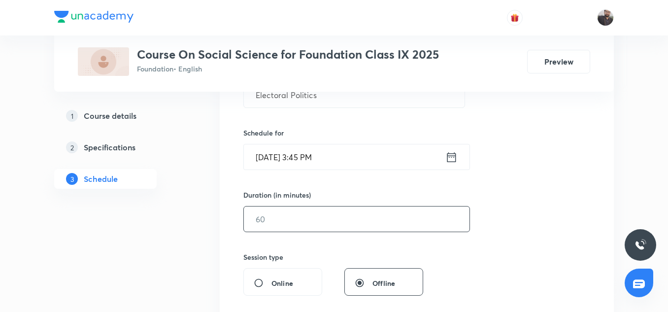
click at [326, 217] on input "text" at bounding box center [357, 218] width 226 height 25
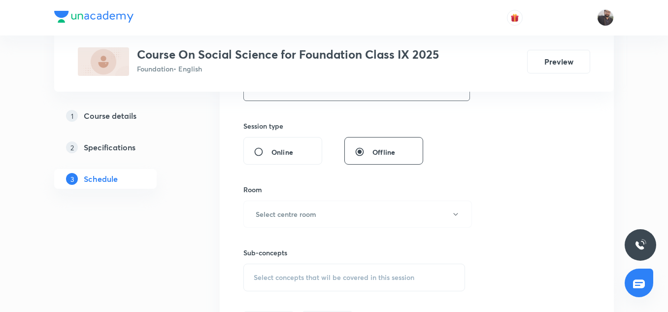
scroll to position [364, 0]
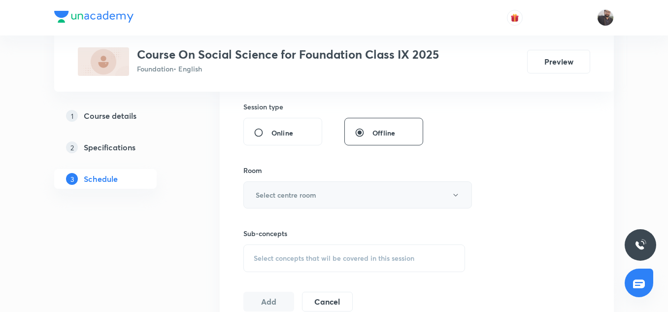
type input "45"
click at [305, 198] on h6 "Select centre room" at bounding box center [286, 195] width 61 height 10
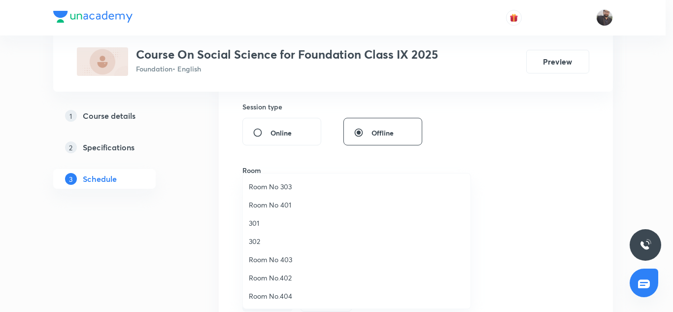
click at [287, 257] on span "Room No 403" at bounding box center [357, 259] width 216 height 10
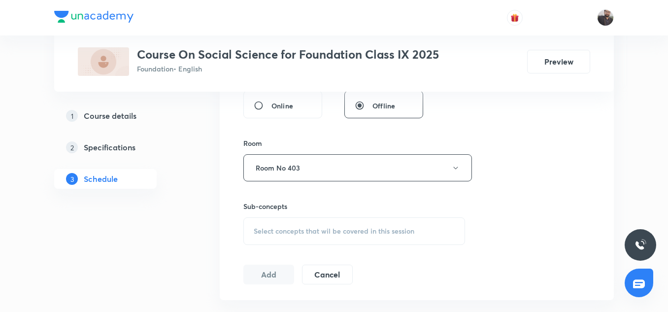
scroll to position [398, 0]
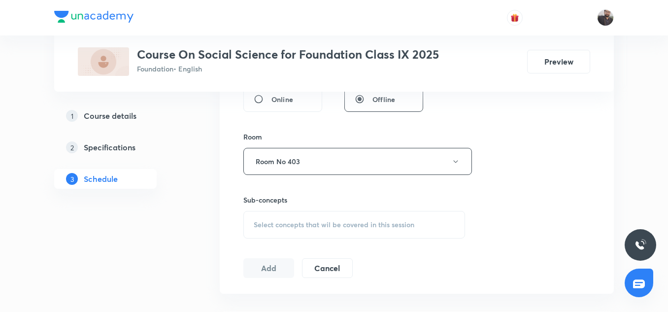
click at [285, 215] on div "Select concepts that wil be covered in this session" at bounding box center [354, 225] width 222 height 28
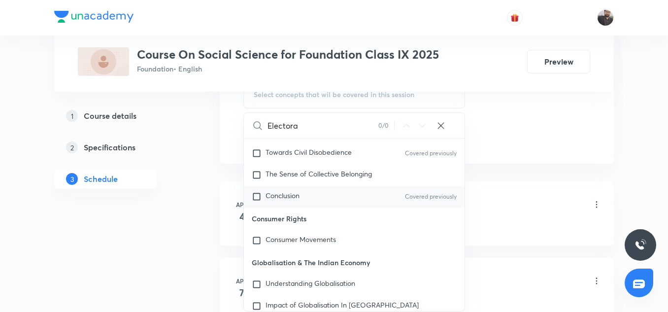
scroll to position [74, 0]
type input "Electora"
click at [323, 284] on span "Understanding Globalisation" at bounding box center [311, 281] width 90 height 9
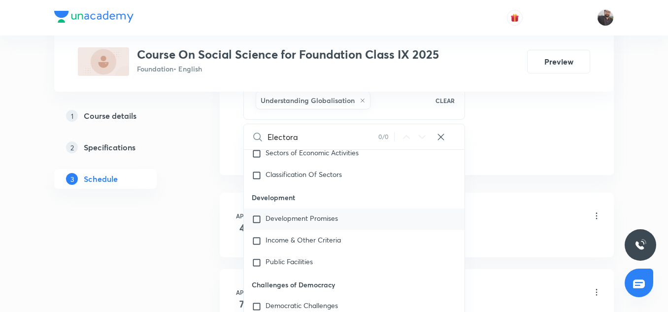
scroll to position [412, 0]
click at [282, 258] on span "Public Facilities" at bounding box center [289, 260] width 47 height 9
checkbox input "true"
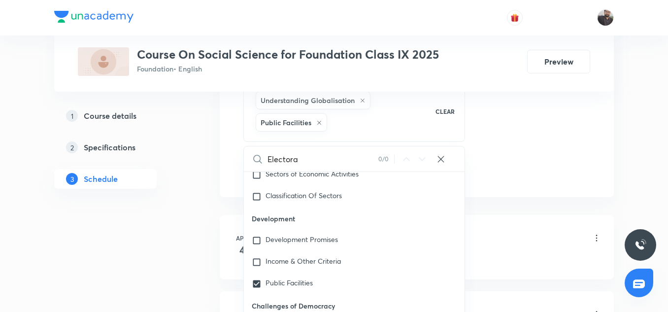
click at [322, 122] on icon at bounding box center [319, 123] width 6 height 6
checkbox input "true"
checkbox input "false"
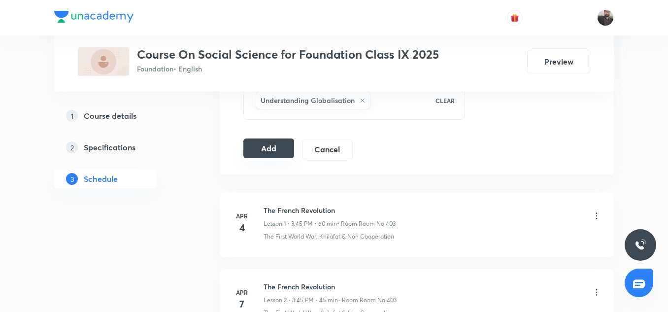
click at [279, 145] on button "Add" at bounding box center [268, 148] width 51 height 20
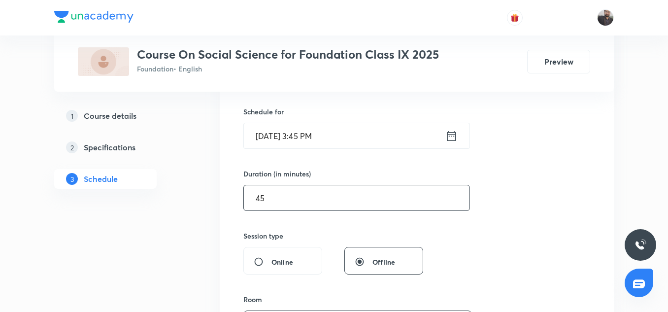
scroll to position [234, 0]
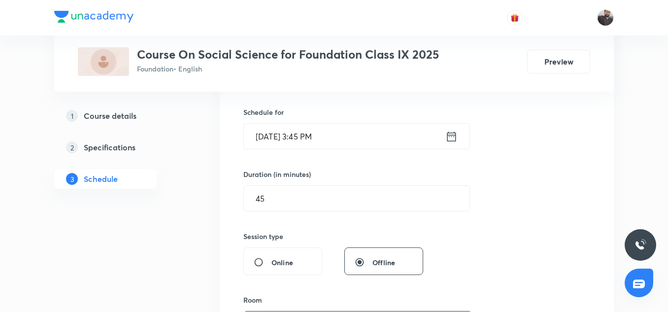
click at [369, 145] on input "Sep 1, 2025, 3:45 PM" at bounding box center [344, 136] width 201 height 25
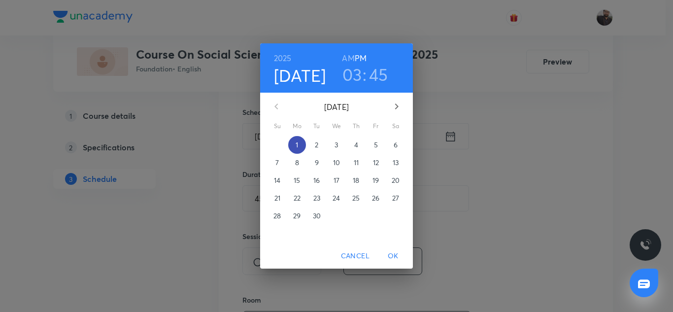
click at [298, 147] on p "1" at bounding box center [297, 145] width 2 height 10
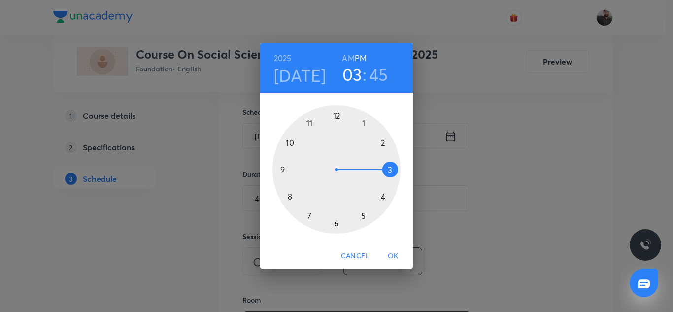
click at [362, 214] on div at bounding box center [336, 169] width 128 height 128
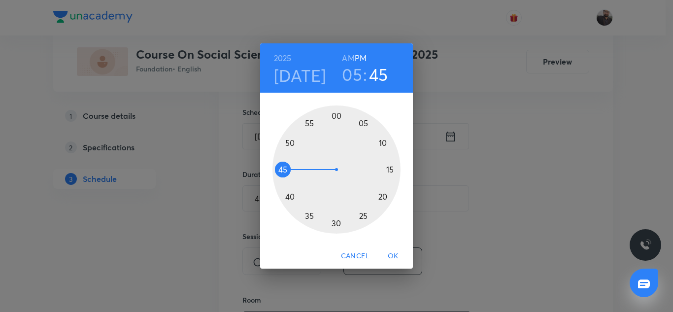
click at [336, 110] on div at bounding box center [336, 169] width 128 height 128
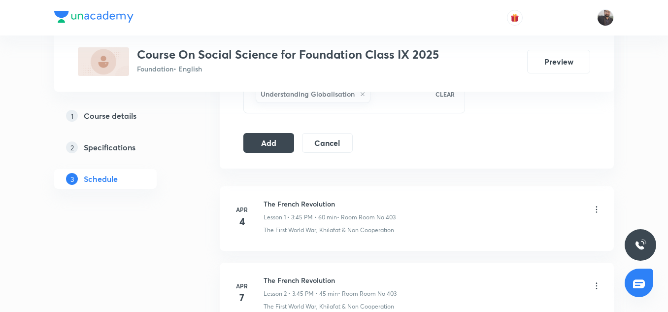
scroll to position [532, 0]
click at [270, 153] on button "Add" at bounding box center [268, 144] width 51 height 20
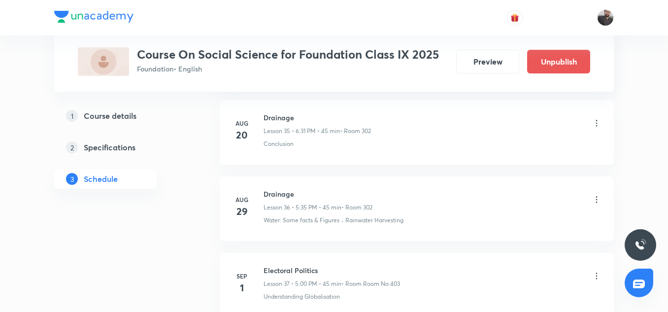
scroll to position [2850, 0]
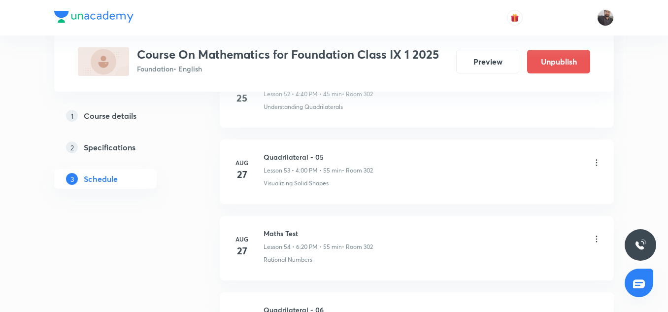
scroll to position [4754, 0]
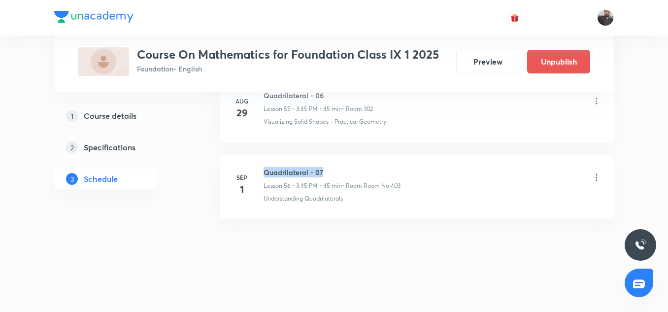
copy h6 "Quadrilateral - 07"
drag, startPoint x: 262, startPoint y: 170, endPoint x: 321, endPoint y: 171, distance: 59.1
click at [321, 171] on div "[DATE] Quadrilateral - 07 Lesson 56 • 3:45 PM • 45 min • Room Room No 403 Under…" at bounding box center [416, 185] width 369 height 36
copy h6 "Quadrilateral - 07"
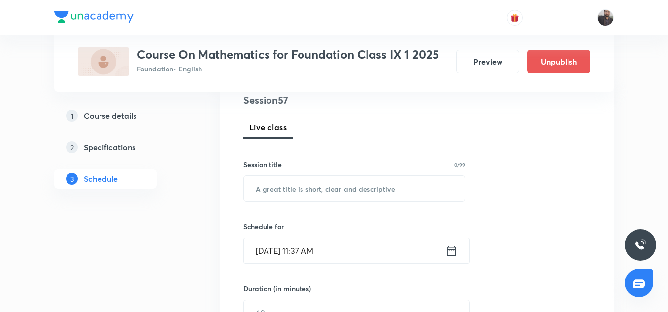
scroll to position [121, 0]
click at [310, 195] on input "text" at bounding box center [354, 187] width 221 height 25
paste input "Quadrilateral - 07"
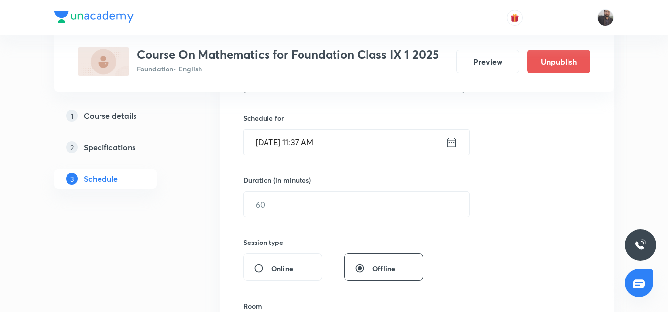
scroll to position [229, 0]
type input "Quadrilateral - 08"
click at [354, 139] on input "[DATE] 11:37 AM" at bounding box center [344, 141] width 201 height 25
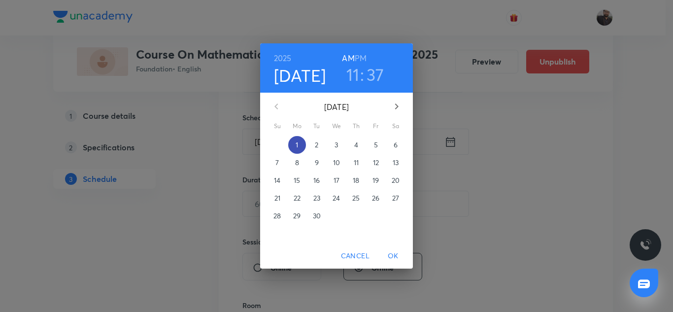
click at [303, 140] on span "1" at bounding box center [297, 145] width 18 height 10
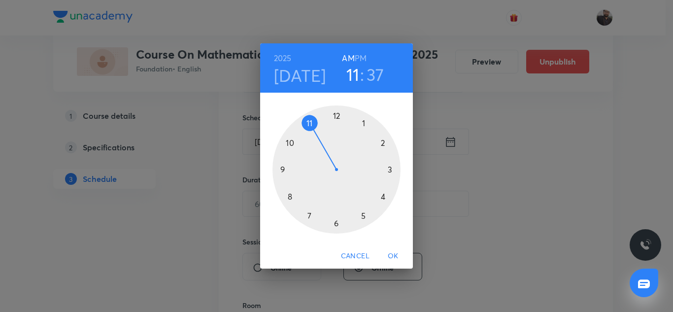
click at [336, 225] on div at bounding box center [336, 169] width 128 height 128
click at [360, 58] on h6 "PM" at bounding box center [361, 58] width 12 height 14
click at [395, 170] on div at bounding box center [336, 169] width 128 height 128
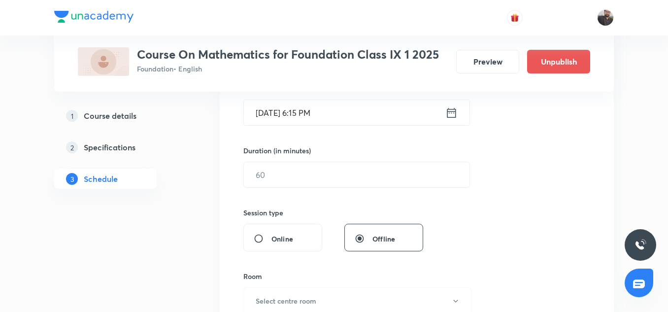
scroll to position [262, 0]
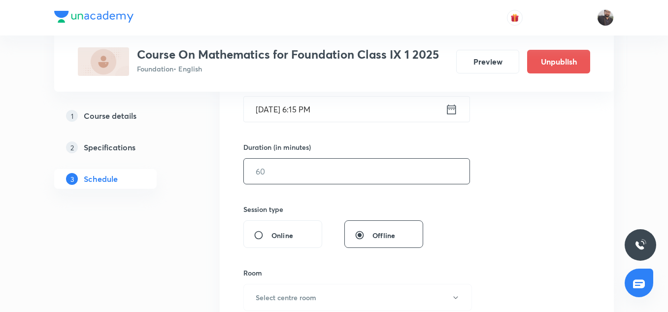
click at [348, 179] on input "text" at bounding box center [357, 171] width 226 height 25
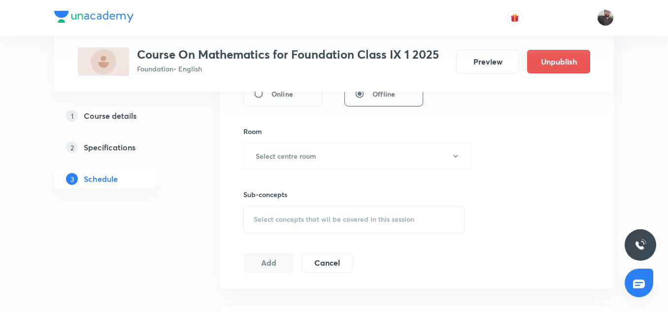
scroll to position [403, 0]
type input "45"
click at [333, 169] on div "Sub-concepts Select concepts that wil be covered in this session" at bounding box center [354, 201] width 222 height 64
click at [332, 162] on button "Select centre room" at bounding box center [357, 155] width 229 height 27
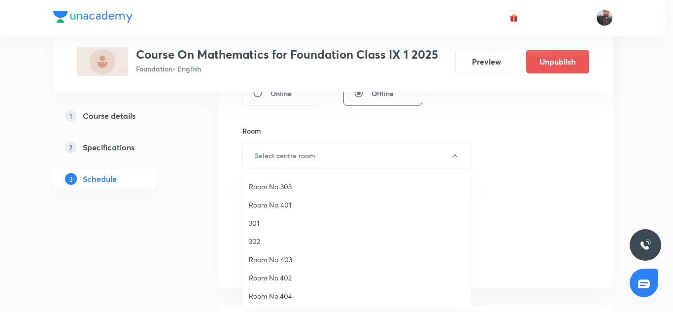
click at [279, 257] on span "Room No 403" at bounding box center [357, 259] width 216 height 10
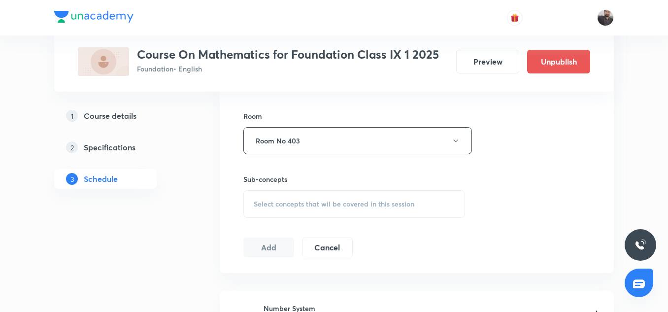
scroll to position [419, 0]
click at [294, 207] on span "Select concepts that wil be covered in this session" at bounding box center [334, 203] width 161 height 8
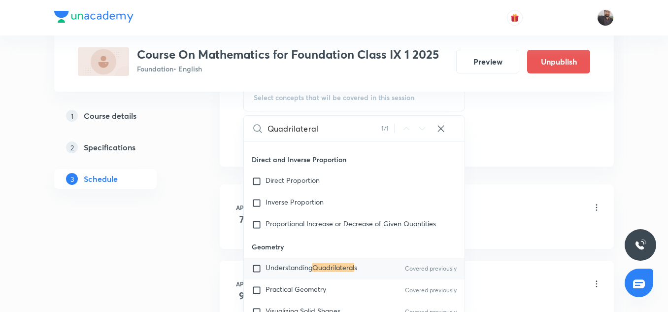
scroll to position [525, 0]
type input "Quadrilateral"
click at [319, 267] on mark "Quadrilateral" at bounding box center [333, 266] width 42 height 9
checkbox input "true"
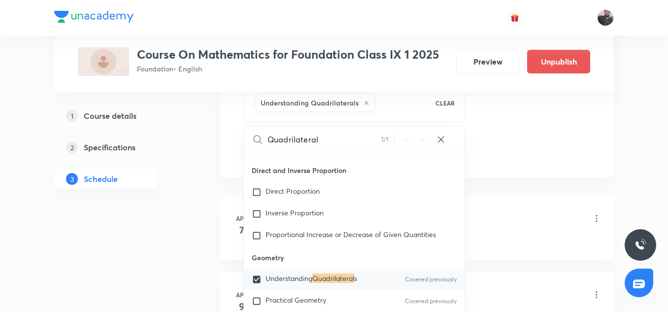
click at [553, 223] on div "Number System Lesson 1 • 4:56 PM • 30 min • Room Room No 403" at bounding box center [433, 218] width 338 height 23
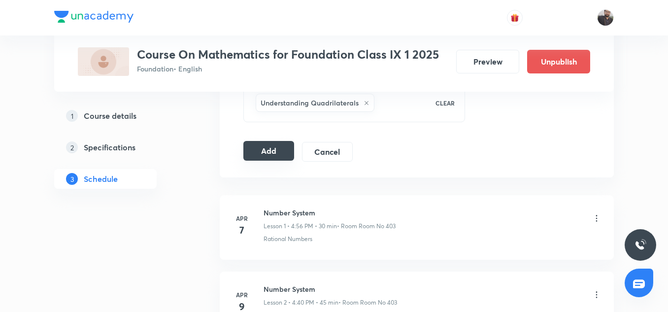
click at [275, 148] on button "Add" at bounding box center [268, 151] width 51 height 20
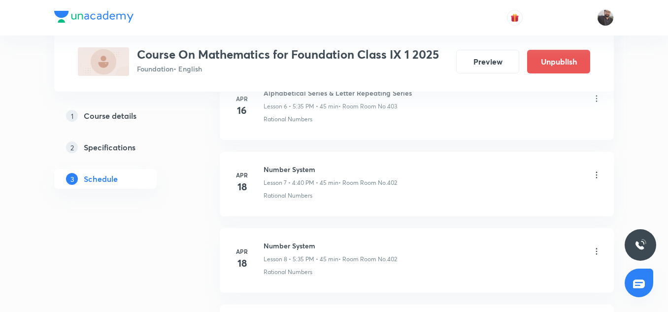
scroll to position [4378, 0]
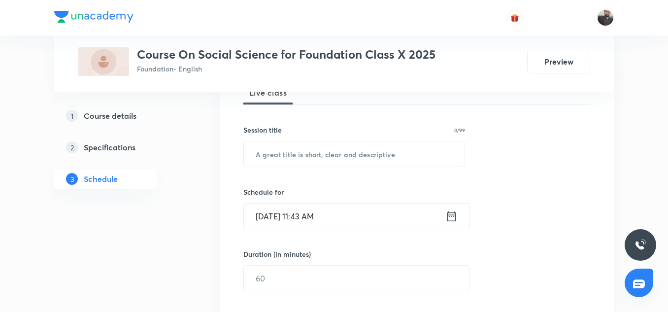
scroll to position [145, 0]
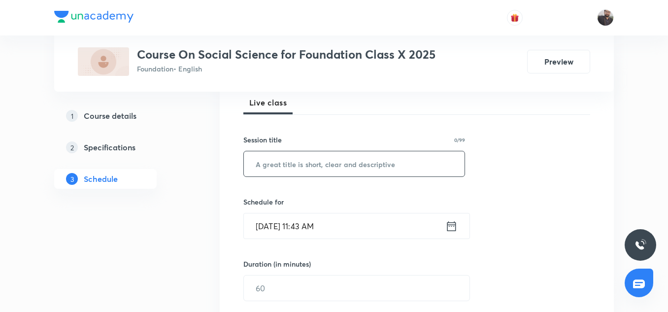
click at [316, 165] on input "text" at bounding box center [354, 163] width 221 height 25
paste input "Money and Credit"
type input "Money and Credit"
click at [332, 233] on input "[DATE] 11:43 AM" at bounding box center [344, 225] width 201 height 25
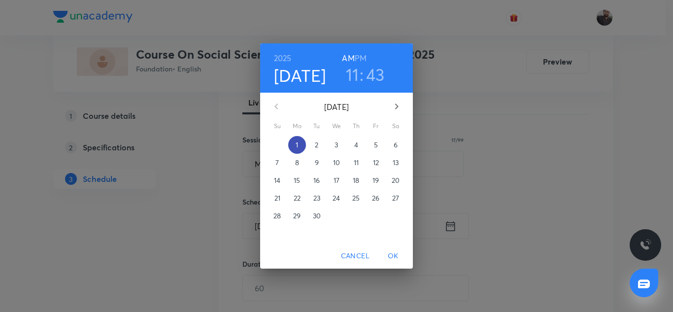
drag, startPoint x: 299, startPoint y: 147, endPoint x: 293, endPoint y: 152, distance: 7.4
click at [293, 152] on button "1" at bounding box center [297, 145] width 18 height 18
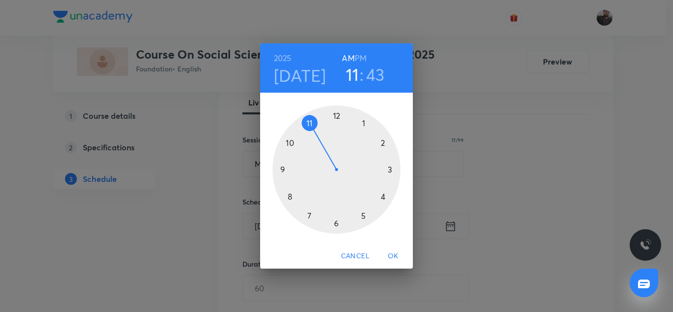
click at [390, 168] on div at bounding box center [336, 169] width 128 height 128
click at [365, 56] on h6 "PM" at bounding box center [361, 58] width 12 height 14
click at [280, 168] on div at bounding box center [336, 169] width 128 height 128
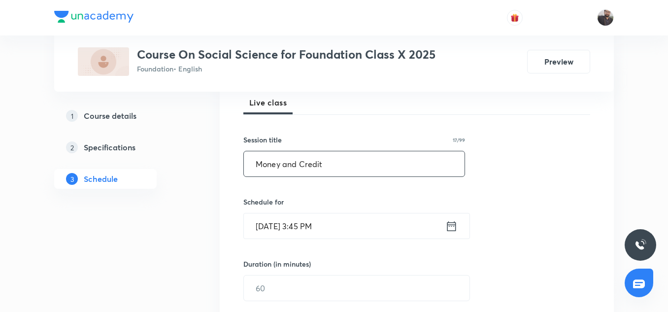
click at [340, 167] on input "Money and Credit" at bounding box center [354, 163] width 221 height 25
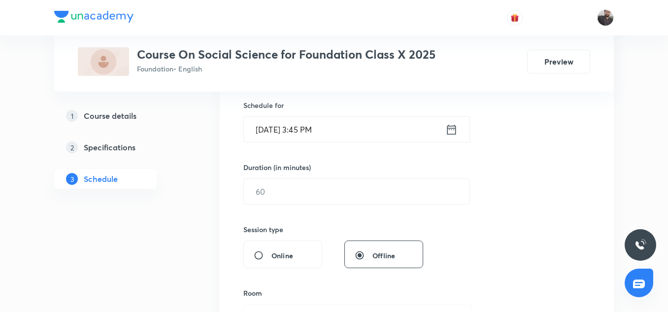
scroll to position [255, 0]
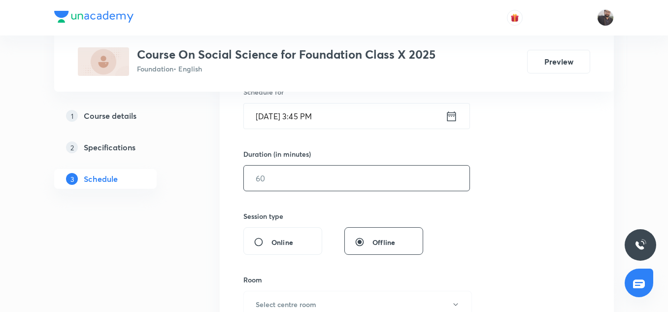
drag, startPoint x: 333, startPoint y: 173, endPoint x: 291, endPoint y: 171, distance: 42.9
click at [291, 171] on input "text" at bounding box center [357, 178] width 226 height 25
type input "3"
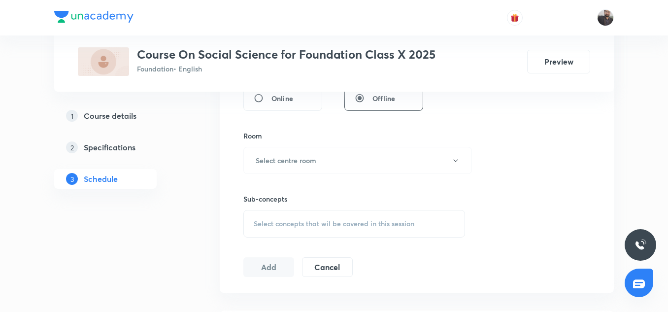
scroll to position [398, 0]
type input "45"
click at [291, 171] on button "Select centre room" at bounding box center [357, 160] width 229 height 27
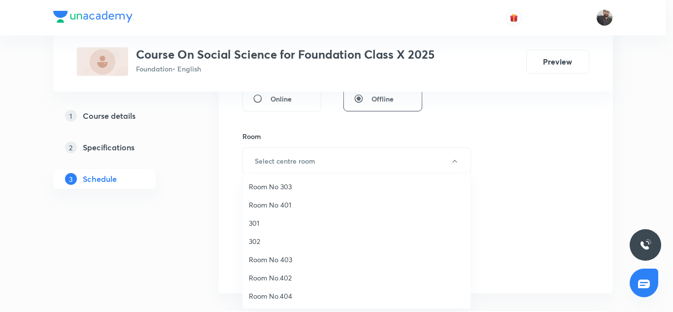
click at [283, 292] on span "Room No.404" at bounding box center [357, 296] width 216 height 10
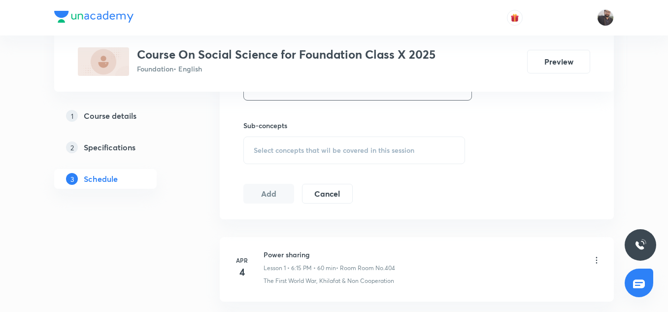
scroll to position [472, 0]
click at [338, 143] on div "Select concepts that wil be covered in this session" at bounding box center [354, 150] width 222 height 28
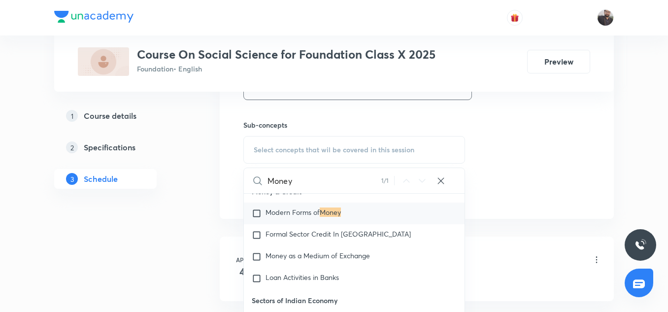
scroll to position [289, 0]
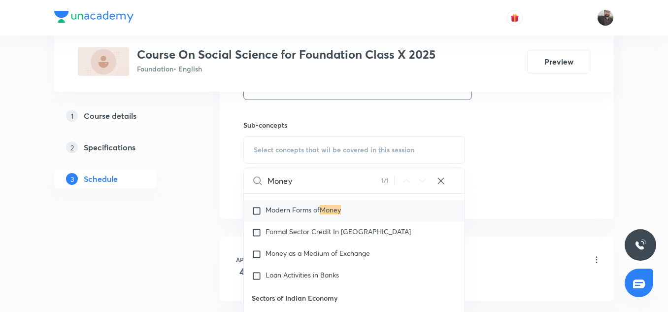
type input "Money"
click at [257, 211] on input "checkbox" at bounding box center [259, 211] width 14 height 10
checkbox input "true"
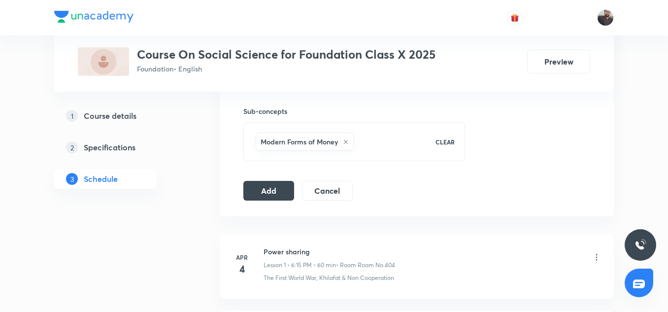
scroll to position [487, 0]
click at [268, 196] on button "Add" at bounding box center [268, 189] width 51 height 20
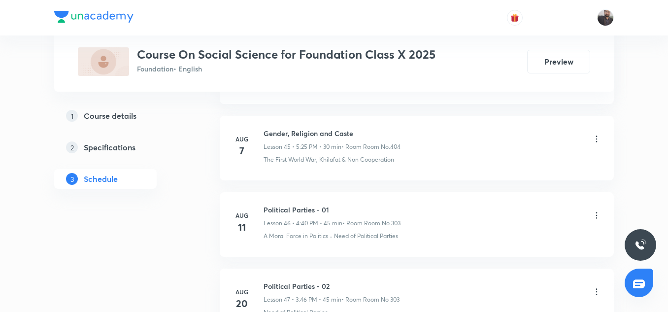
scroll to position [4230, 0]
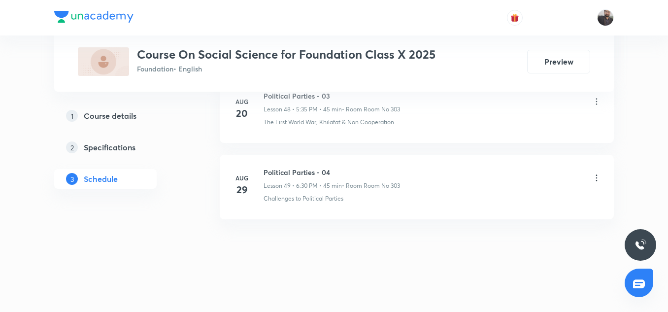
click at [280, 114] on div "Political Parties - 03 Lesson 48 • 5:35 PM • 45 min • Room Room No 303 The Firs…" at bounding box center [433, 109] width 338 height 36
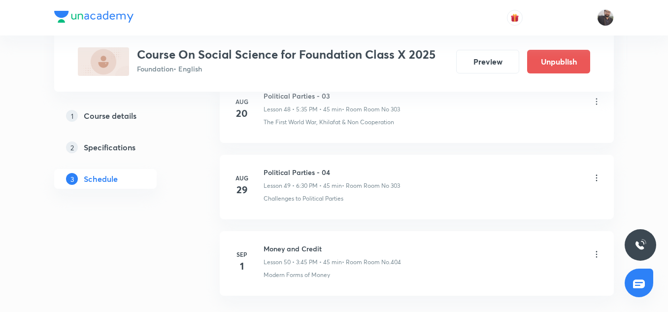
scroll to position [3843, 0]
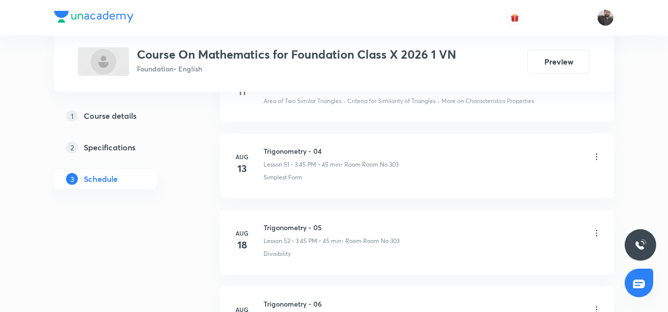
scroll to position [4840, 0]
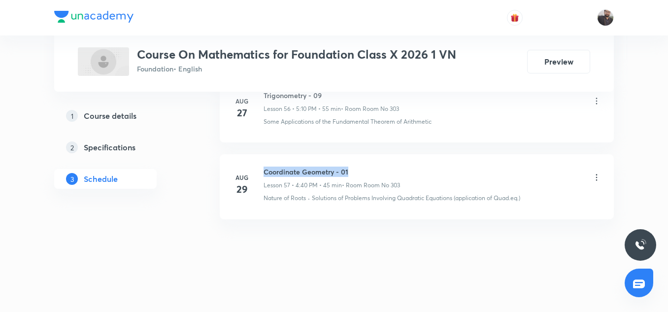
copy h6 "Coordinate Geometry - 01"
drag, startPoint x: 263, startPoint y: 169, endPoint x: 352, endPoint y: 170, distance: 89.2
click at [352, 170] on div "Aug 29 Coordinate Geometry - 01 Lesson 57 • 4:40 PM • 45 min • Room Room No 303…" at bounding box center [416, 184] width 369 height 36
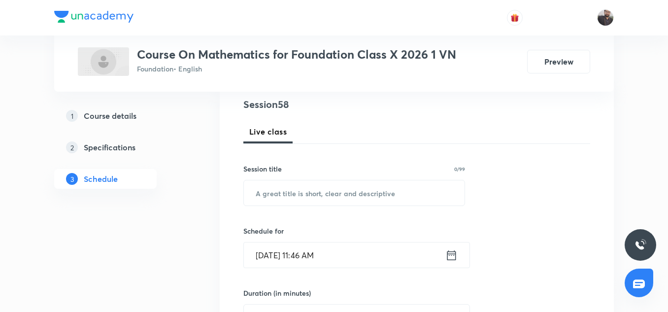
scroll to position [142, 0]
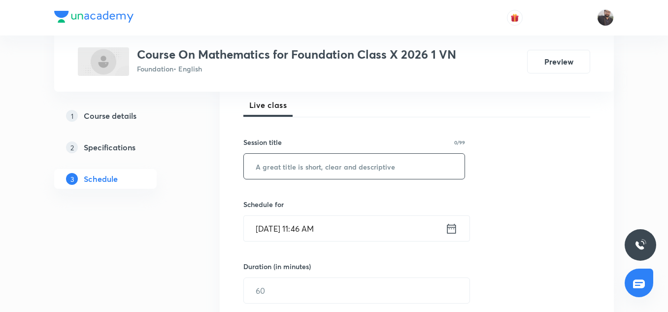
paste input "Coordinate Geometry - 01"
click at [325, 167] on input "Coordinate Geometry - 01" at bounding box center [354, 166] width 221 height 25
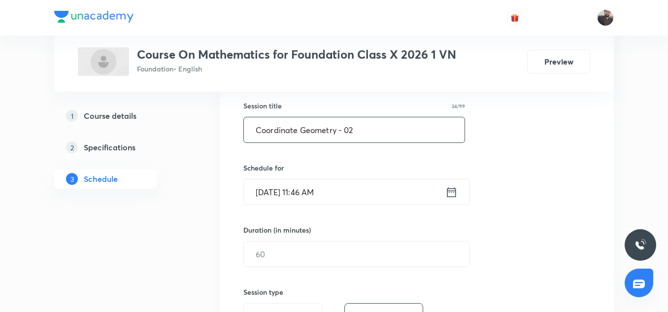
scroll to position [179, 0]
type input "Coordinate Geometry - 02"
click at [315, 193] on input "Sep 1, 2025, 11:46 AM" at bounding box center [344, 191] width 201 height 25
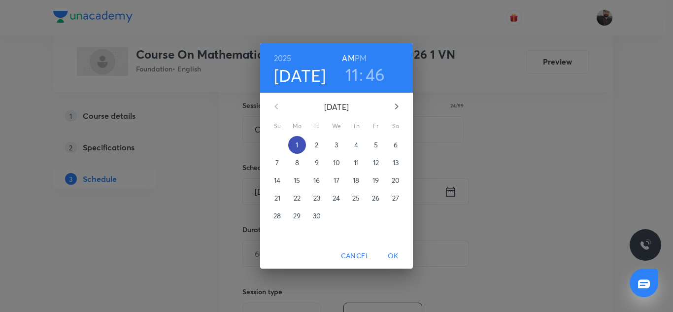
click at [295, 143] on span "1" at bounding box center [297, 145] width 18 height 10
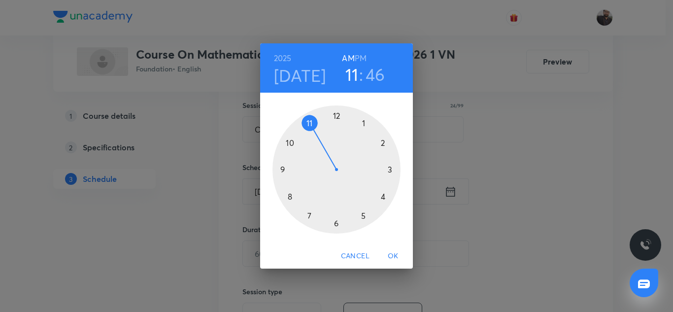
click at [363, 214] on div at bounding box center [336, 169] width 128 height 128
click at [364, 53] on h6 "PM" at bounding box center [361, 58] width 12 height 14
click at [336, 118] on div at bounding box center [336, 169] width 128 height 128
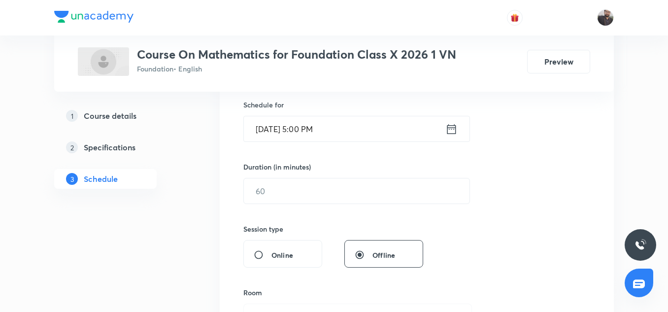
scroll to position [243, 0]
click at [326, 189] on input "text" at bounding box center [357, 189] width 226 height 25
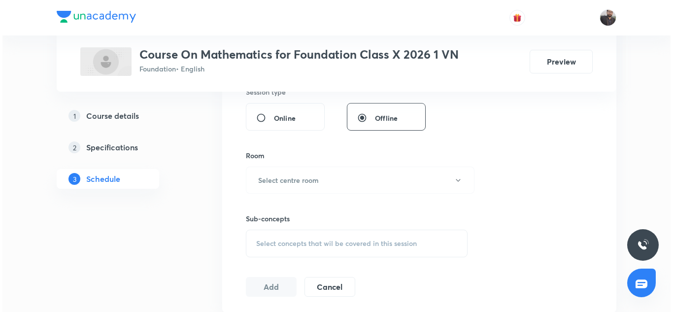
scroll to position [379, 0]
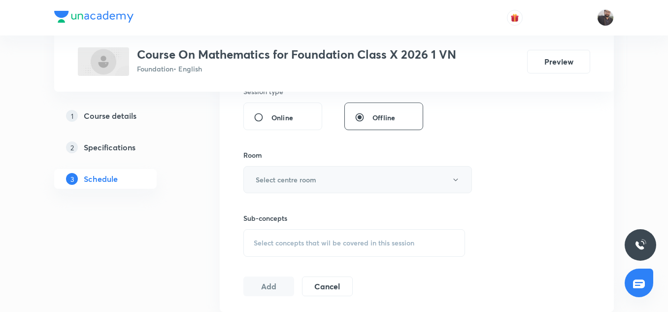
type input "45"
click at [313, 182] on h6 "Select centre room" at bounding box center [286, 179] width 61 height 10
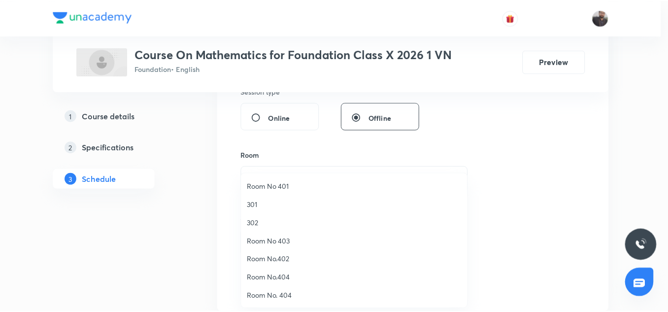
scroll to position [19, 0]
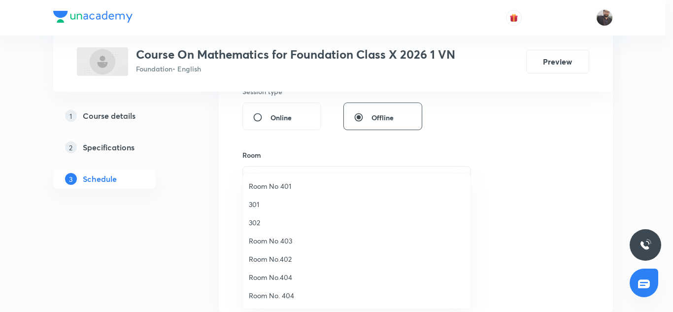
click at [275, 273] on span "Room No.404" at bounding box center [357, 277] width 216 height 10
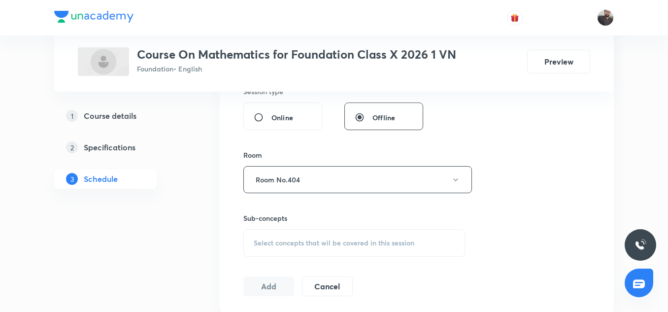
scroll to position [433, 0]
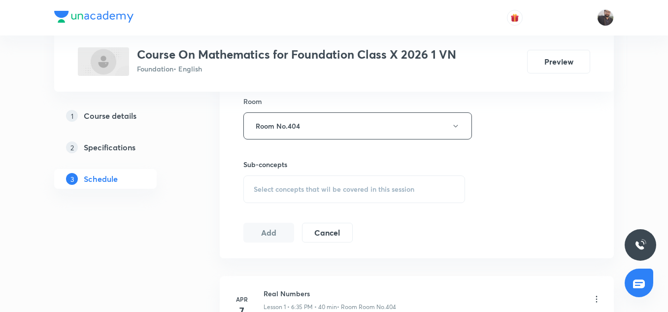
click at [299, 185] on span "Select concepts that wil be covered in this session" at bounding box center [334, 189] width 161 height 8
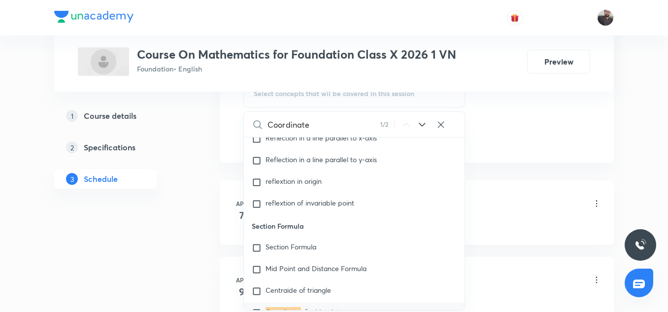
scroll to position [4289, 0]
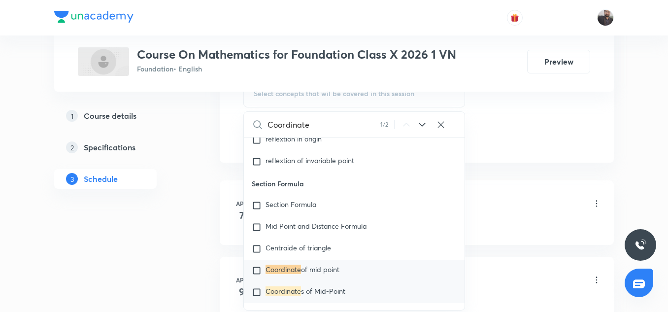
type input "Coordinate"
click at [321, 286] on span "s of Mid-Point" at bounding box center [323, 290] width 44 height 9
checkbox input "true"
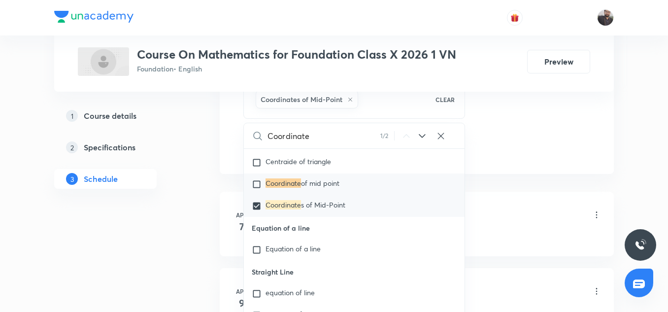
scroll to position [4383, 0]
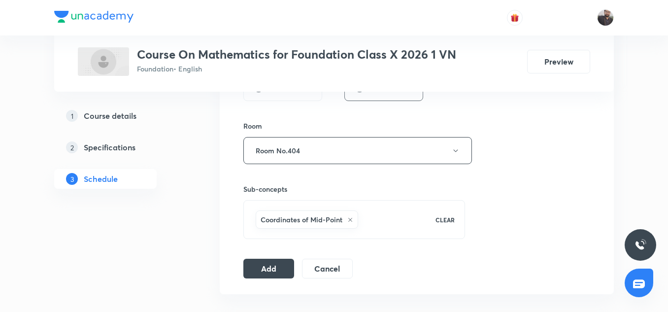
scroll to position [427, 0]
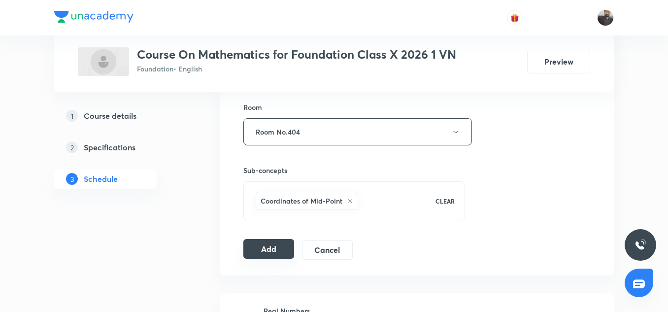
click at [264, 250] on button "Add" at bounding box center [268, 249] width 51 height 20
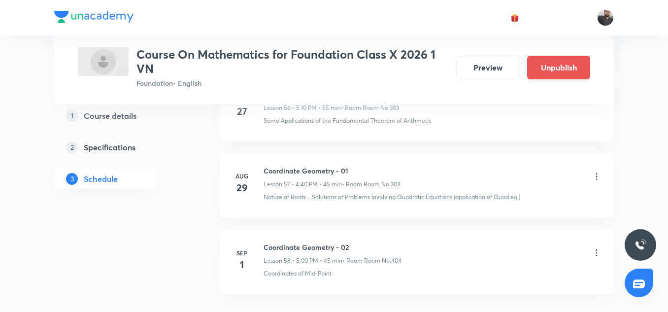
scroll to position [4475, 0]
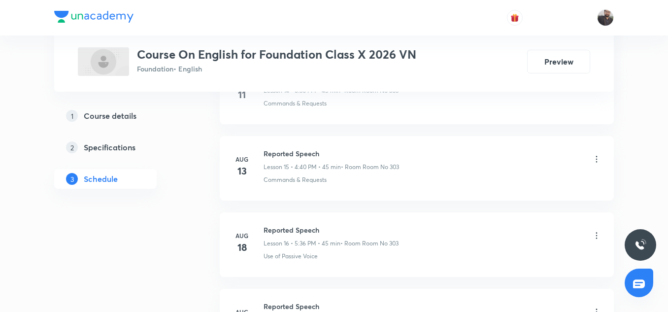
scroll to position [1776, 0]
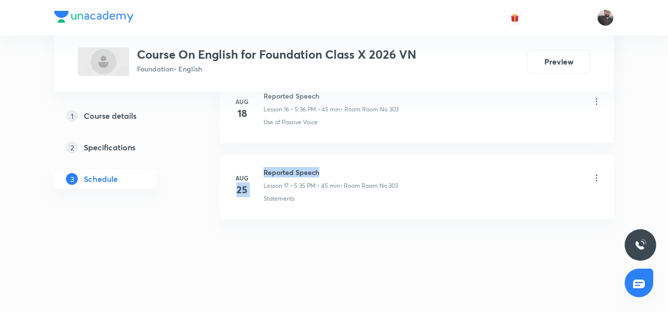
drag, startPoint x: 260, startPoint y: 173, endPoint x: 353, endPoint y: 172, distance: 93.6
click at [353, 172] on div "[DATE] Reported Speech Lesson 17 • 5:35 PM • 45 min • Room Room No 303 Statemen…" at bounding box center [416, 185] width 369 height 36
click at [301, 173] on h6 "Reported Speech" at bounding box center [331, 172] width 134 height 10
drag, startPoint x: 301, startPoint y: 173, endPoint x: 289, endPoint y: 172, distance: 11.8
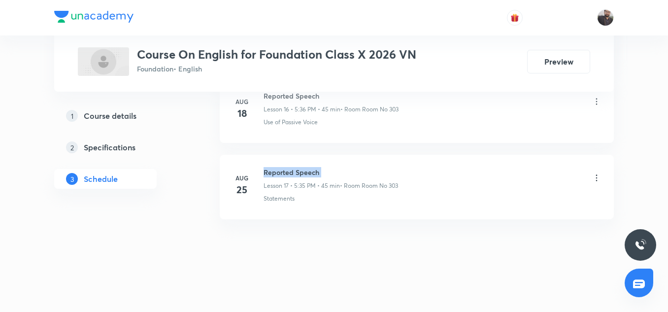
click at [289, 172] on h6 "Reported Speech" at bounding box center [331, 172] width 134 height 10
click at [328, 170] on h6 "Reported Speech" at bounding box center [331, 172] width 134 height 10
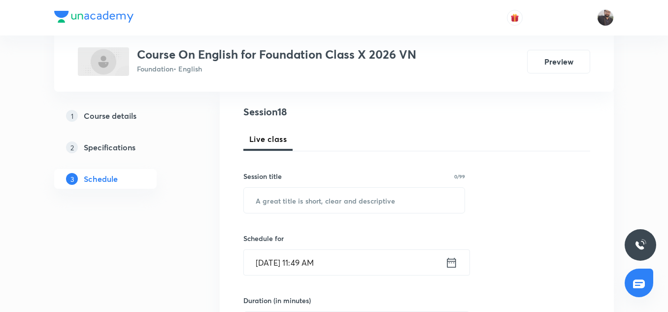
scroll to position [109, 0]
click at [287, 194] on input "text" at bounding box center [354, 199] width 221 height 25
paste input "Determiners"
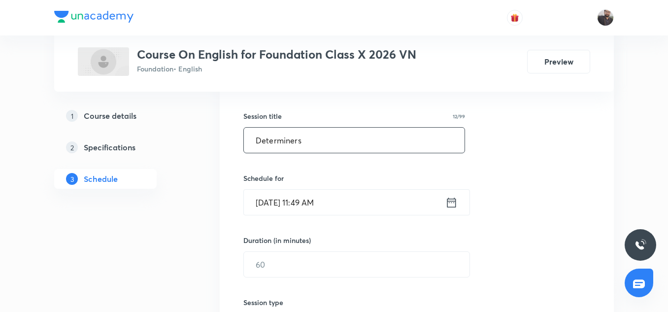
scroll to position [169, 0]
type input "Determiners"
click at [336, 201] on input "[DATE] 11:49 AM" at bounding box center [344, 201] width 201 height 25
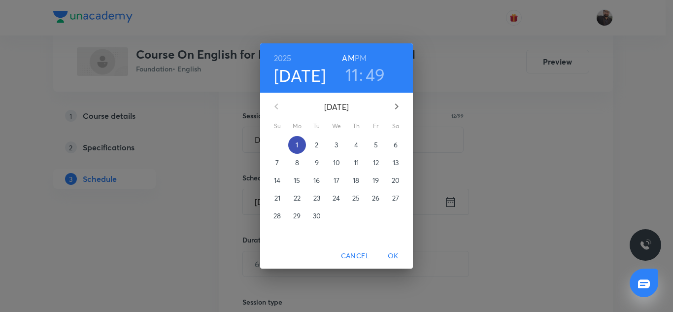
click at [300, 140] on span "1" at bounding box center [297, 145] width 18 height 10
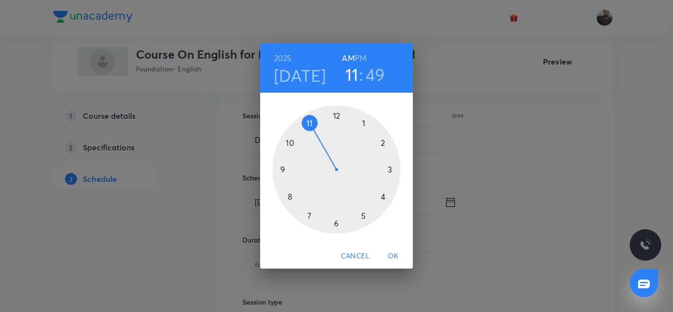
click at [334, 224] on div at bounding box center [336, 169] width 128 height 128
drag, startPoint x: 352, startPoint y: 57, endPoint x: 365, endPoint y: 57, distance: 13.3
click at [365, 57] on div "AM PM" at bounding box center [354, 58] width 25 height 14
click at [365, 57] on h6 "PM" at bounding box center [361, 58] width 12 height 14
click at [391, 167] on div at bounding box center [336, 169] width 128 height 128
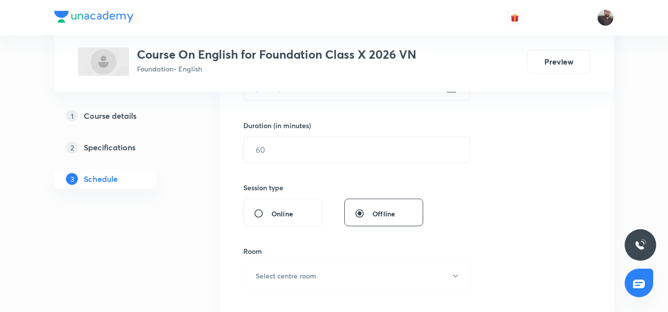
scroll to position [284, 0]
click at [340, 150] on input "text" at bounding box center [357, 148] width 226 height 25
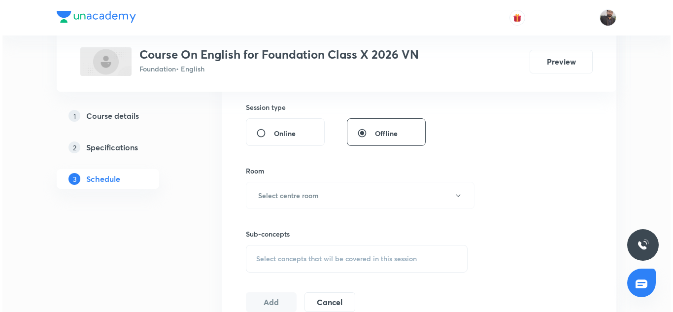
scroll to position [372, 0]
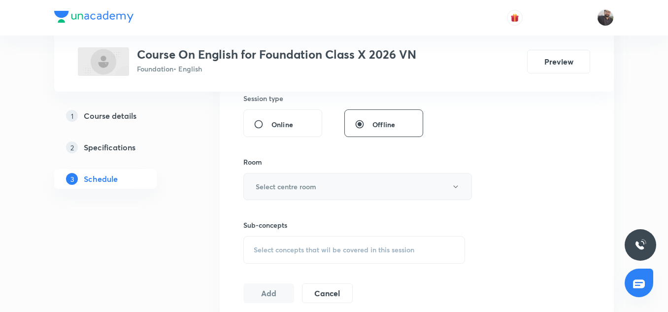
type input "45"
click at [313, 187] on h6 "Select centre room" at bounding box center [286, 186] width 61 height 10
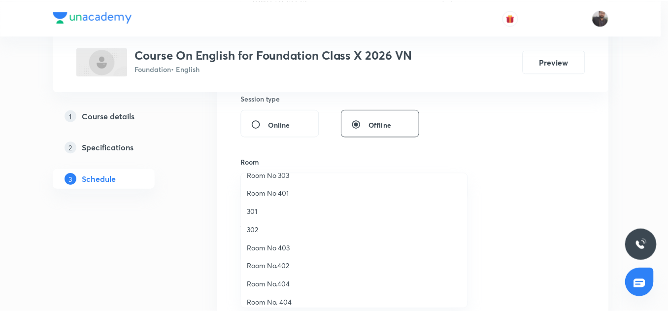
scroll to position [12, 0]
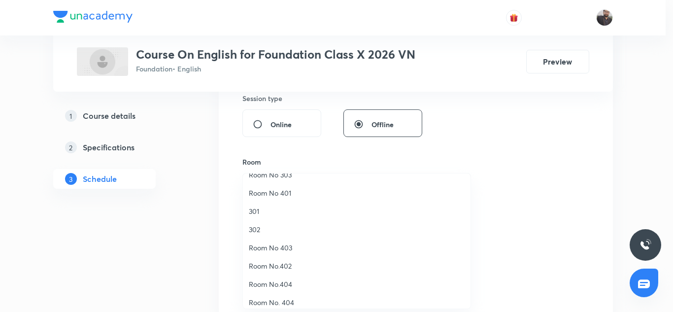
click at [275, 288] on span "Room No.404" at bounding box center [357, 284] width 216 height 10
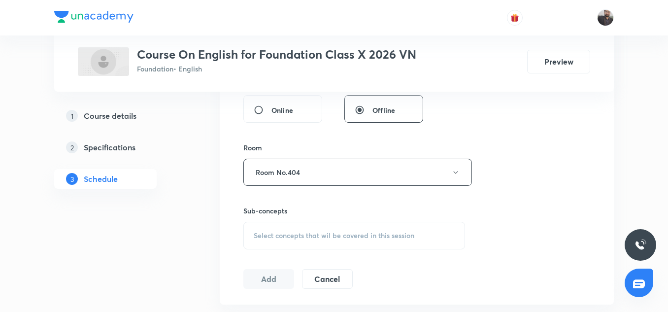
scroll to position [387, 0]
click at [294, 223] on div "Select concepts that wil be covered in this session" at bounding box center [354, 235] width 222 height 28
click at [293, 231] on span "Select concepts that wil be covered in this session" at bounding box center [334, 235] width 161 height 8
click at [288, 270] on input "text" at bounding box center [365, 265] width 197 height 25
paste input "Determiners"
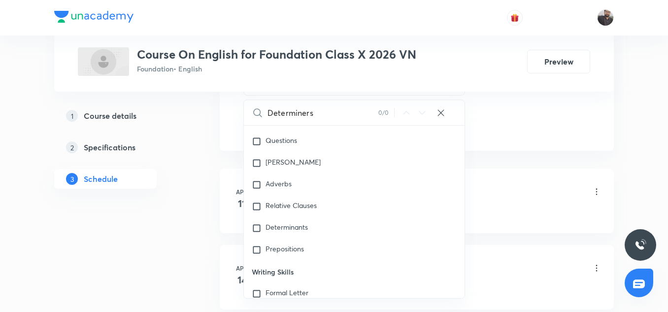
scroll to position [148, 0]
type input "Determiners"
click at [294, 233] on div "Determinants" at bounding box center [354, 228] width 221 height 22
checkbox input "true"
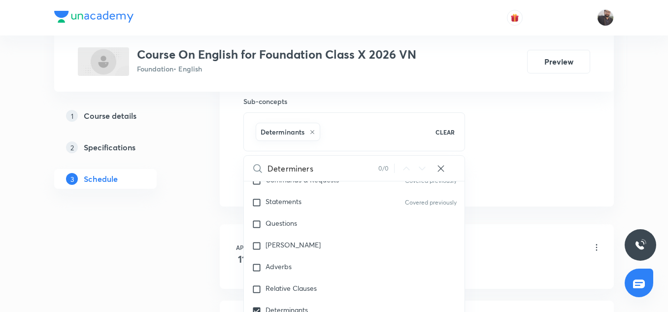
scroll to position [496, 0]
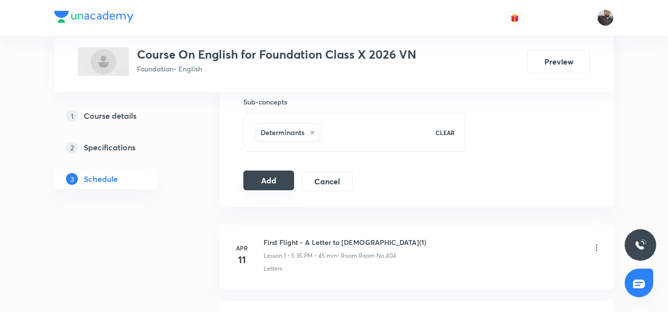
click at [274, 179] on button "Add" at bounding box center [268, 180] width 51 height 20
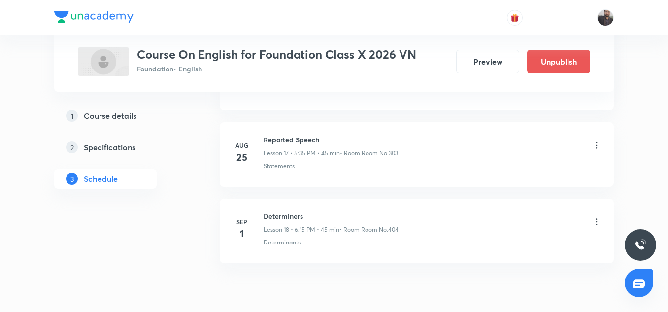
scroll to position [1359, 0]
click at [255, 206] on li "[DATE] Determiners Lesson 18 • 6:15 PM • 45 min • Room Room No.404 Determinants" at bounding box center [417, 228] width 394 height 65
